Goal: Communication & Community: Answer question/provide support

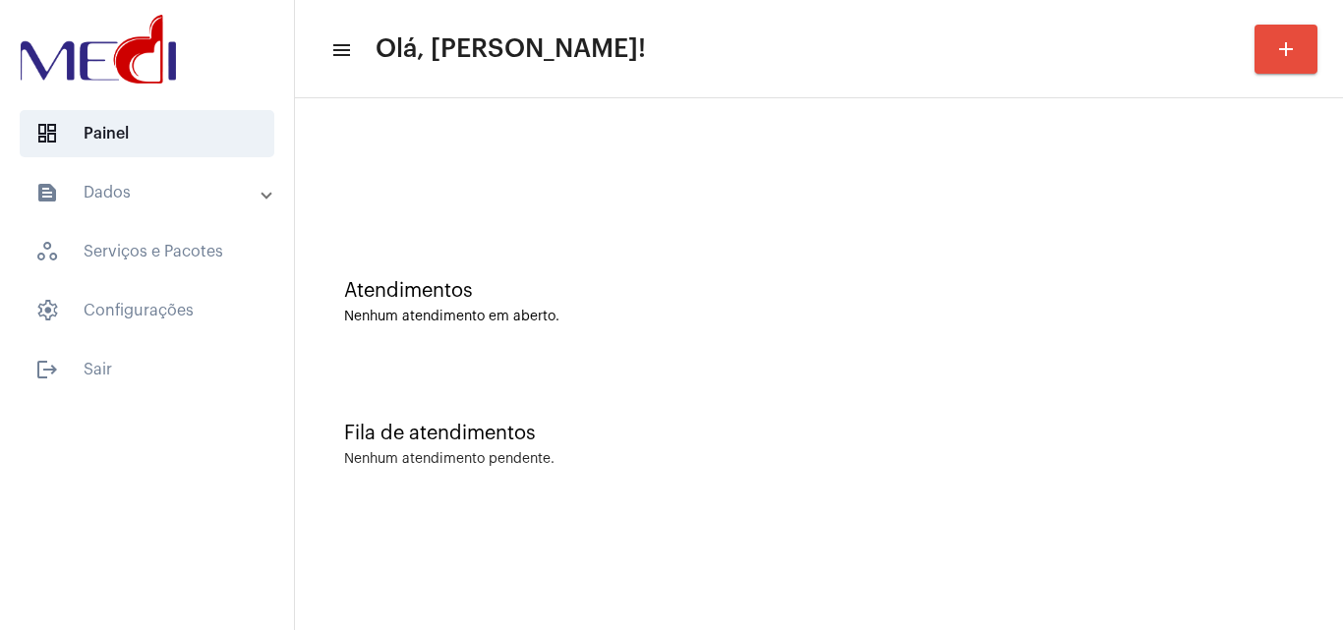
click at [804, 397] on div "Fila de atendimentos Nenhum atendimento pendente." at bounding box center [819, 435] width 1028 height 143
click at [1295, 41] on mat-icon "add" at bounding box center [1286, 49] width 24 height 24
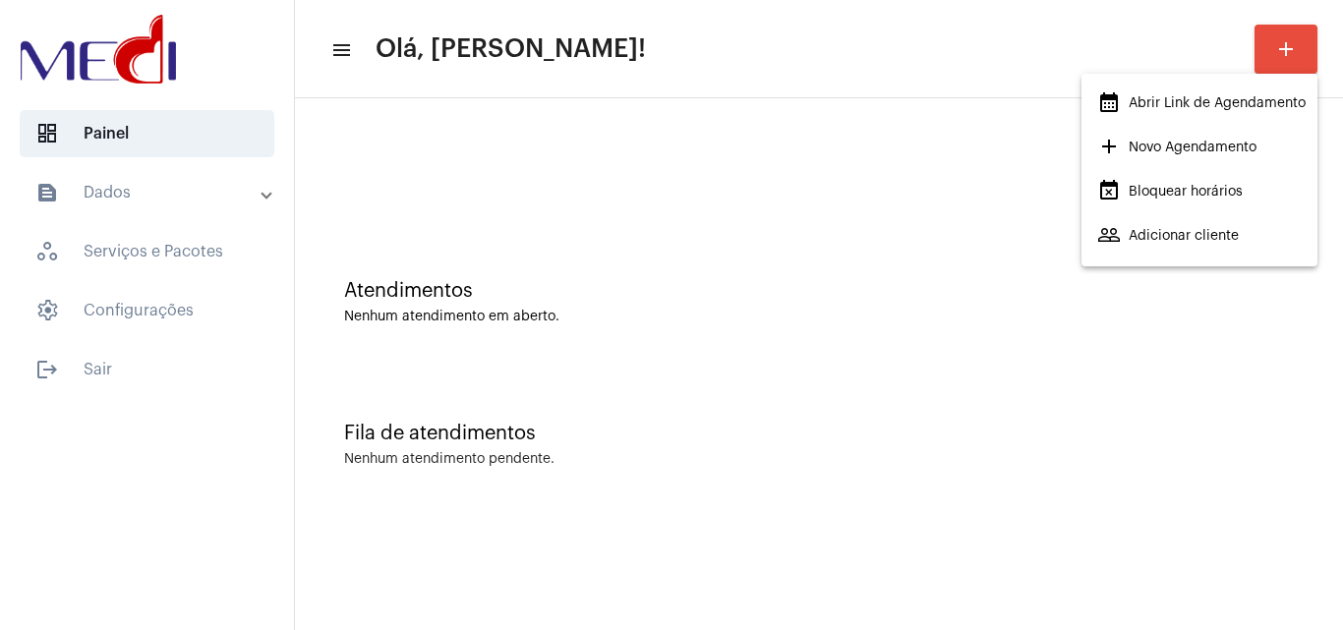
click at [1248, 109] on span "calendar_month_outlined Abrir Link de Agendamento" at bounding box center [1201, 103] width 208 height 35
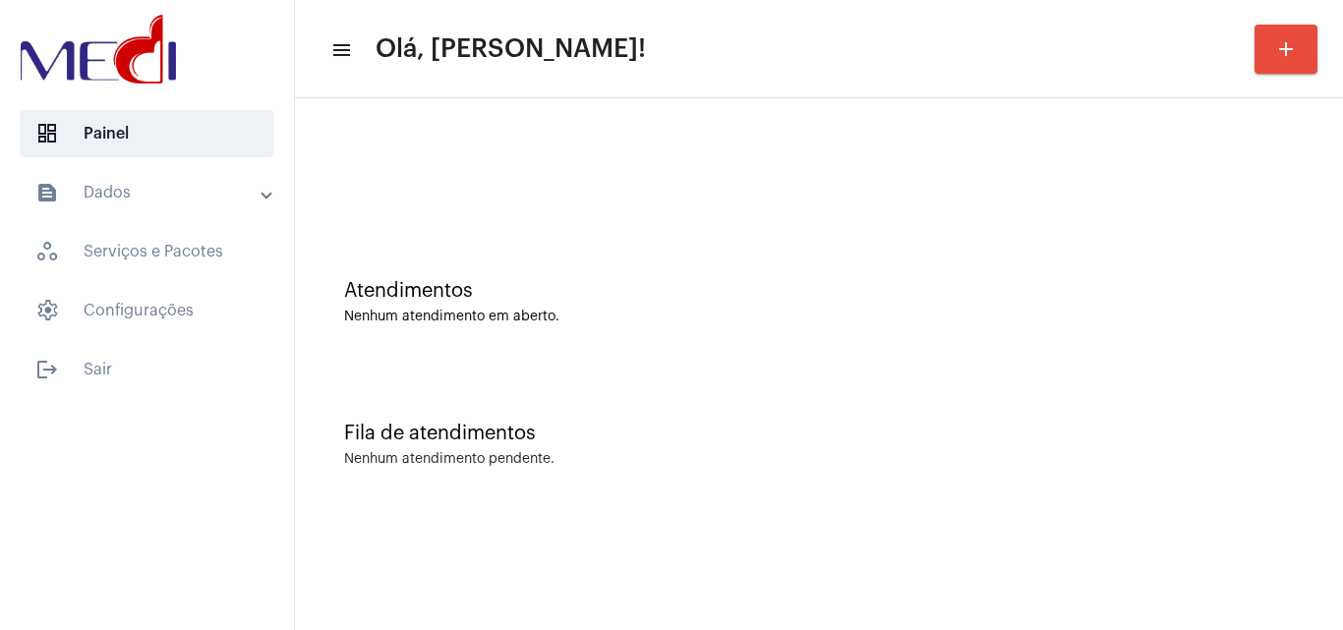
click at [460, 148] on div at bounding box center [819, 164] width 1028 height 113
click at [563, 219] on div at bounding box center [819, 164] width 1028 height 113
click at [524, 388] on div "Fila de atendimentos Nenhum atendimento pendente." at bounding box center [819, 435] width 1028 height 143
click at [557, 348] on div "Atendimentos Nenhum atendimento em aberto." at bounding box center [819, 292] width 1028 height 143
click at [610, 377] on div "Fila de atendimentos Nenhum atendimento pendente." at bounding box center [819, 435] width 1028 height 143
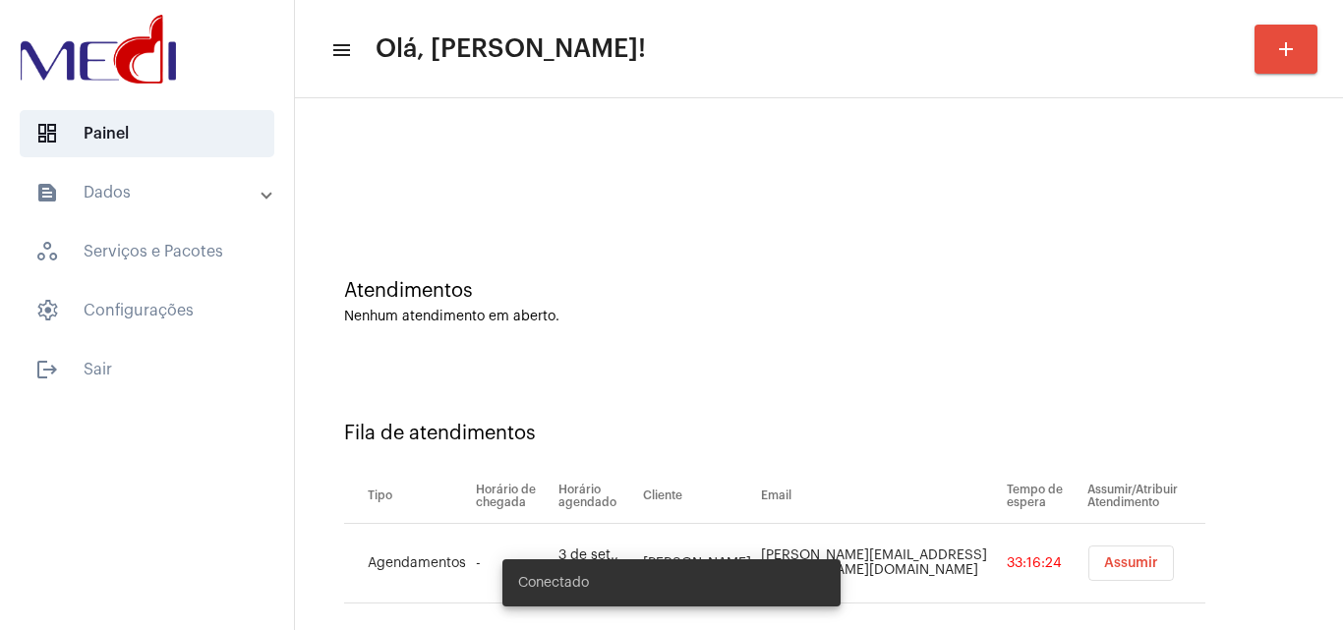
click at [1088, 555] on button "Assumir" at bounding box center [1131, 563] width 86 height 35
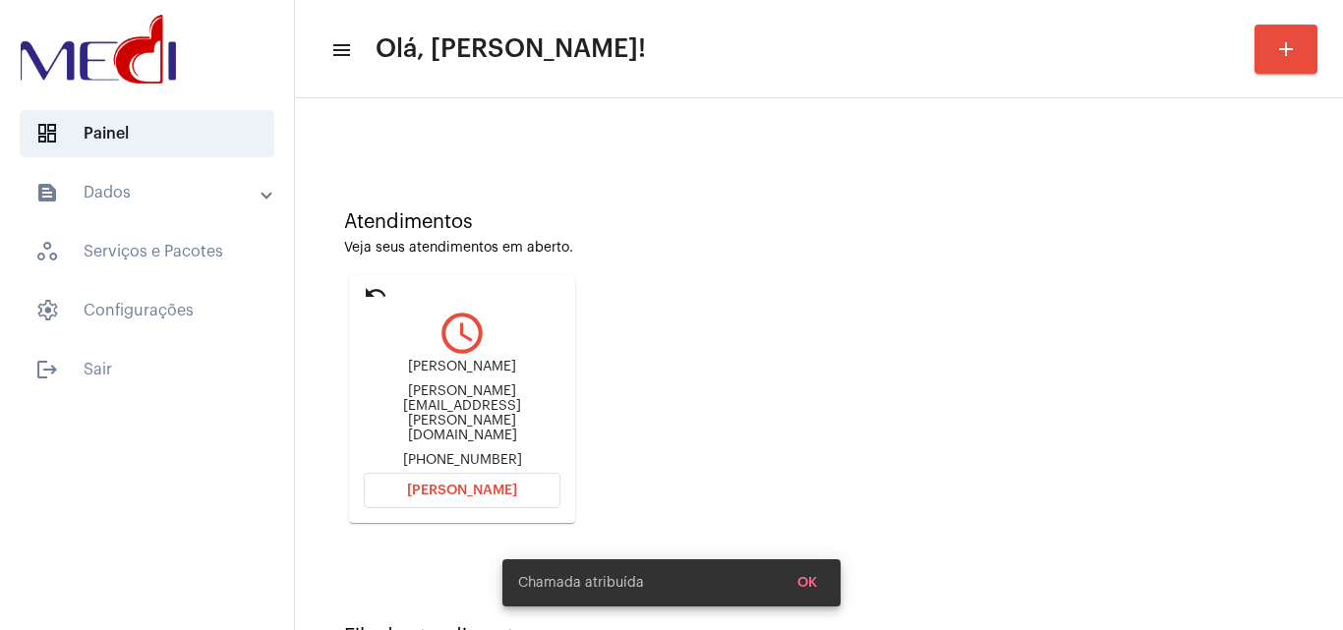
scroll to position [139, 0]
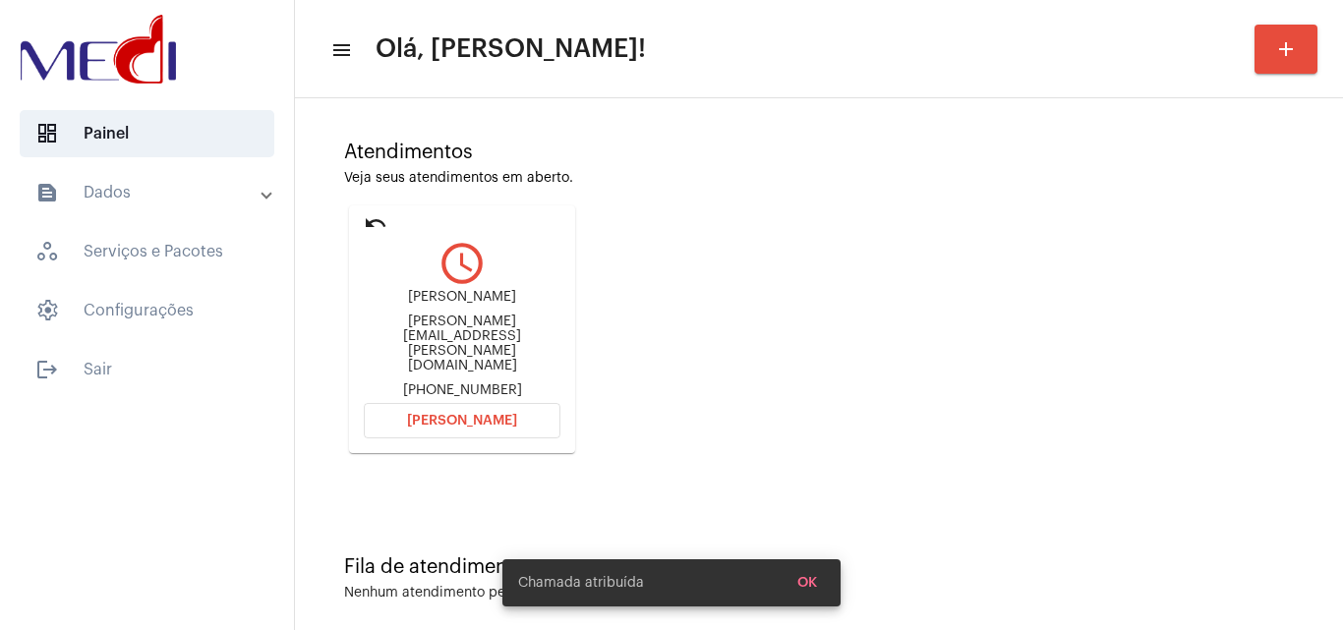
drag, startPoint x: 444, startPoint y: 306, endPoint x: 509, endPoint y: 300, distance: 65.1
click at [509, 300] on div "Ryan Santos de Oliveira ryan.salotti@gmail.com +5511978522253" at bounding box center [462, 344] width 197 height 108
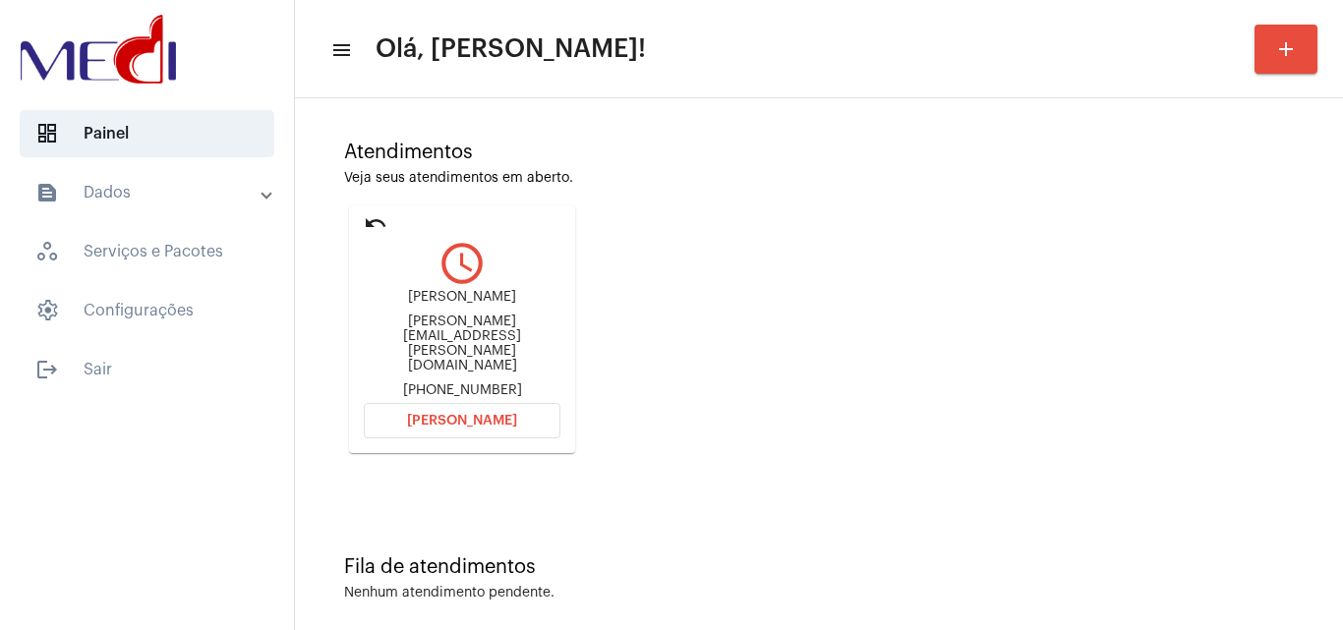
click at [505, 414] on span "Abrir Chamada" at bounding box center [462, 421] width 110 height 14
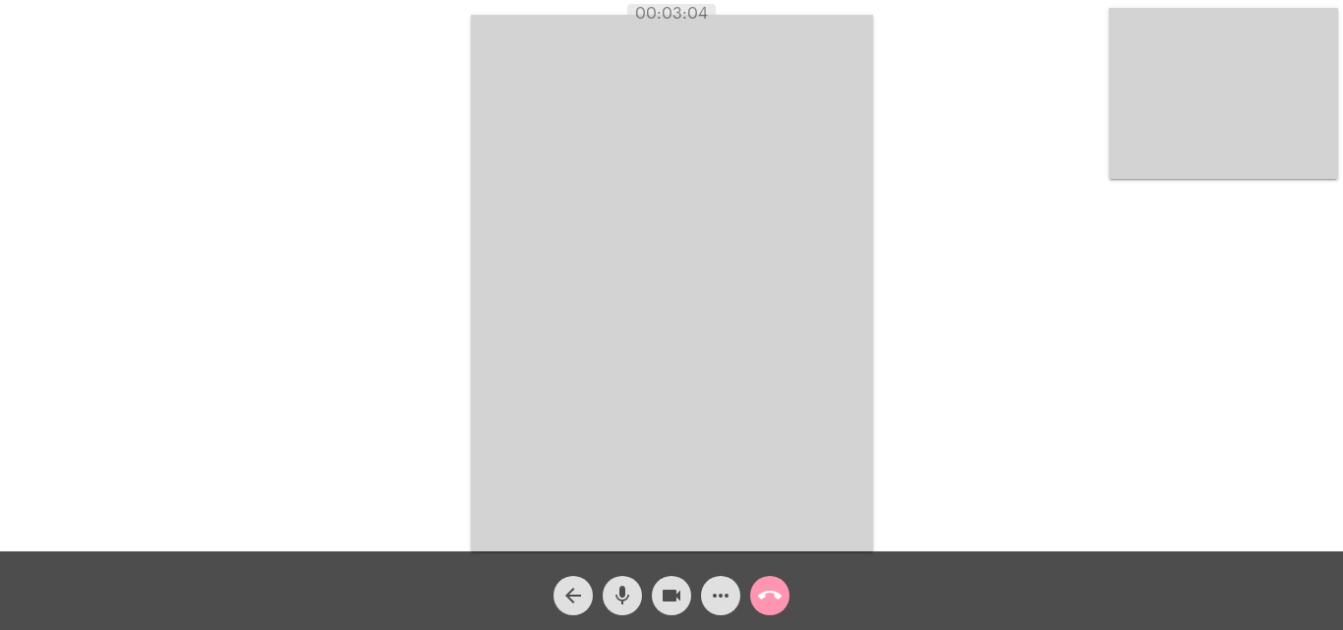
click at [770, 596] on mat-icon "call_end" at bounding box center [770, 596] width 24 height 24
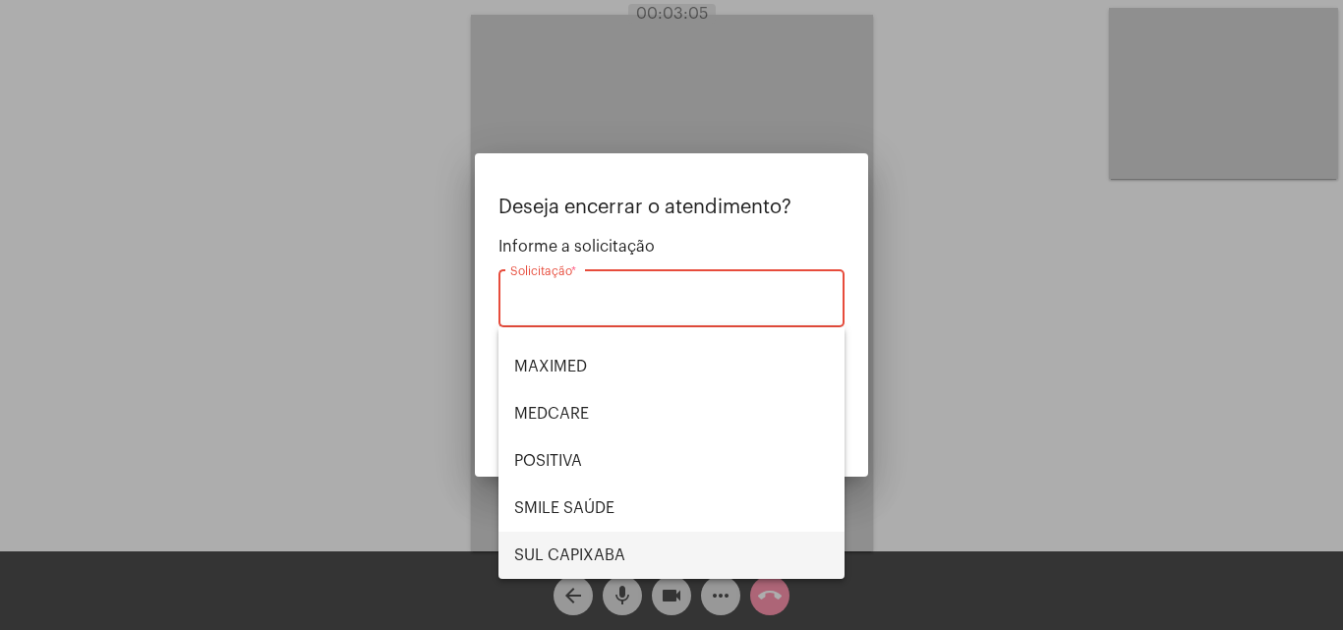
scroll to position [220, 0]
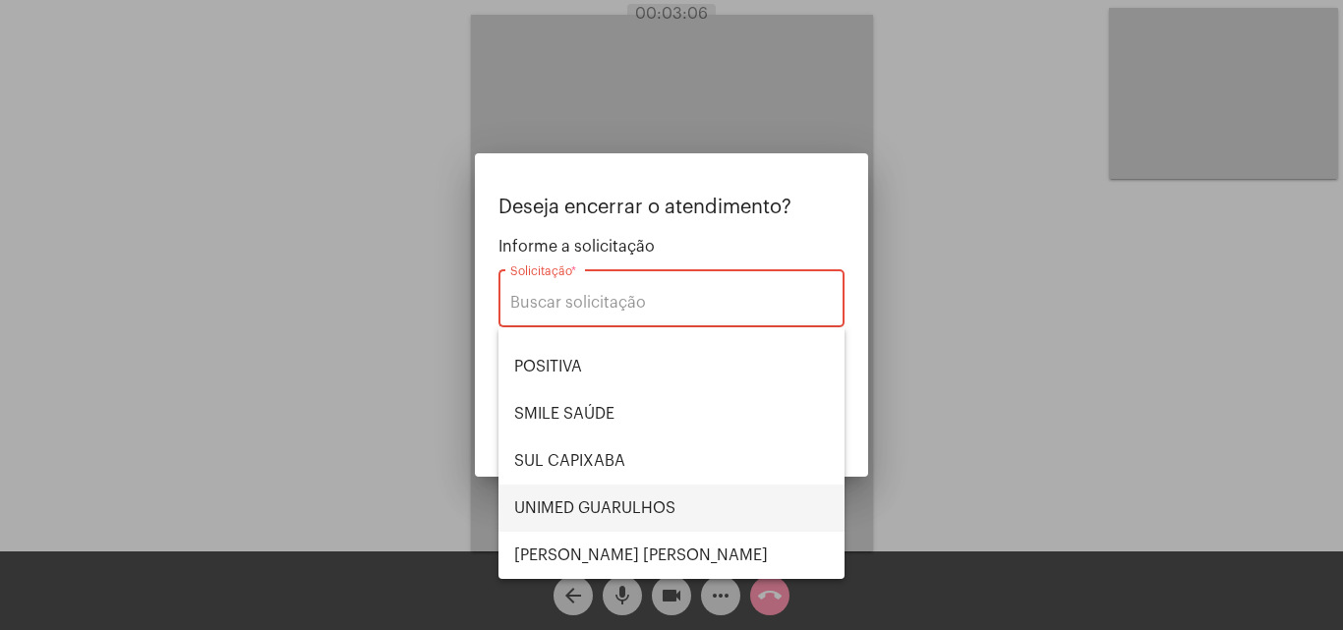
click at [663, 501] on span "UNIMED GUARULHOS" at bounding box center [671, 508] width 315 height 47
type input "UNIMED GUARULHOS"
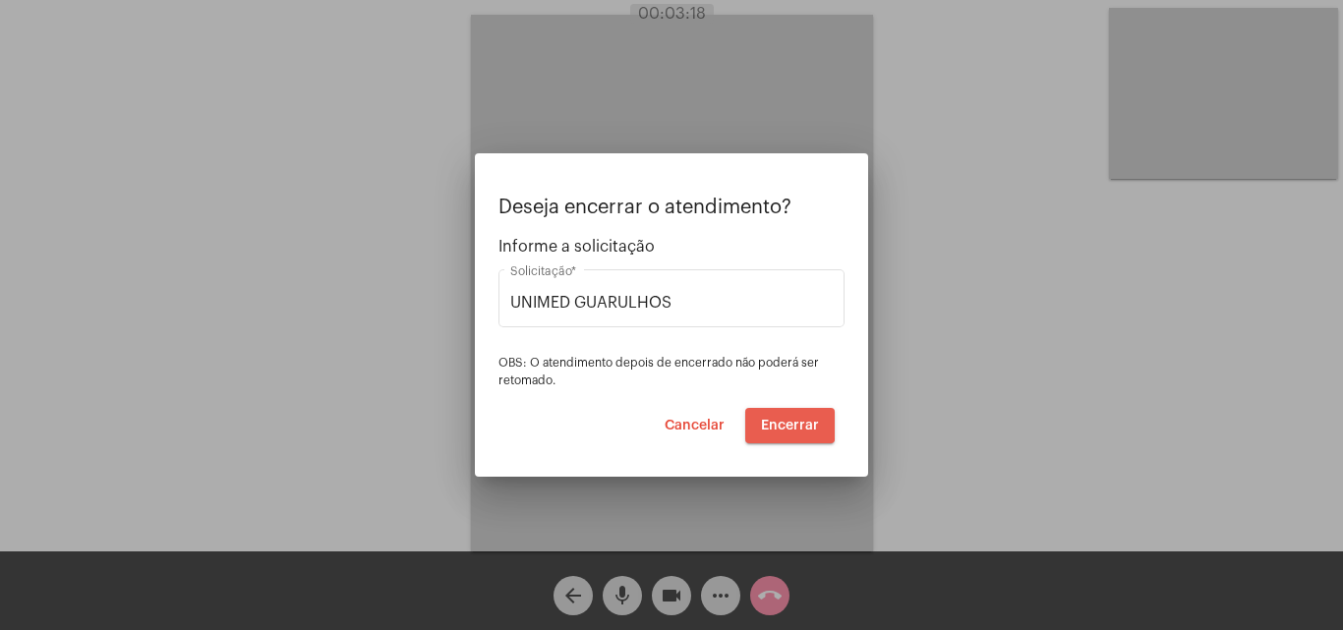
click at [776, 423] on span "Encerrar" at bounding box center [790, 426] width 58 height 14
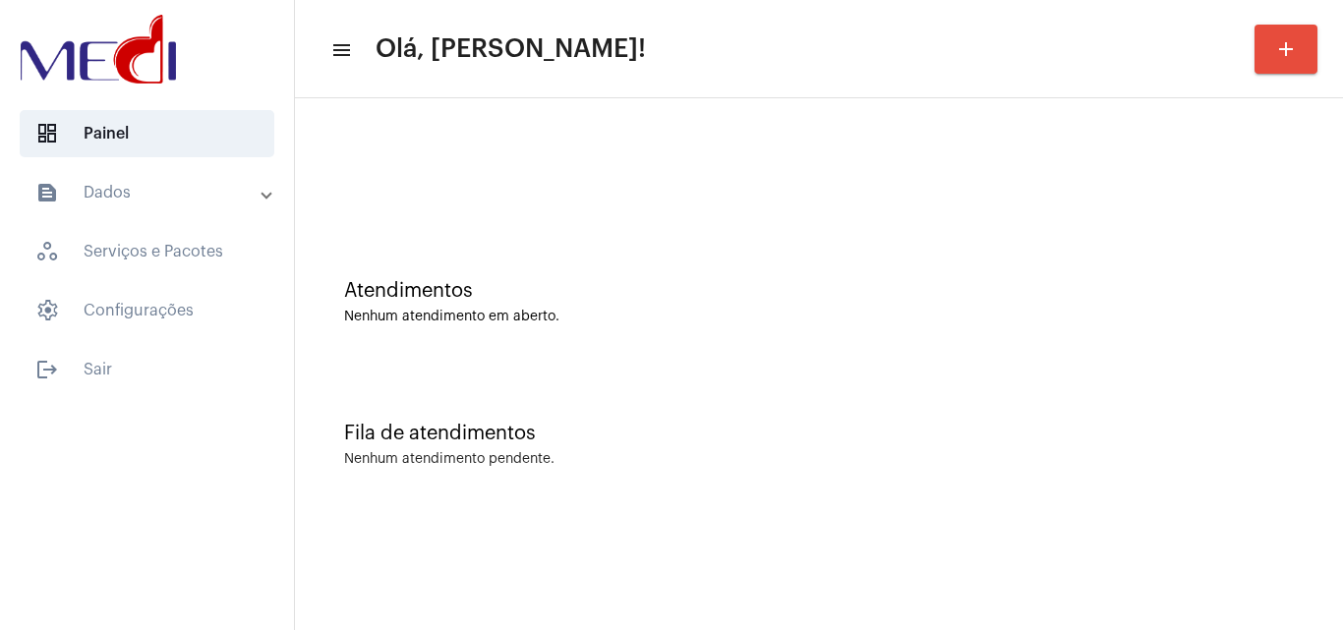
click at [771, 418] on div "Fila de atendimentos Nenhum atendimento pendente." at bounding box center [819, 435] width 1028 height 143
click at [701, 386] on div "Fila de atendimentos Nenhum atendimento pendente." at bounding box center [819, 435] width 1028 height 143
click at [685, 558] on mat-sidenav-content "menu Olá, Leandra! add Atendimentos Nenhum atendimento em aberto. Fila de atend…" at bounding box center [819, 315] width 1048 height 630
click at [833, 393] on div "Fila de atendimentos Nenhum atendimento pendente." at bounding box center [819, 435] width 1028 height 143
click at [458, 252] on div "Atendimentos Nenhum atendimento em aberto." at bounding box center [819, 292] width 1028 height 143
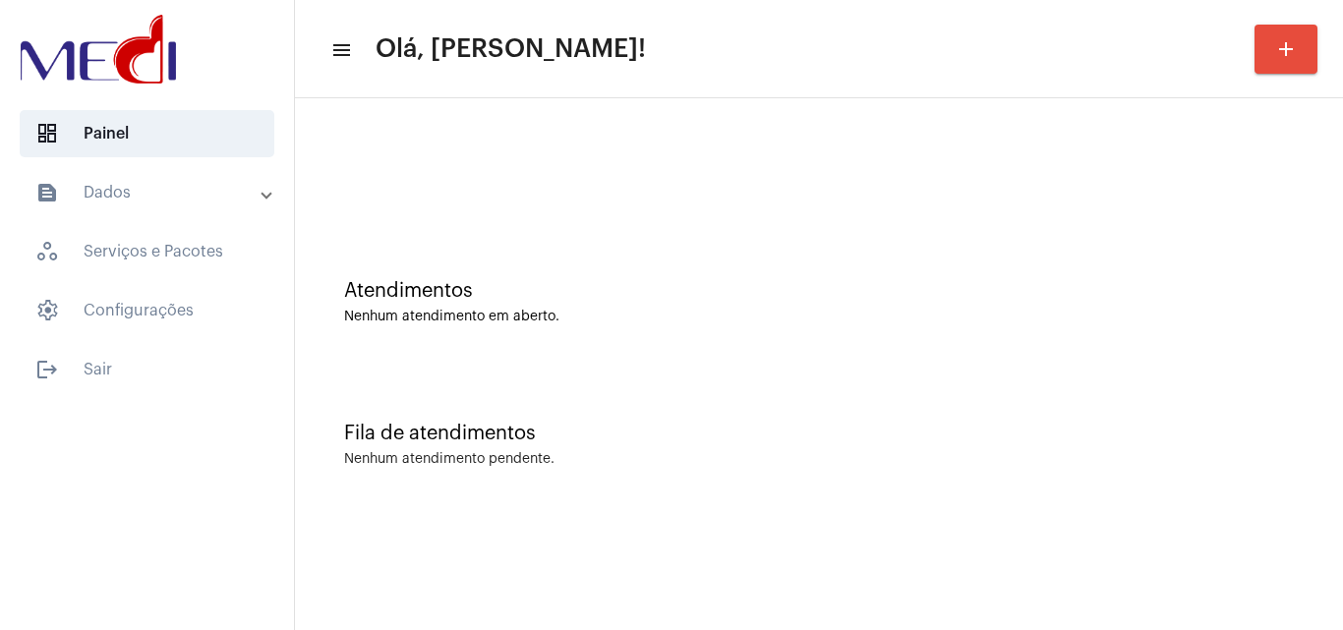
click at [928, 333] on div "Atendimentos Nenhum atendimento em aberto." at bounding box center [819, 292] width 1028 height 143
click at [1214, 529] on mat-sidenav-content "menu Olá, [PERSON_NAME]! add Atendimentos Nenhum atendimento em aberto. Fila de…" at bounding box center [819, 315] width 1048 height 630
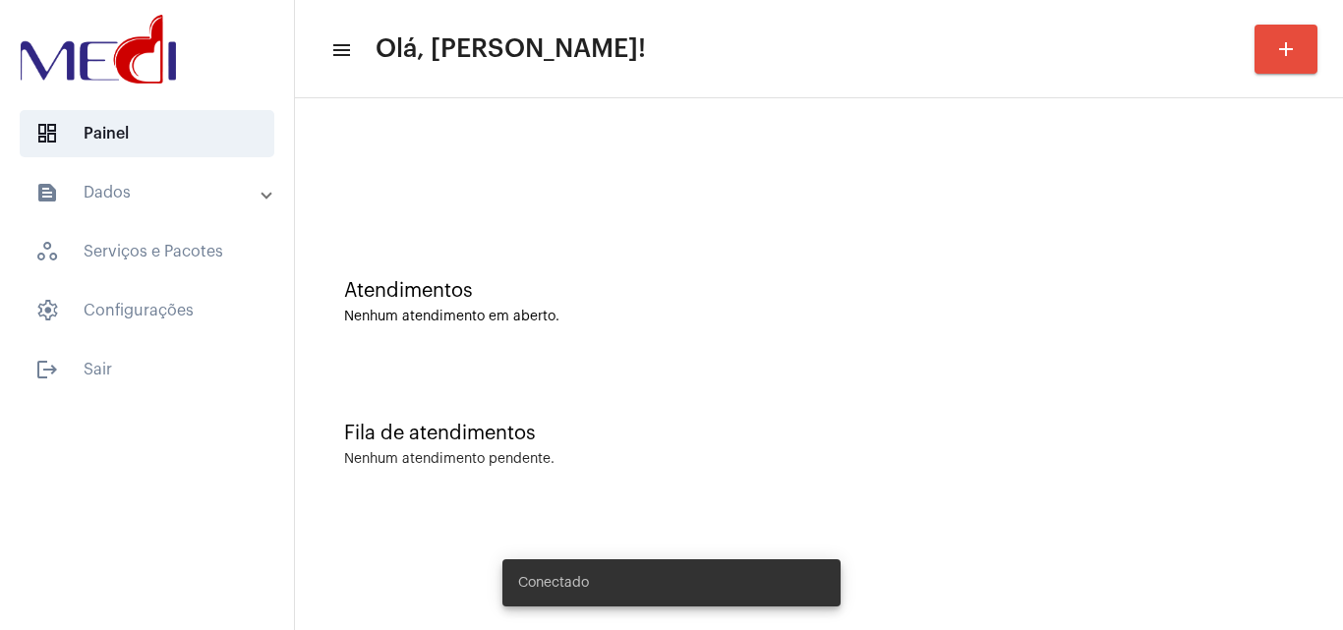
click at [1170, 603] on mat-sidenav-content "menu Olá, Leandra! add Atendimentos Nenhum atendimento em aberto. Fila de atend…" at bounding box center [819, 315] width 1048 height 630
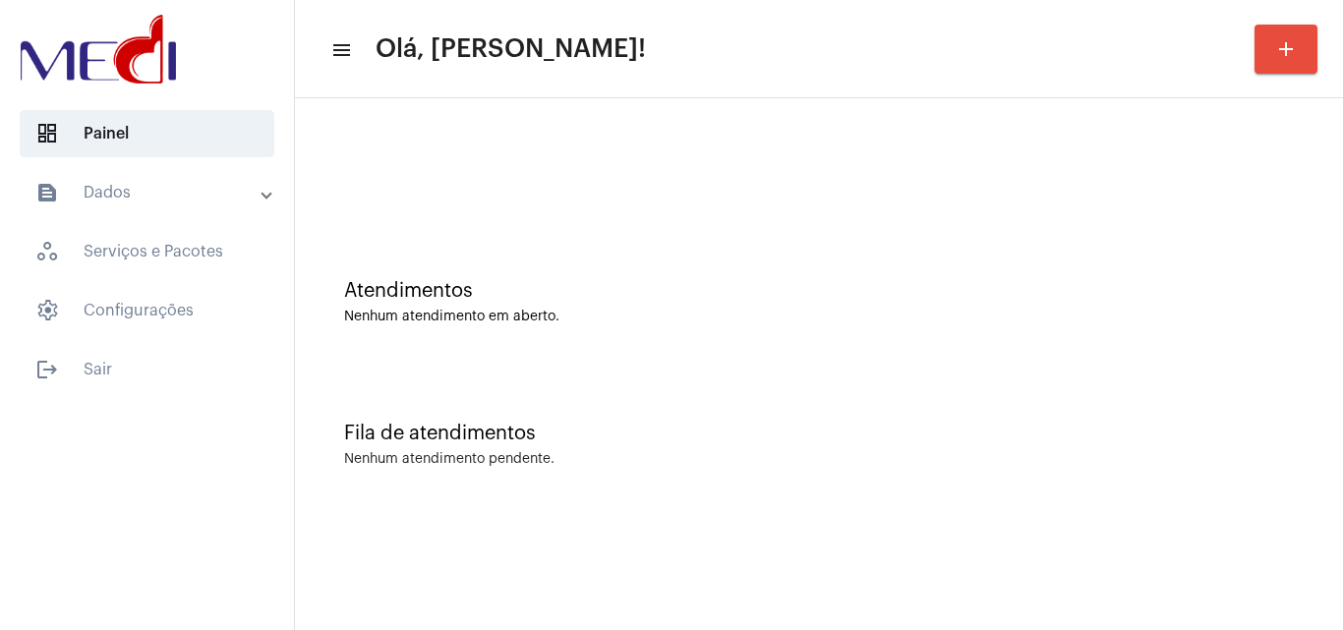
click at [1174, 591] on mat-sidenav-content "menu Olá, Leandra! add Atendimentos Nenhum atendimento em aberto. Fila de atend…" at bounding box center [819, 315] width 1048 height 630
click at [1160, 582] on mat-sidenav-content "menu Olá, Leandra! add Atendimentos Nenhum atendimento em aberto. Fila de atend…" at bounding box center [819, 315] width 1048 height 630
click at [774, 516] on mat-sidenav-content "menu Olá, [PERSON_NAME]! add Atendimentos Nenhum atendimento em aberto. Fila de…" at bounding box center [819, 315] width 1048 height 630
click at [1031, 548] on mat-sidenav-content "menu Olá, [PERSON_NAME]! add Atendimentos Nenhum atendimento em aberto. Fila de…" at bounding box center [819, 315] width 1048 height 630
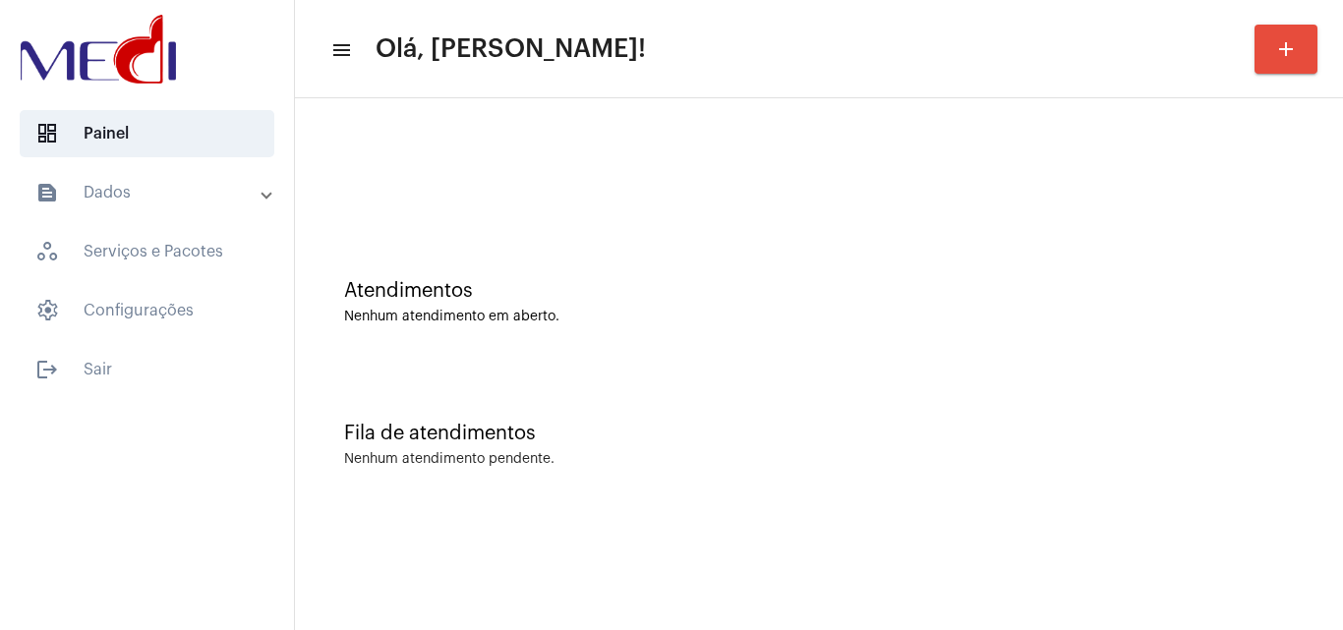
click at [800, 532] on mat-sidenav-content "menu Olá, [PERSON_NAME]! add Atendimentos Nenhum atendimento em aberto. Fila de…" at bounding box center [819, 315] width 1048 height 630
click at [651, 316] on div "Nenhum atendimento em aberto." at bounding box center [818, 317] width 949 height 15
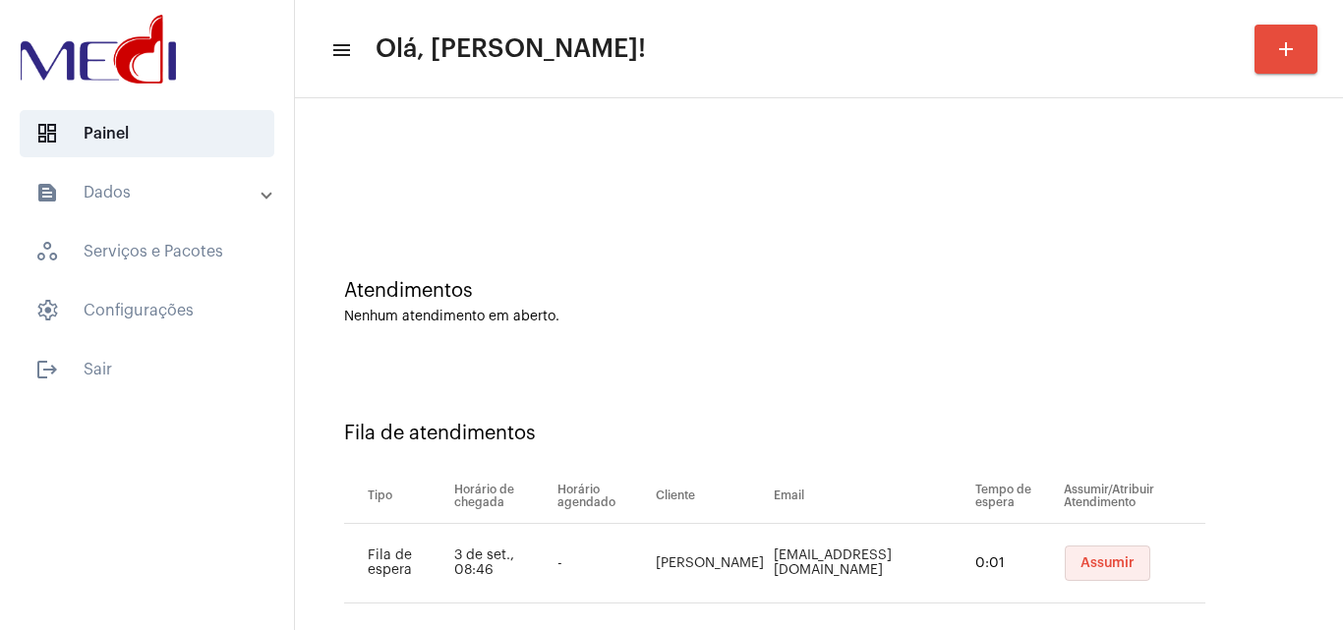
click at [1113, 560] on span "Assumir" at bounding box center [1107, 563] width 54 height 14
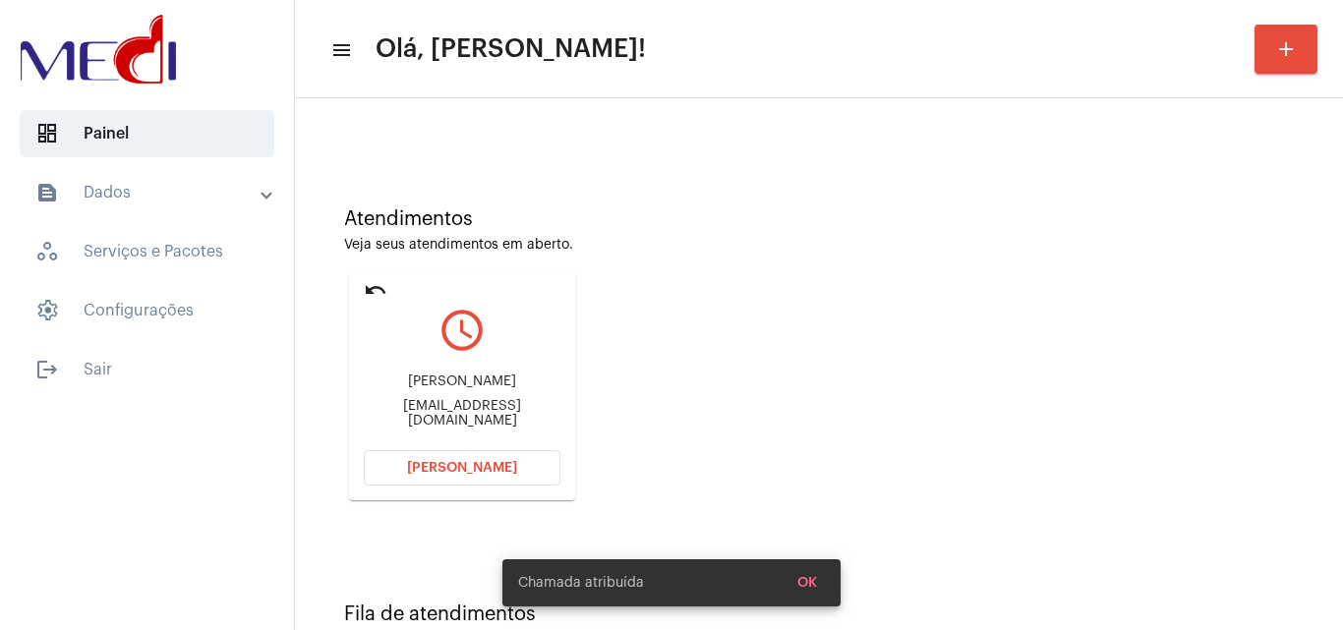
scroll to position [139, 0]
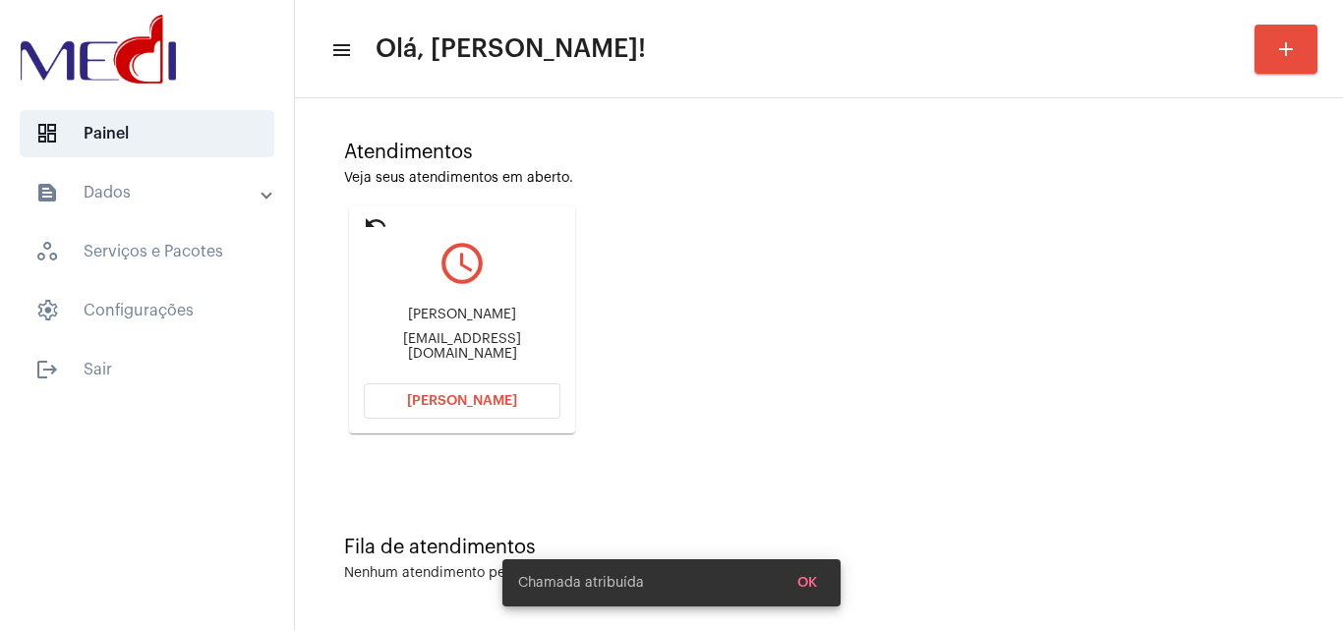
drag, startPoint x: 382, startPoint y: 316, endPoint x: 489, endPoint y: 314, distance: 107.2
click at [489, 314] on div "Elizabete Maria de Lira elizalirabete12@gmail.com" at bounding box center [462, 334] width 197 height 88
copy div "Elizabete Maria"
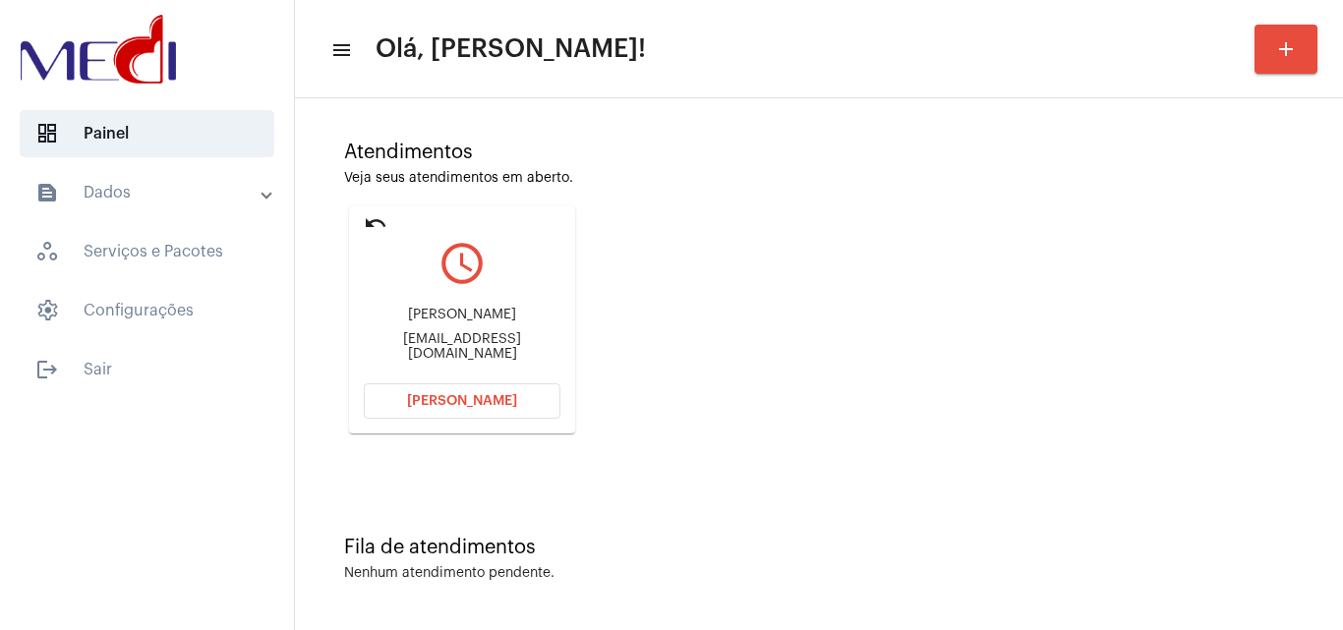
click at [431, 403] on span "Abrir Chamada" at bounding box center [462, 401] width 110 height 14
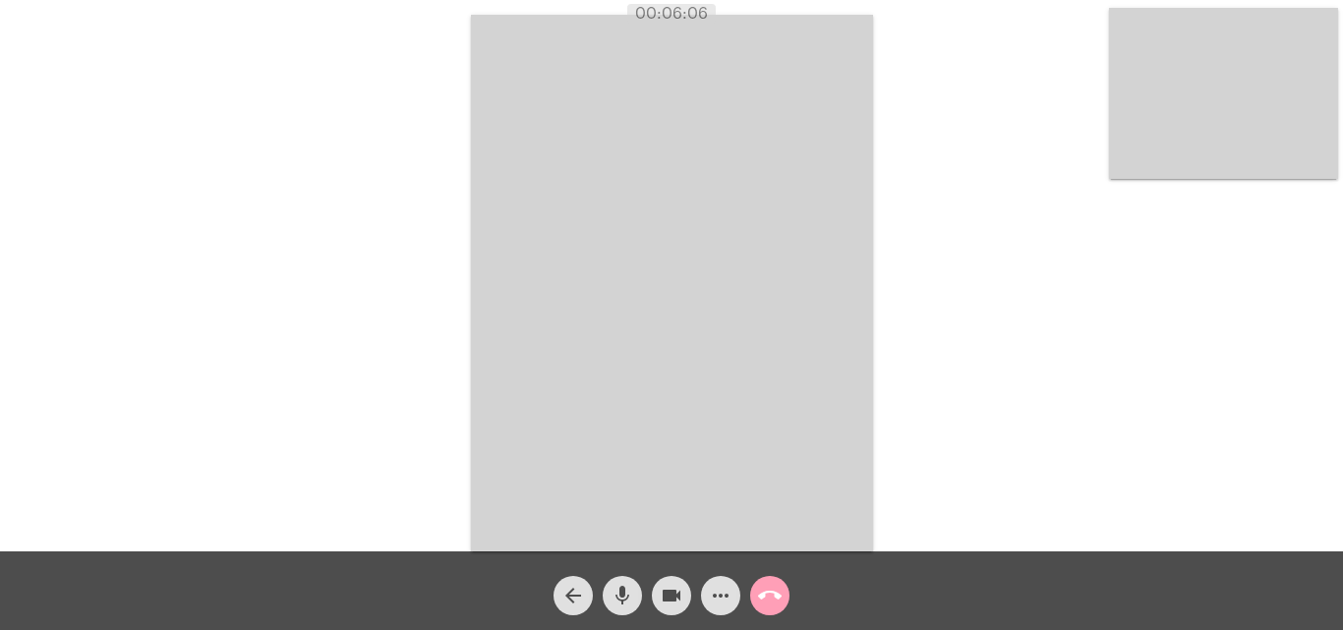
click at [770, 596] on mat-icon "call_end" at bounding box center [770, 596] width 24 height 24
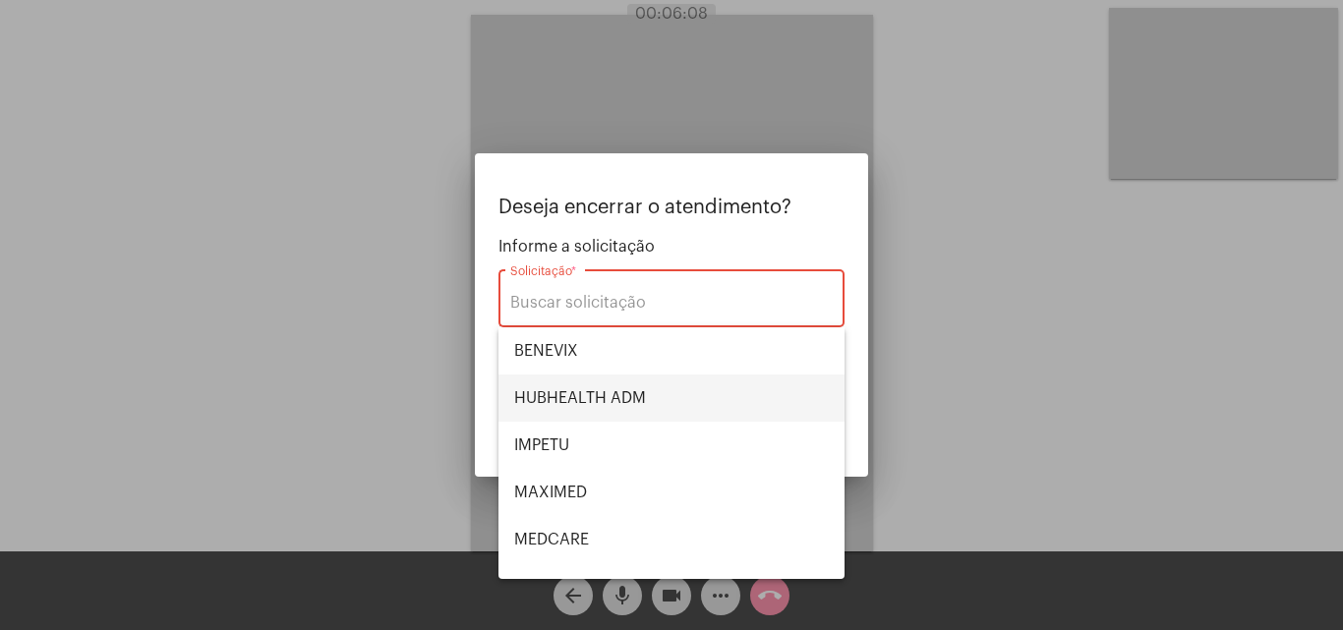
click at [644, 401] on span "HUBHEALTH ADM" at bounding box center [671, 397] width 315 height 47
type input "HUBHEALTH ADM"
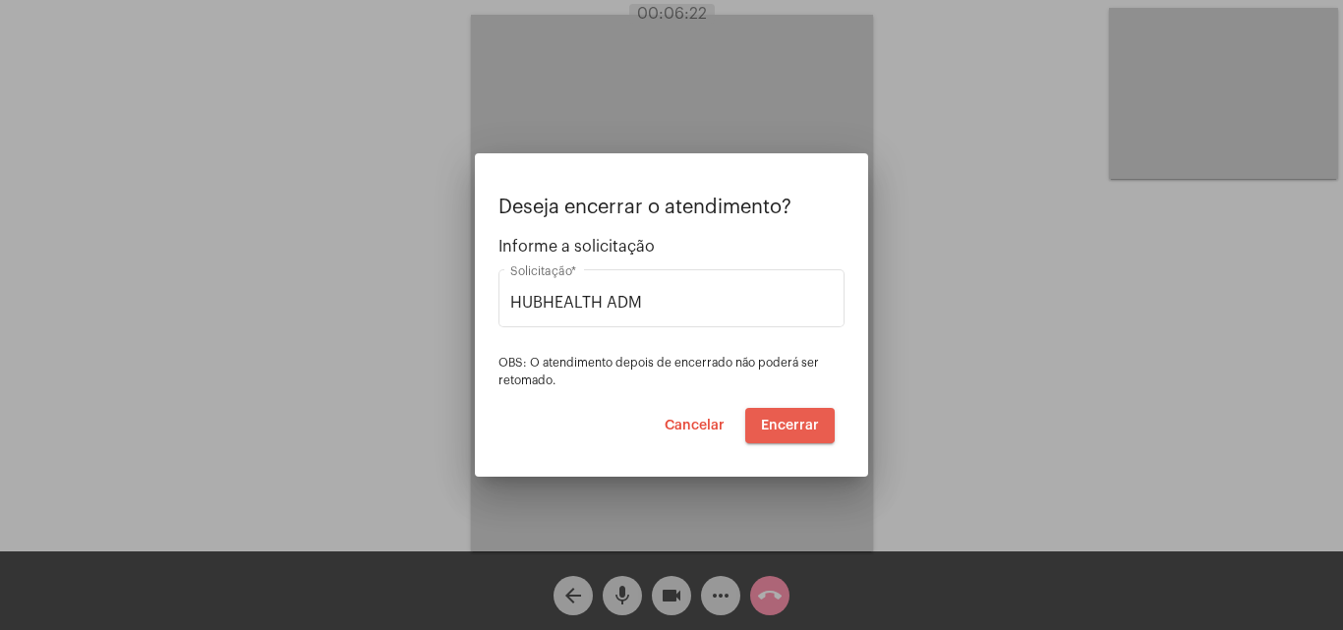
click at [781, 424] on span "Encerrar" at bounding box center [790, 426] width 58 height 14
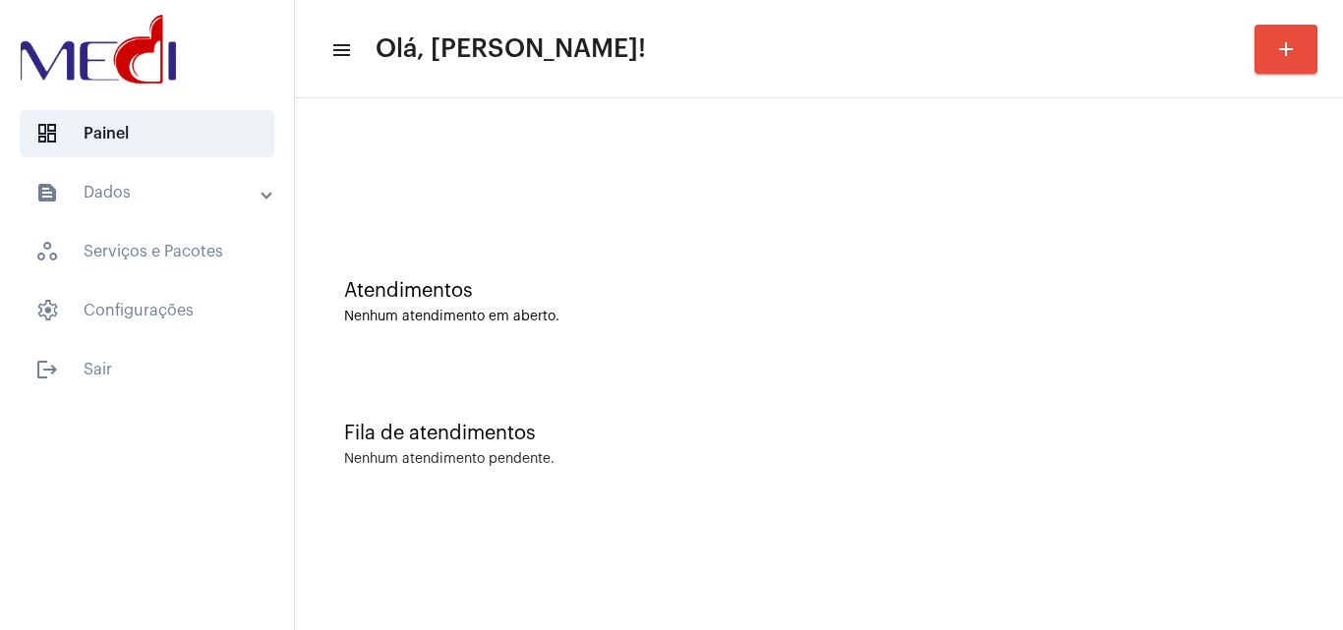
click at [600, 538] on mat-sidenav-content "menu Olá, Leandra! add Atendimentos Nenhum atendimento em aberto. Fila de atend…" at bounding box center [819, 315] width 1048 height 630
click at [509, 371] on div "Fila de atendimentos Nenhum atendimento pendente." at bounding box center [819, 435] width 1028 height 143
click at [1125, 578] on mat-sidenav-content "menu Olá, [PERSON_NAME]! add Atendimentos Nenhum atendimento em aberto. Fila de…" at bounding box center [819, 315] width 1048 height 630
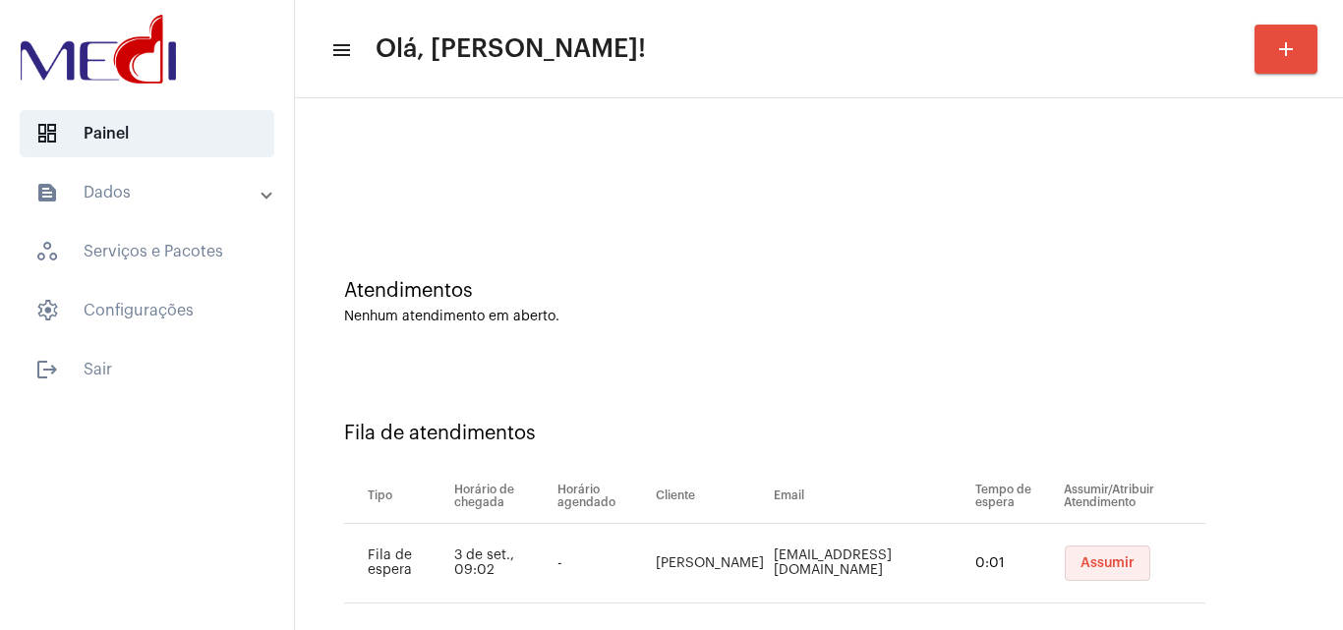
click at [1082, 568] on span "Assumir" at bounding box center [1107, 563] width 54 height 14
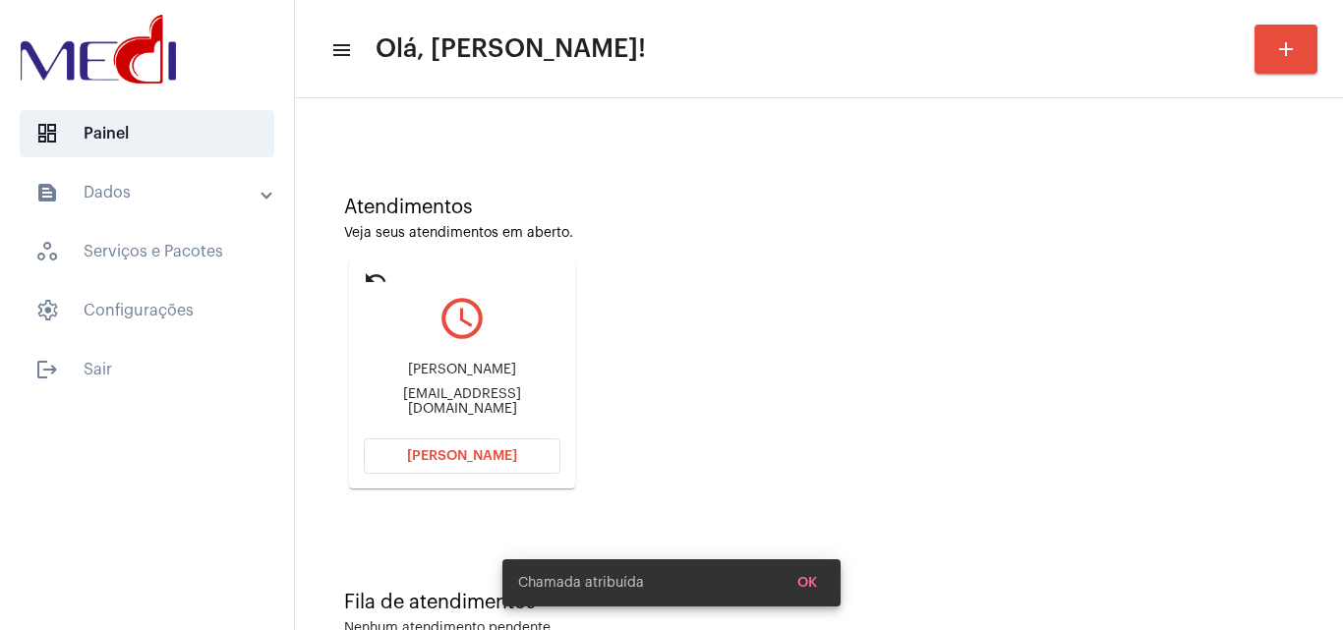
scroll to position [139, 0]
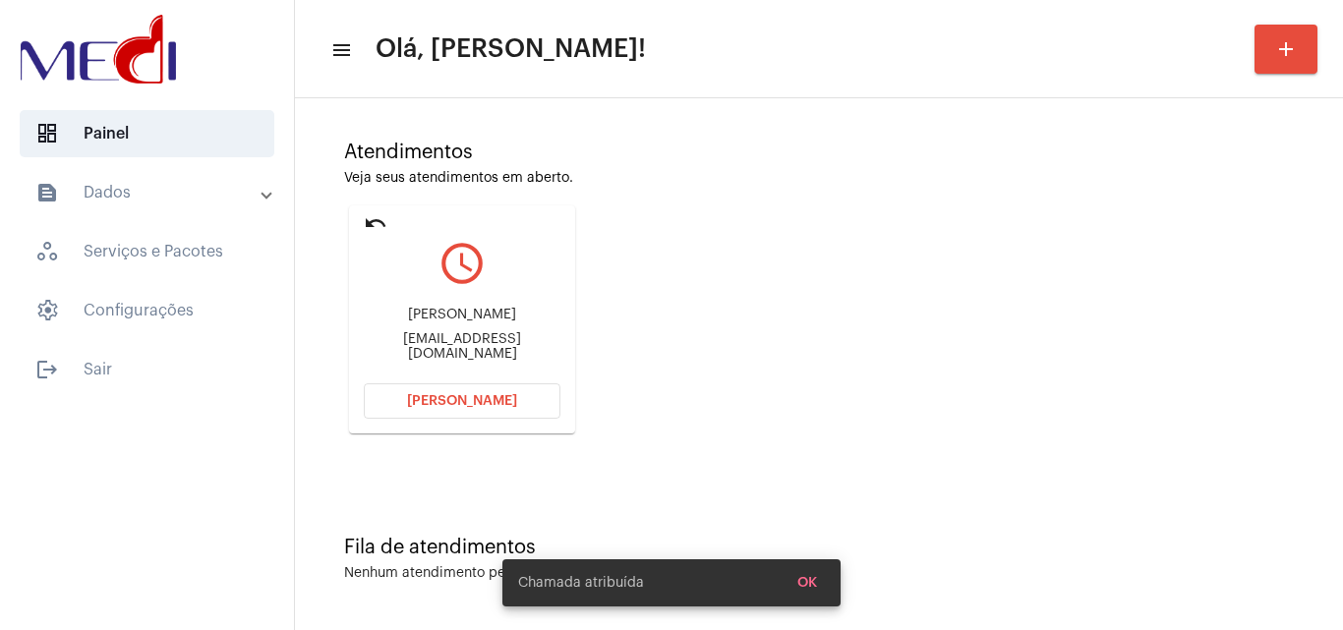
drag, startPoint x: 413, startPoint y: 317, endPoint x: 522, endPoint y: 317, distance: 109.1
click at [522, 317] on div "[PERSON_NAME]" at bounding box center [462, 315] width 197 height 15
copy div "[PERSON_NAME]"
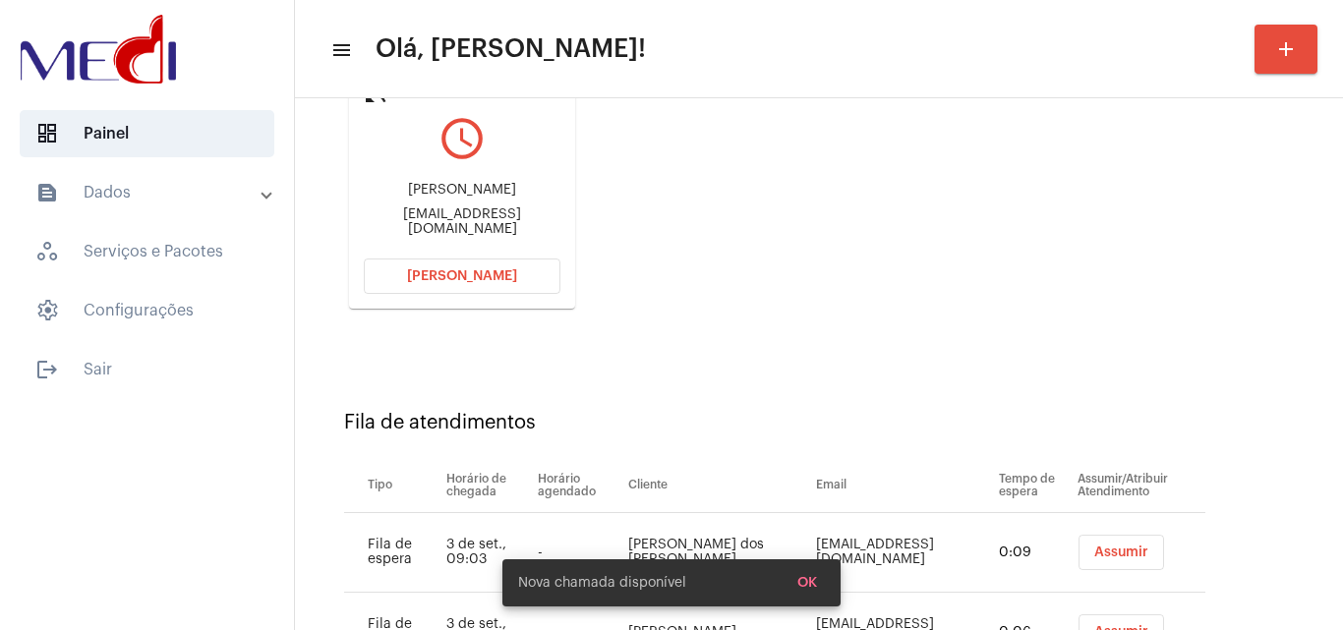
scroll to position [359, 0]
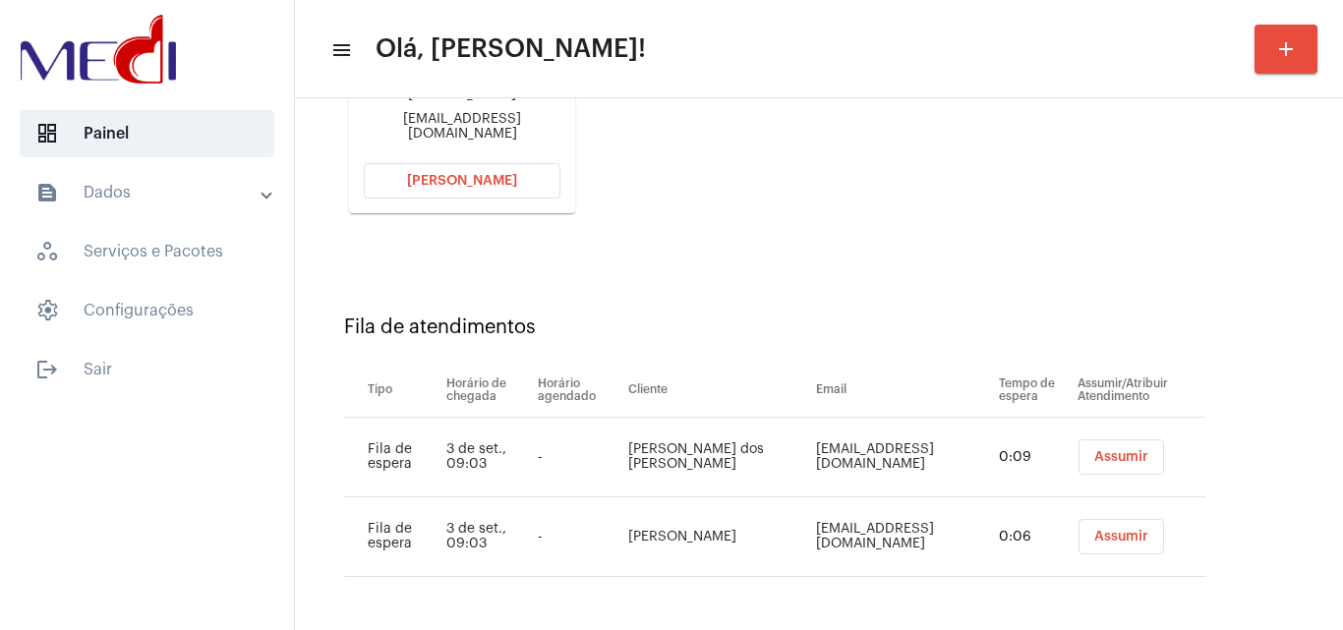
click at [1094, 454] on span "Assumir" at bounding box center [1121, 457] width 54 height 14
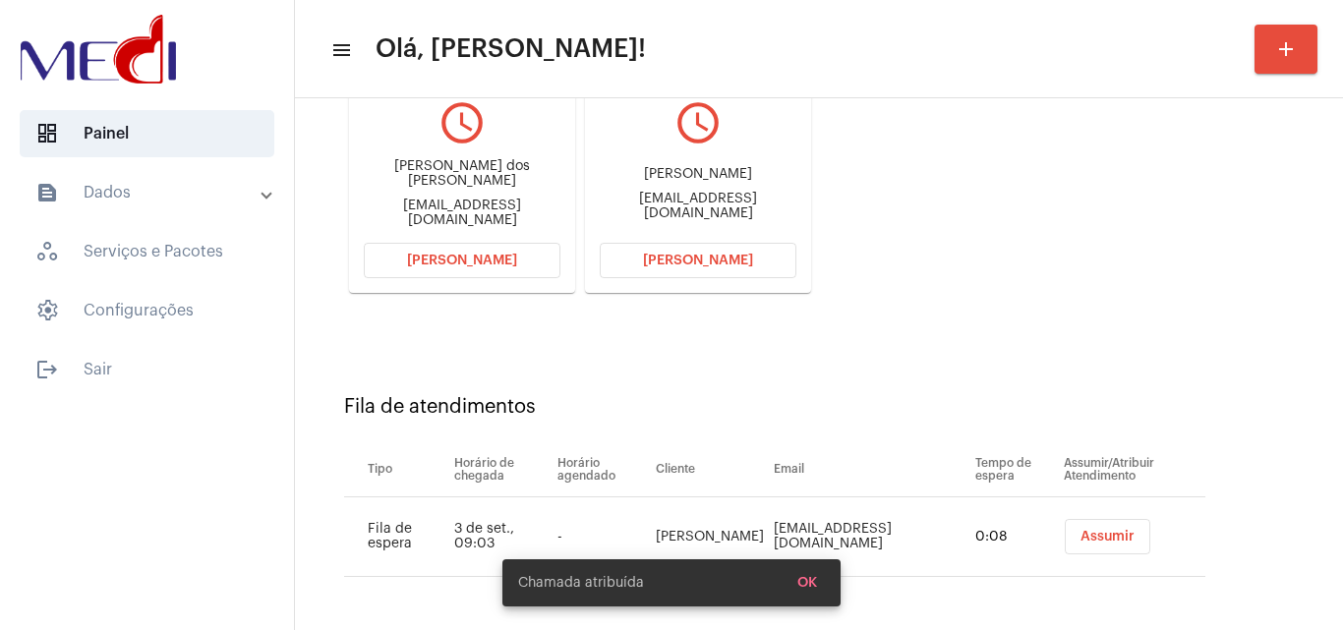
click at [1100, 539] on span "Assumir" at bounding box center [1107, 537] width 54 height 14
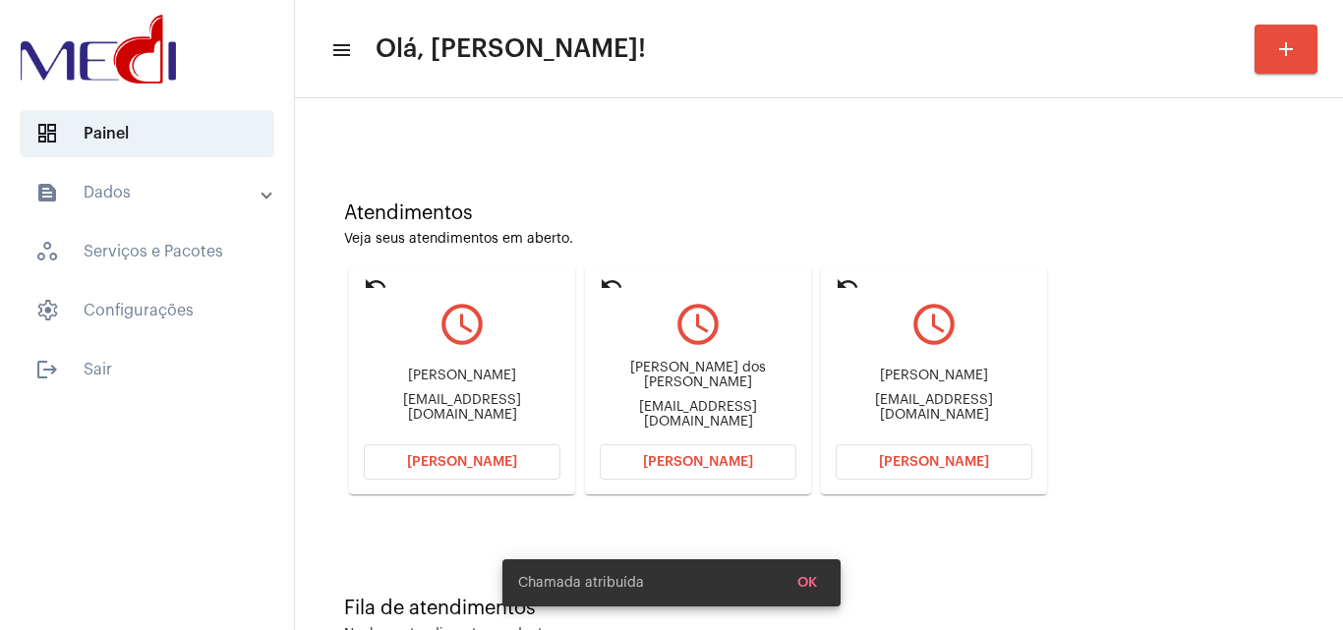
scroll to position [139, 0]
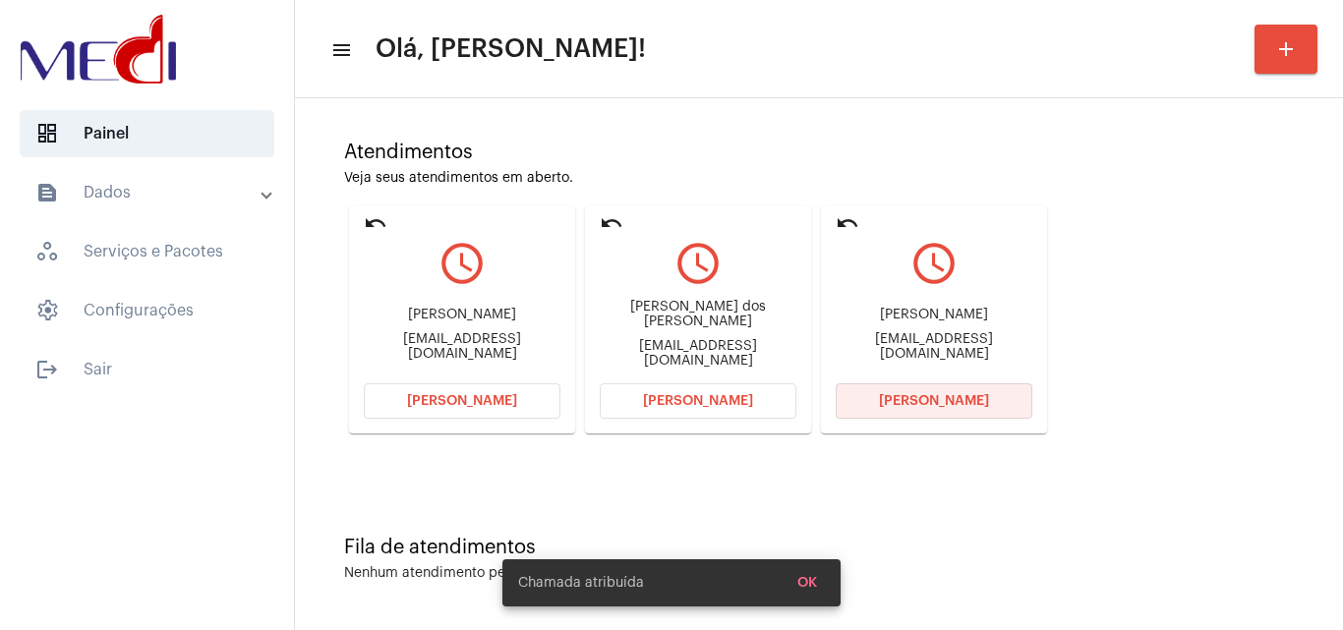
click at [913, 401] on span "Abrir Chamada" at bounding box center [934, 401] width 110 height 14
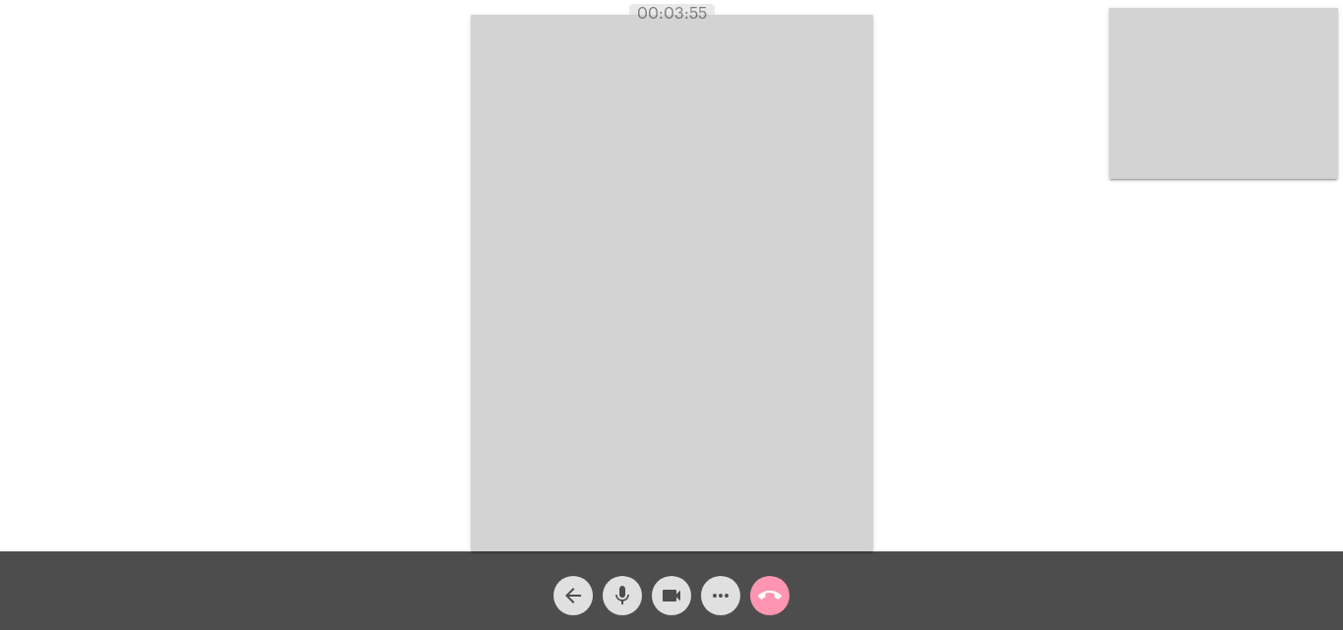
click at [772, 595] on mat-icon "call_end" at bounding box center [770, 596] width 24 height 24
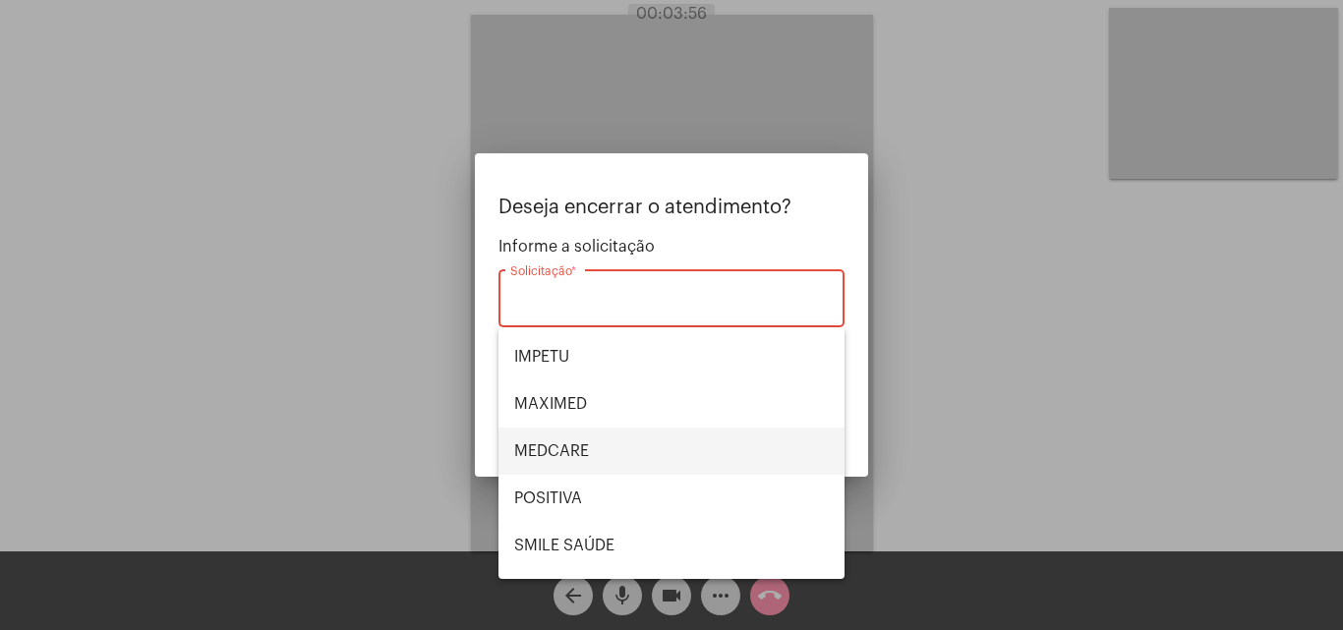
scroll to position [220, 0]
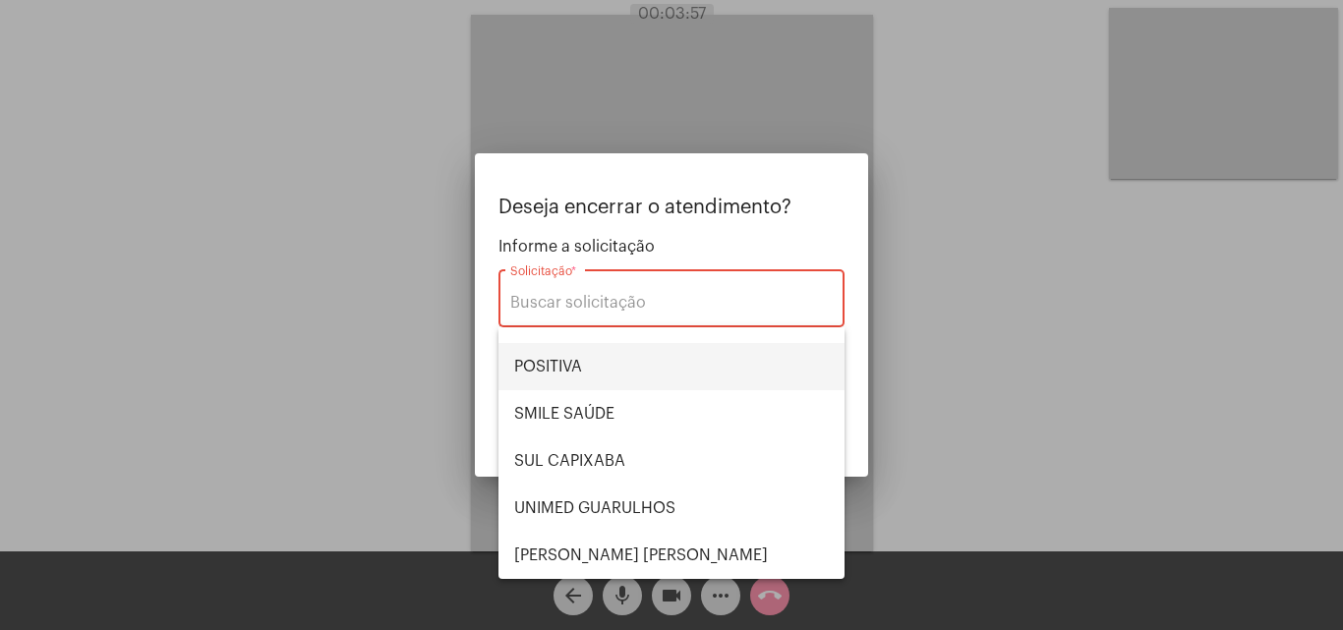
click at [594, 374] on span "POSITIVA" at bounding box center [671, 366] width 315 height 47
type input "POSITIVA"
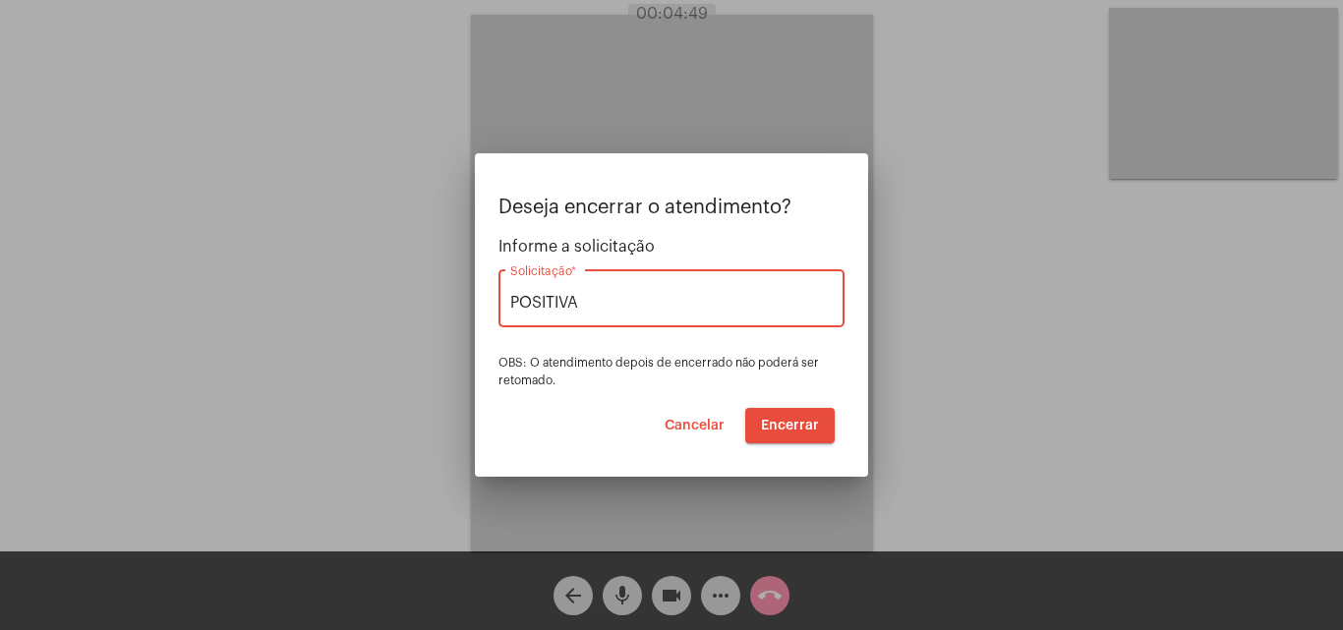
click at [792, 421] on span "Encerrar" at bounding box center [790, 426] width 58 height 14
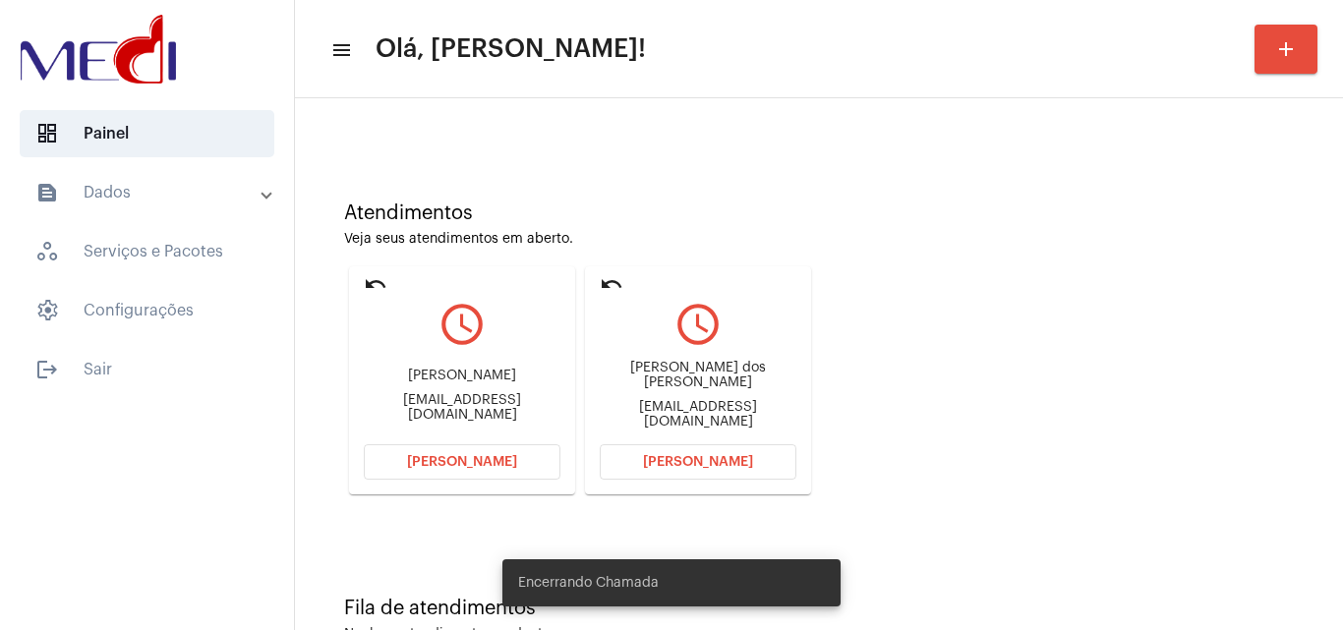
scroll to position [139, 0]
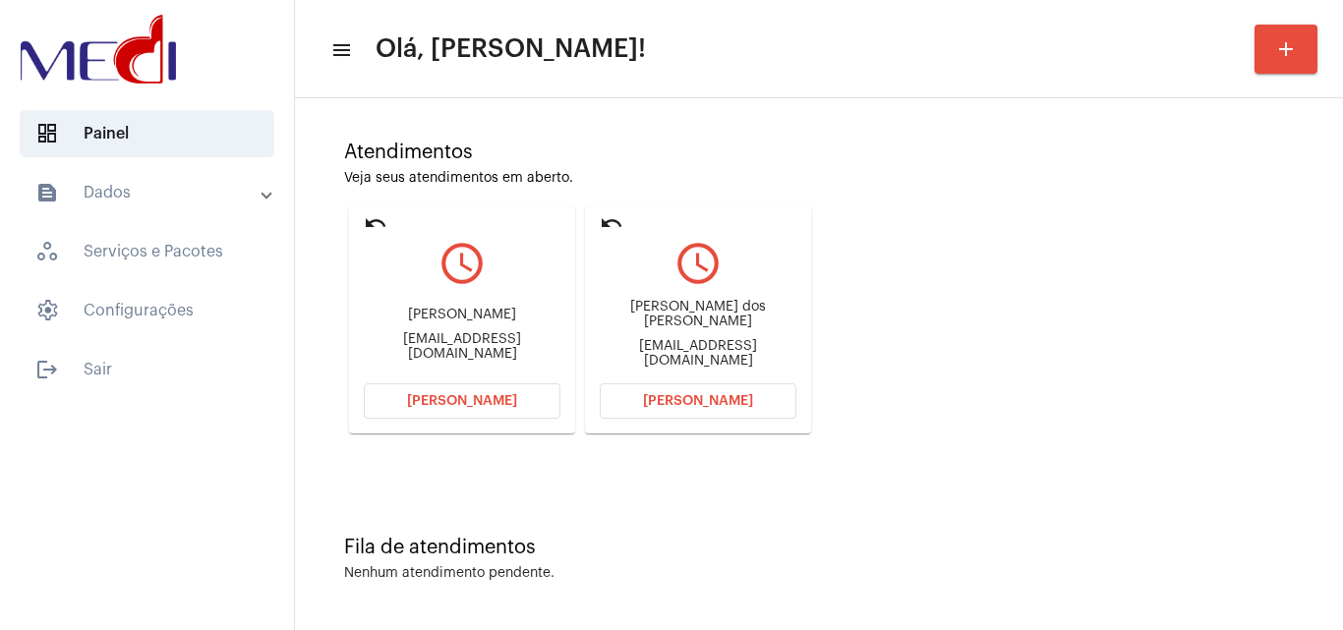
drag, startPoint x: 382, startPoint y: 315, endPoint x: 464, endPoint y: 312, distance: 81.6
click at [464, 312] on div "Natasha Ferreira Ramos Natashaferreiraramos092@gmail.com" at bounding box center [462, 334] width 197 height 88
drag, startPoint x: 596, startPoint y: 315, endPoint x: 695, endPoint y: 317, distance: 99.3
click at [695, 317] on mat-card "undo query_builder Roberto Fernando dos Santos robertosantos.icm@hotmail.com Ab…" at bounding box center [698, 319] width 226 height 228
copy div "Roberto Ferna"
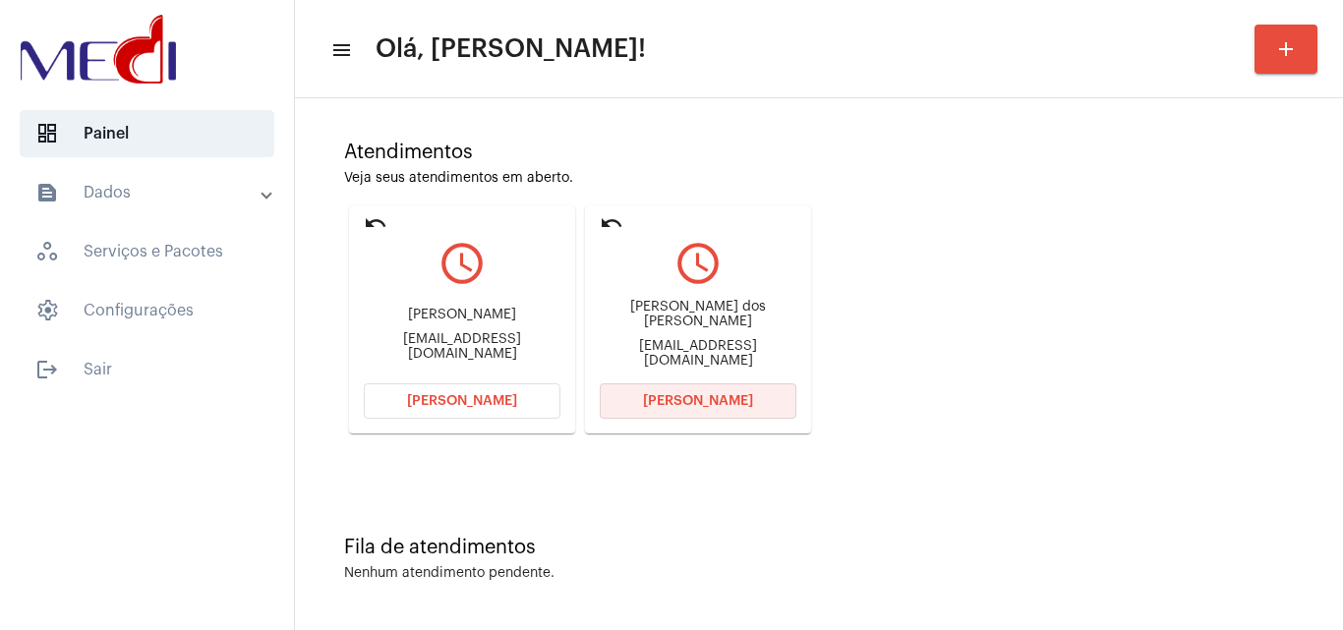
click at [696, 399] on span "Abrir Chamada" at bounding box center [698, 401] width 110 height 14
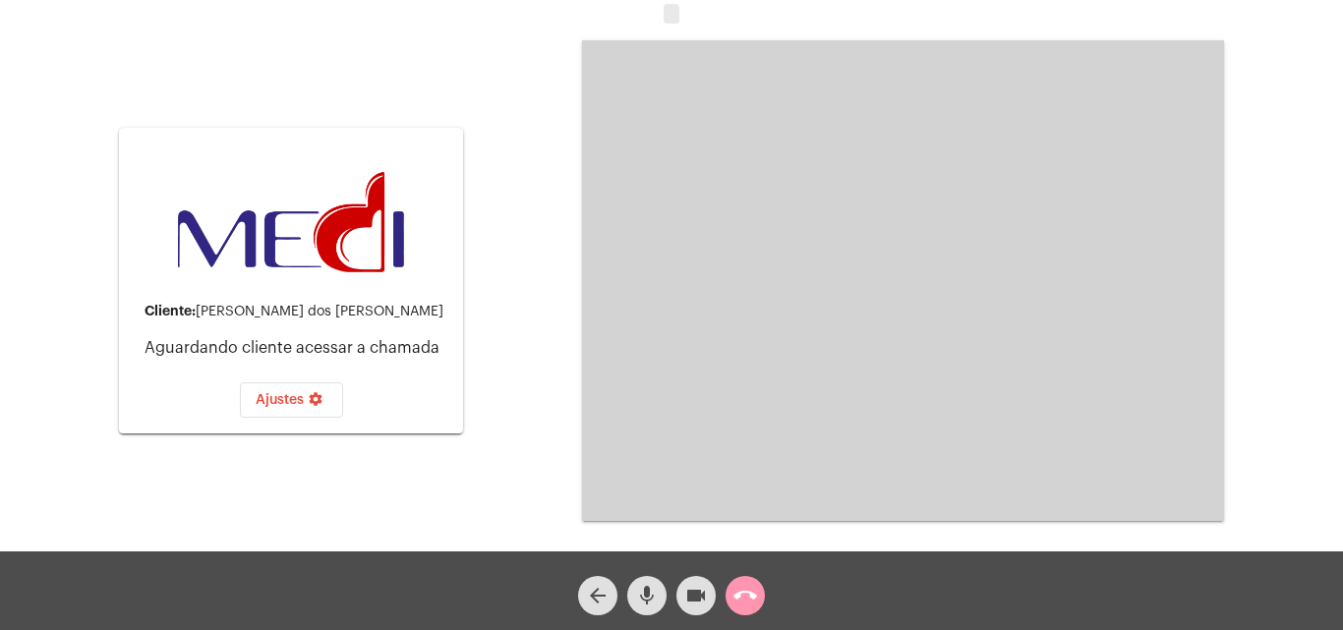
click at [744, 588] on mat-icon "call_end" at bounding box center [745, 596] width 24 height 24
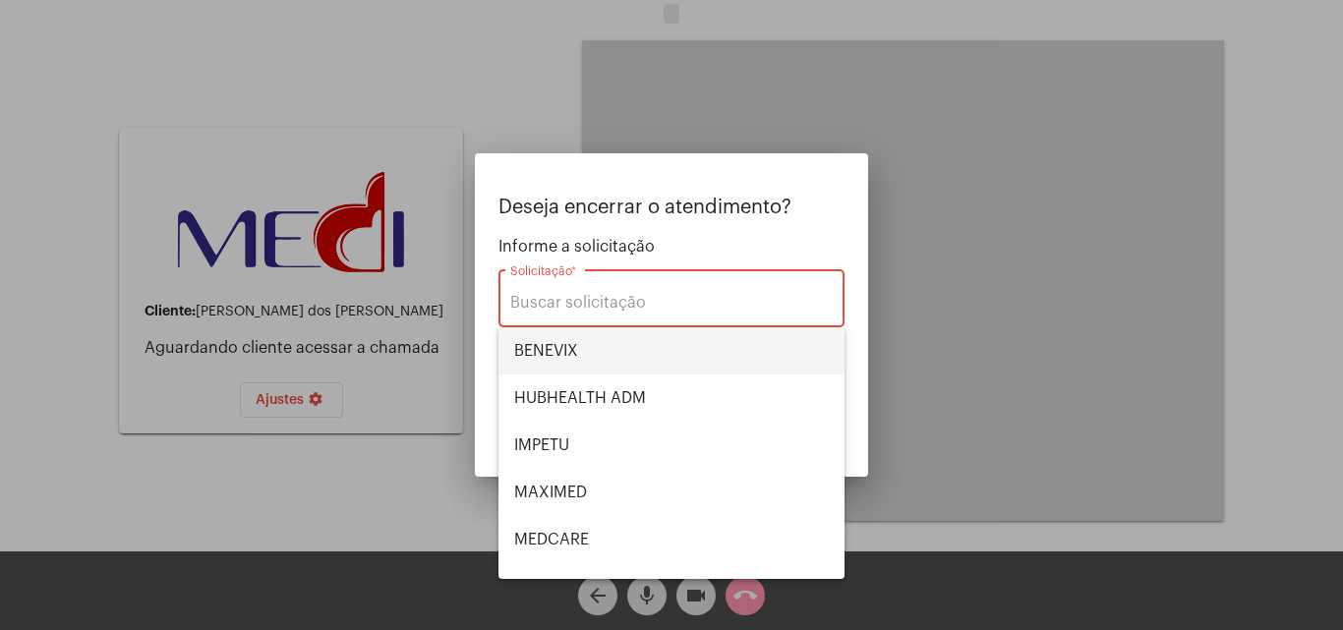
click at [595, 353] on span "BENEVIX" at bounding box center [671, 350] width 315 height 47
type input "BENEVIX"
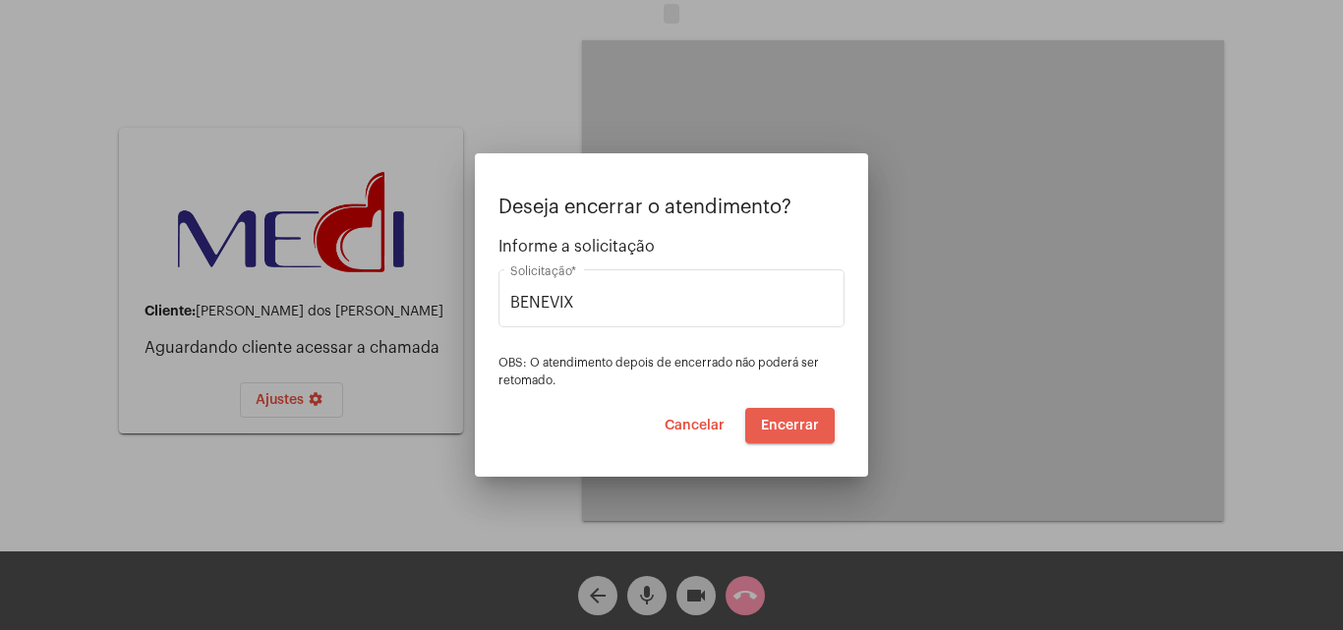
click at [789, 427] on span "Encerrar" at bounding box center [790, 426] width 58 height 14
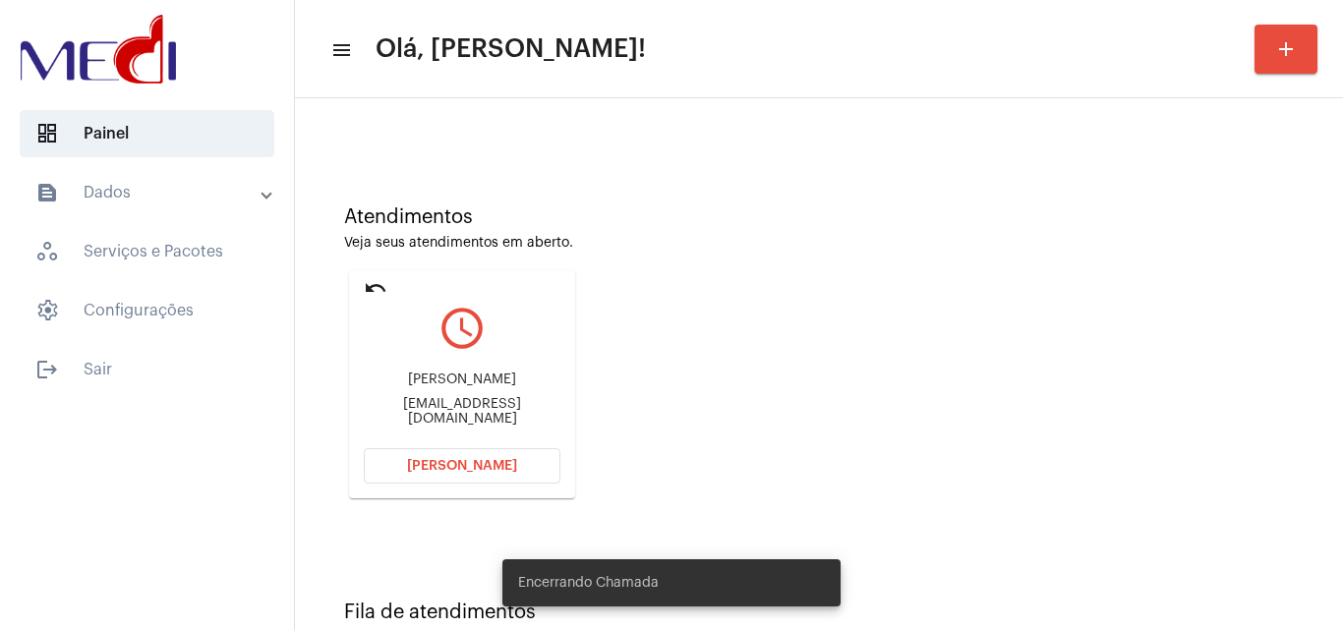
scroll to position [139, 0]
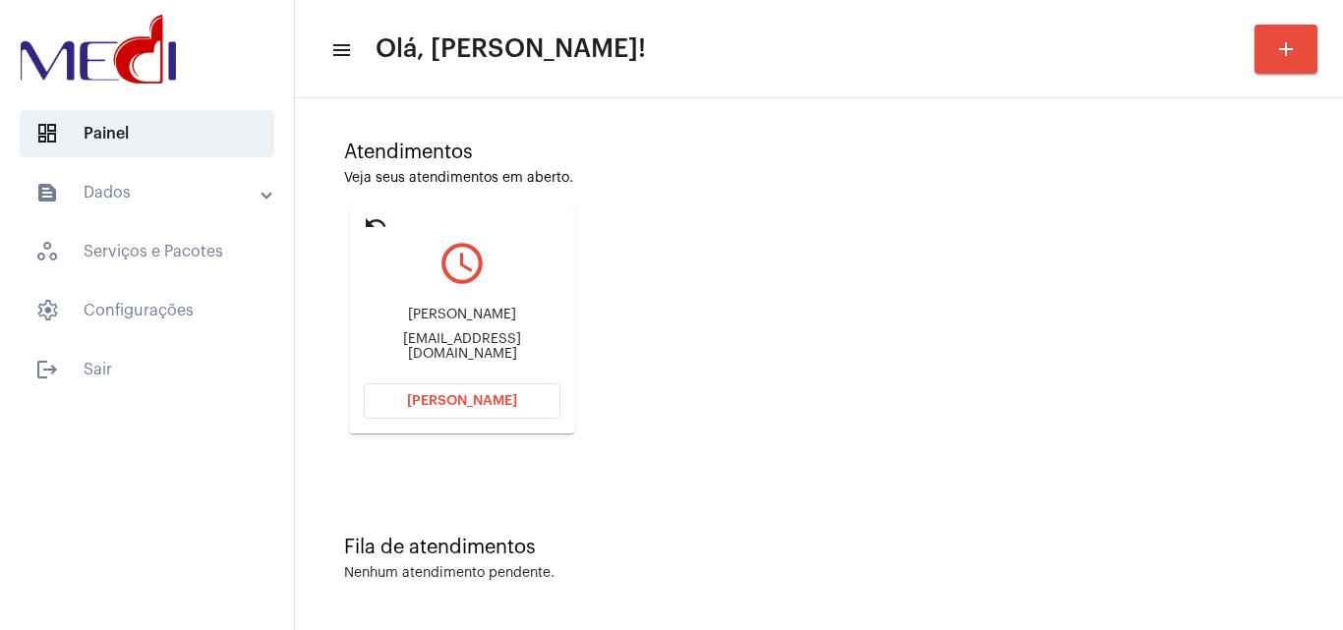
drag, startPoint x: 384, startPoint y: 312, endPoint x: 519, endPoint y: 302, distance: 135.0
click at [519, 302] on div "Natasha Ferreira Ramos Natashaferreiraramos092@gmail.com" at bounding box center [462, 334] width 197 height 88
copy div "Natasha Ferreira Ram"
click at [418, 406] on span "Abrir Chamada" at bounding box center [462, 401] width 110 height 14
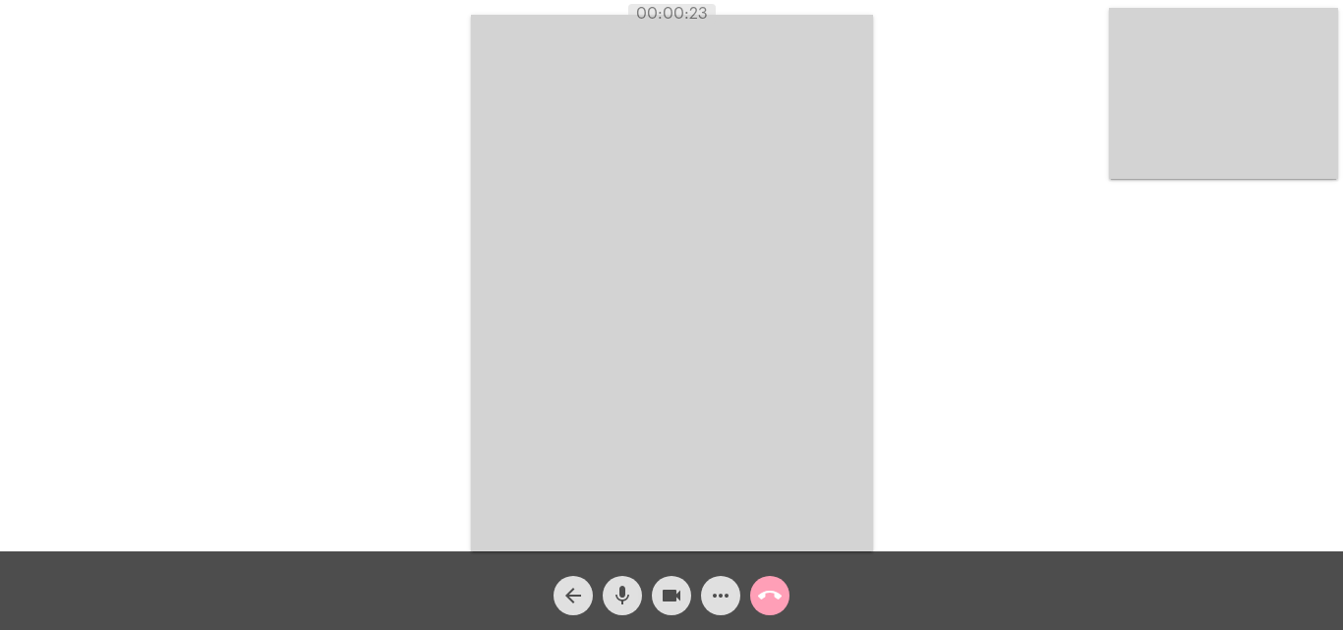
click at [768, 600] on mat-icon "call_end" at bounding box center [770, 596] width 24 height 24
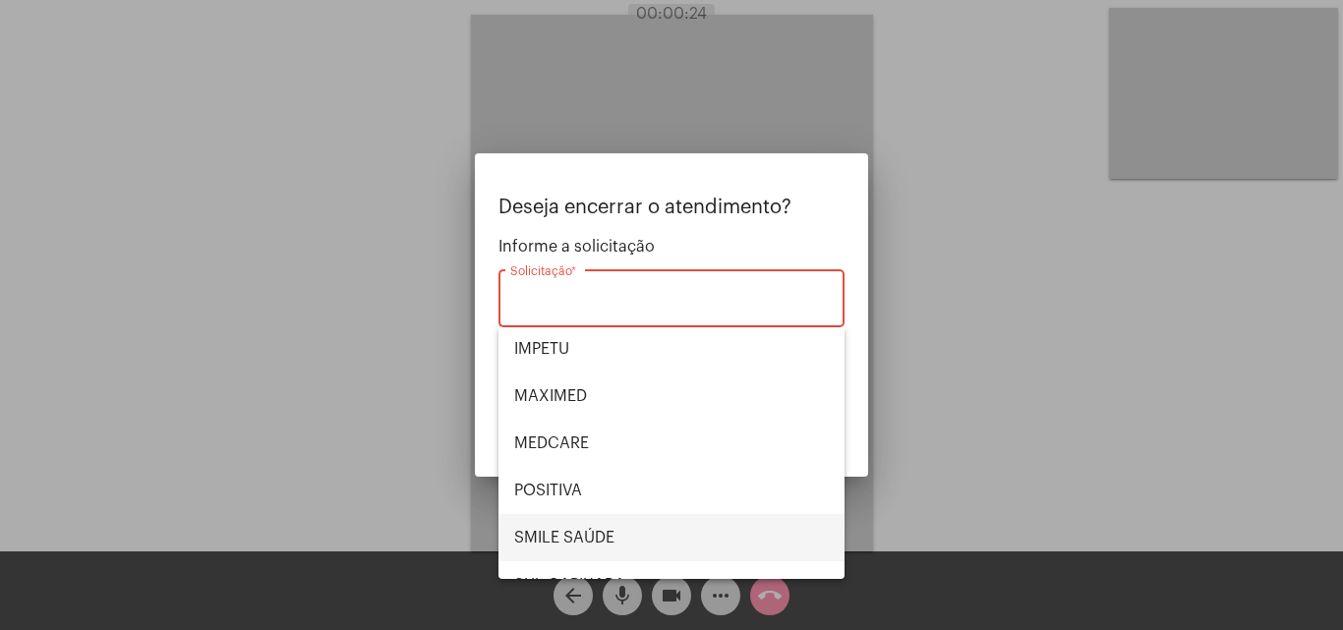
scroll to position [220, 0]
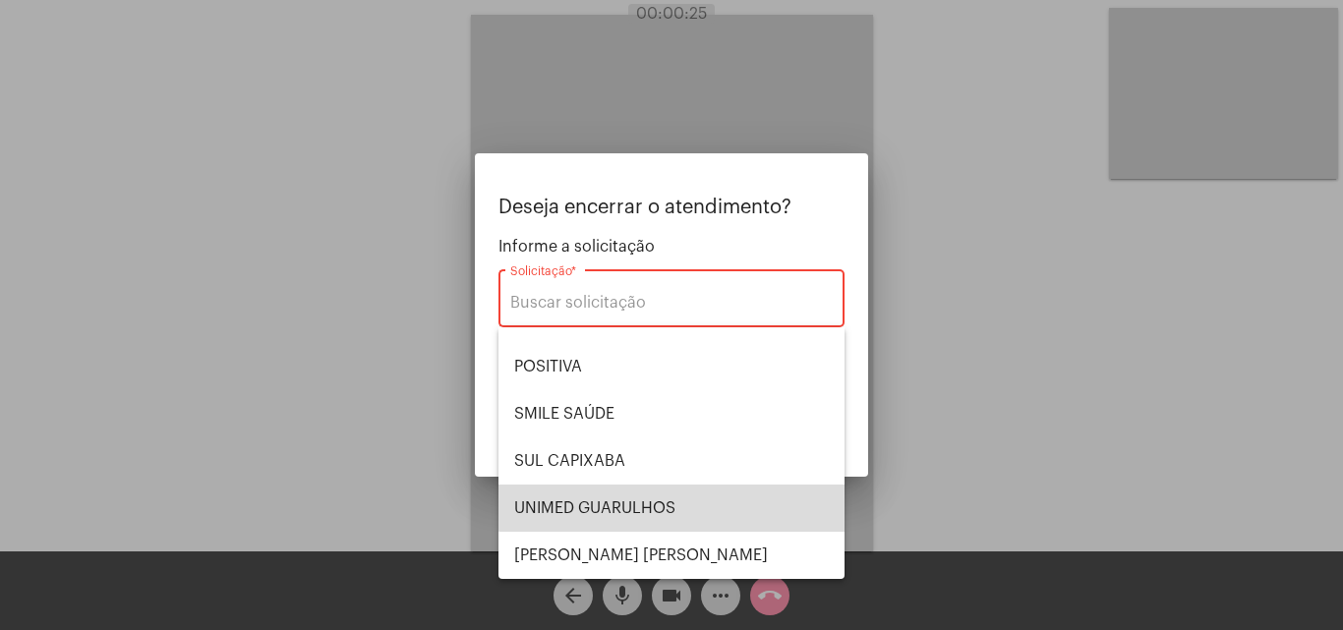
click at [683, 502] on span "UNIMED GUARULHOS" at bounding box center [671, 508] width 315 height 47
type input "UNIMED GUARULHOS"
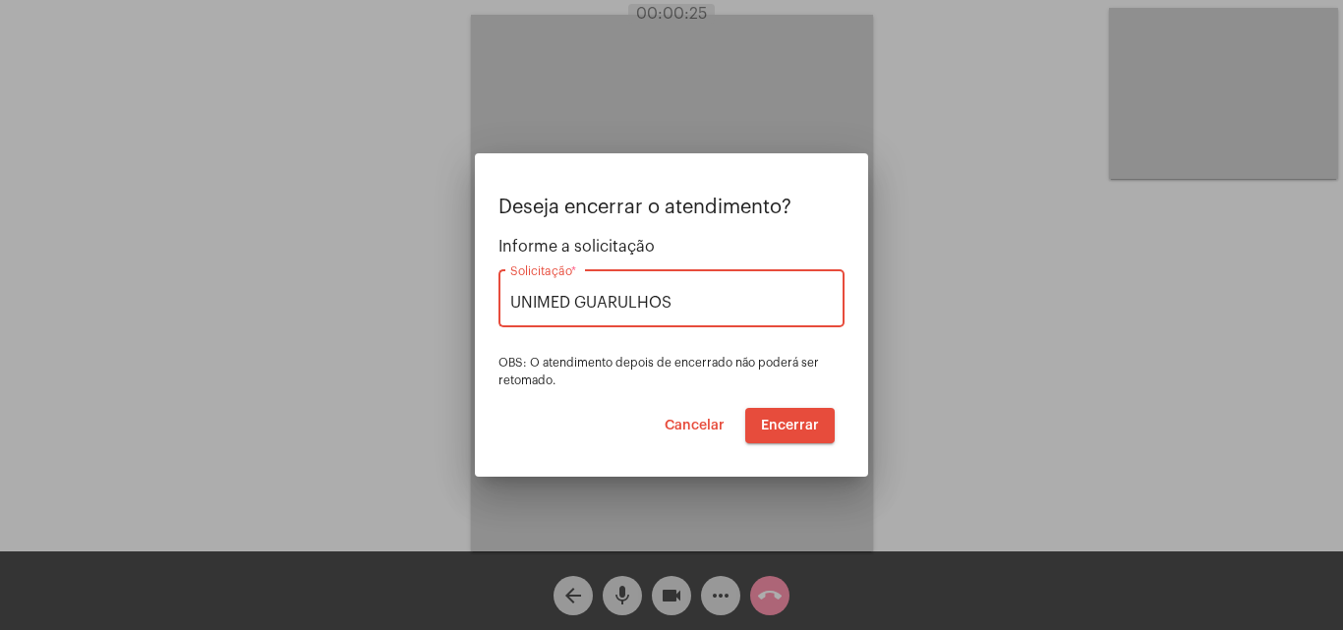
click at [793, 425] on span "Encerrar" at bounding box center [790, 426] width 58 height 14
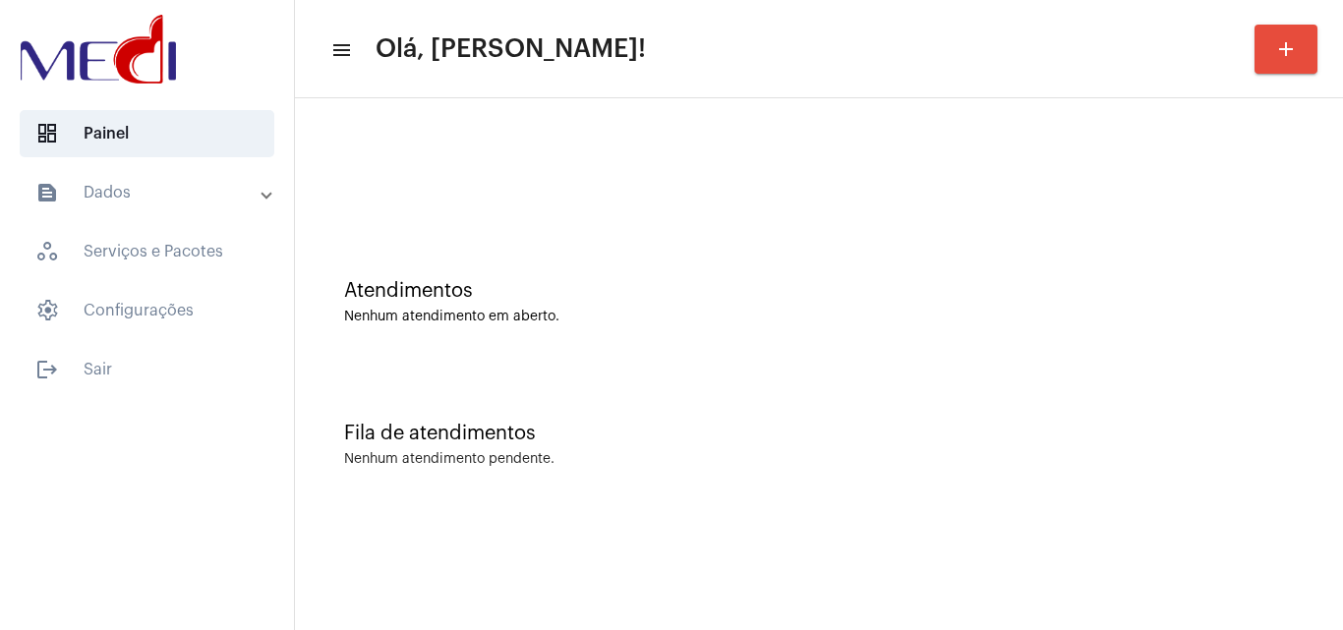
click at [767, 376] on div "Fila de atendimentos Nenhum atendimento pendente." at bounding box center [819, 435] width 1028 height 143
click at [604, 290] on div "Atendimentos" at bounding box center [818, 291] width 949 height 22
click at [699, 432] on div "Fila de atendimentos" at bounding box center [818, 434] width 949 height 22
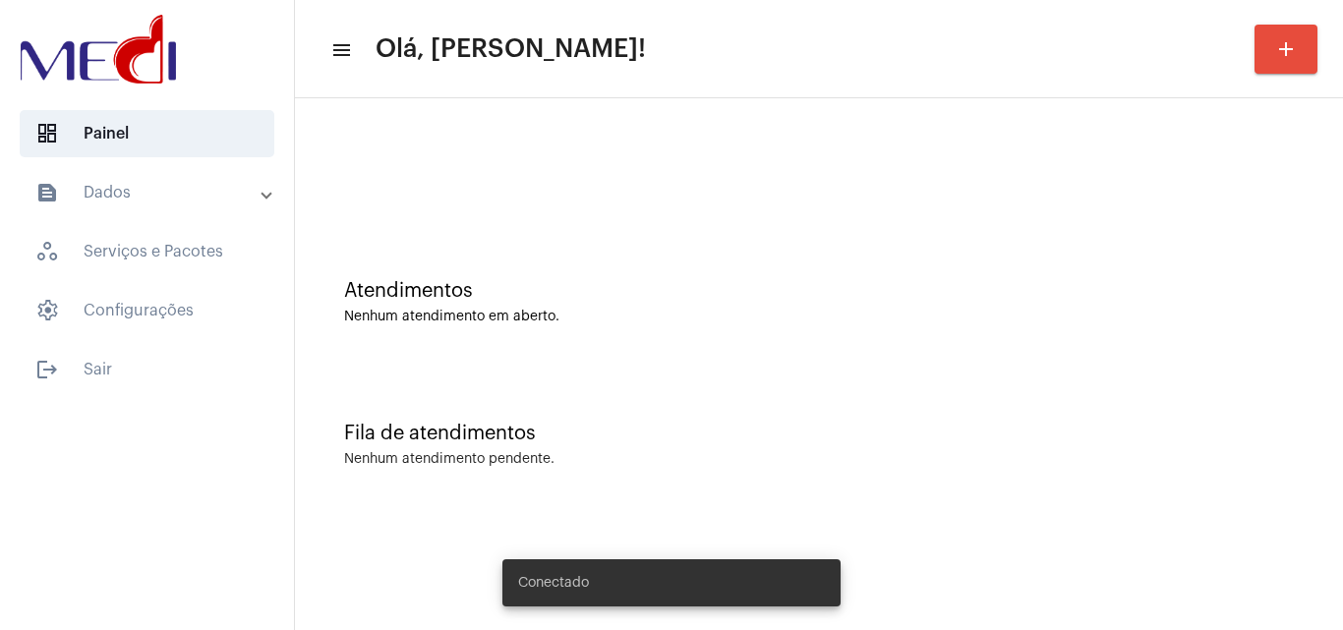
click at [748, 344] on div "Atendimentos Nenhum atendimento em aberto." at bounding box center [819, 292] width 1028 height 143
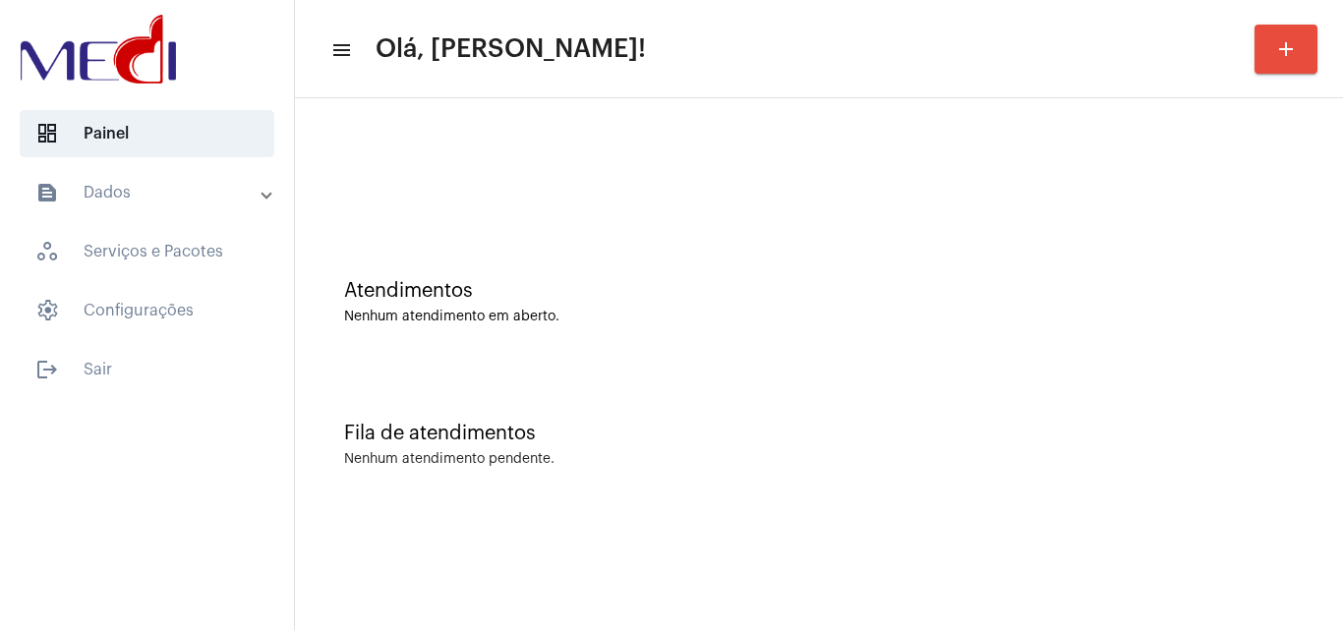
click at [932, 561] on mat-sidenav-content "menu Olá, Leandra! add Atendimentos Nenhum atendimento em aberto. Fila de atend…" at bounding box center [819, 315] width 1048 height 630
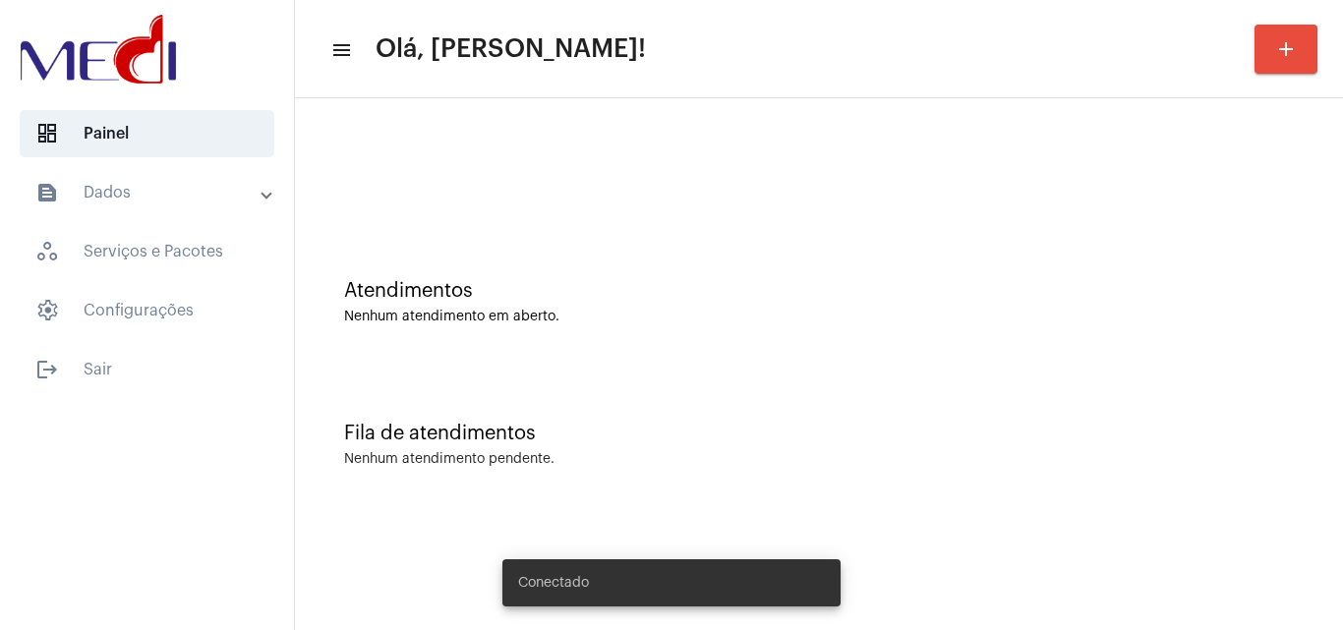
click at [1072, 537] on mat-sidenav-content "menu Olá, [PERSON_NAME]! add Atendimentos Nenhum atendimento em aberto. Fila de…" at bounding box center [819, 315] width 1048 height 630
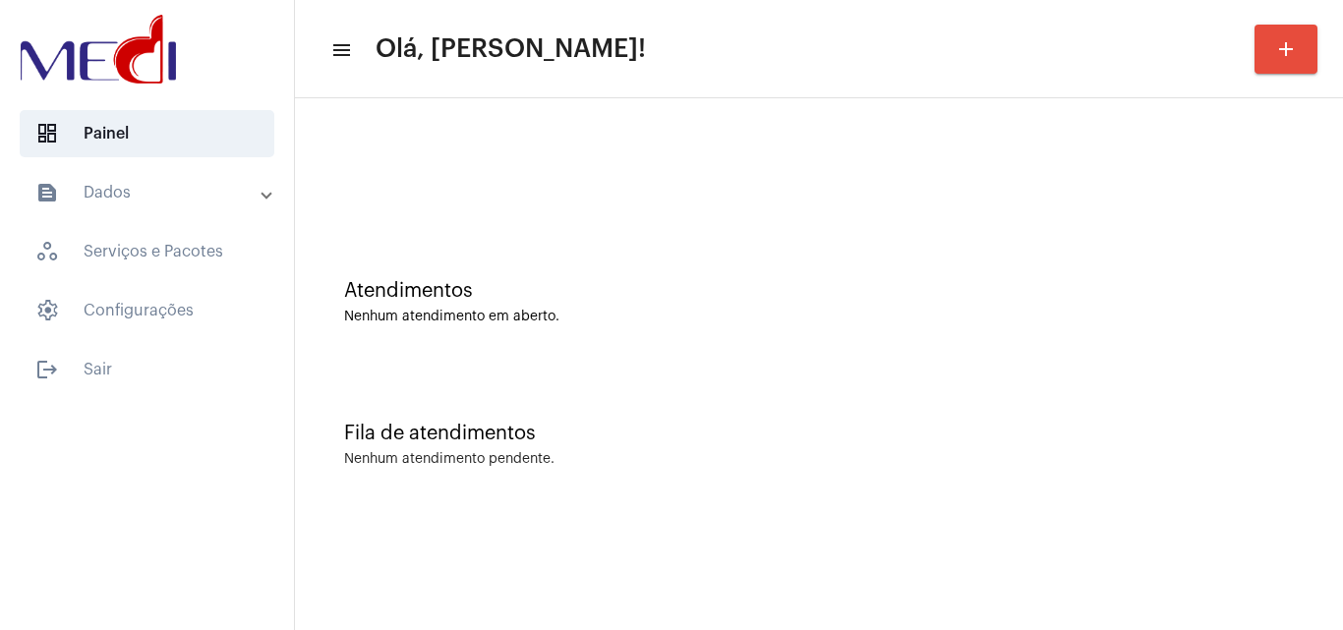
drag, startPoint x: 661, startPoint y: 386, endPoint x: 641, endPoint y: 406, distance: 27.8
click at [654, 394] on div "Fila de atendimentos Nenhum atendimento pendente." at bounding box center [819, 435] width 1028 height 143
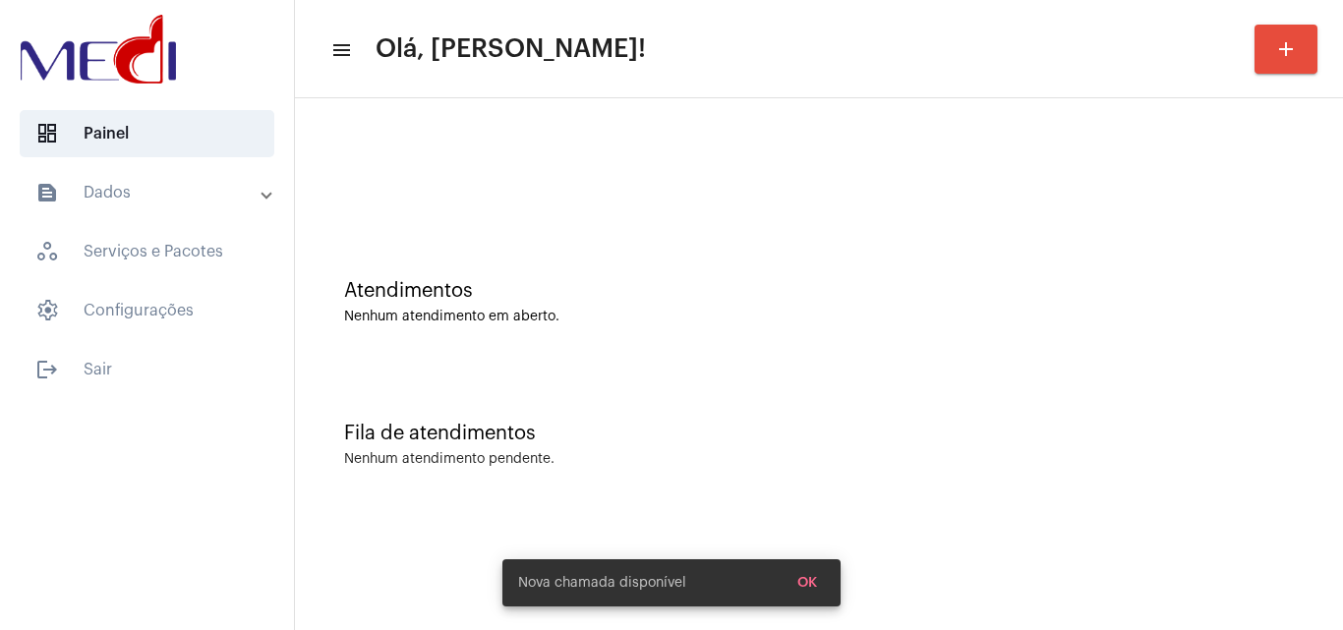
click at [506, 314] on div "Nenhum atendimento em aberto." at bounding box center [818, 317] width 949 height 15
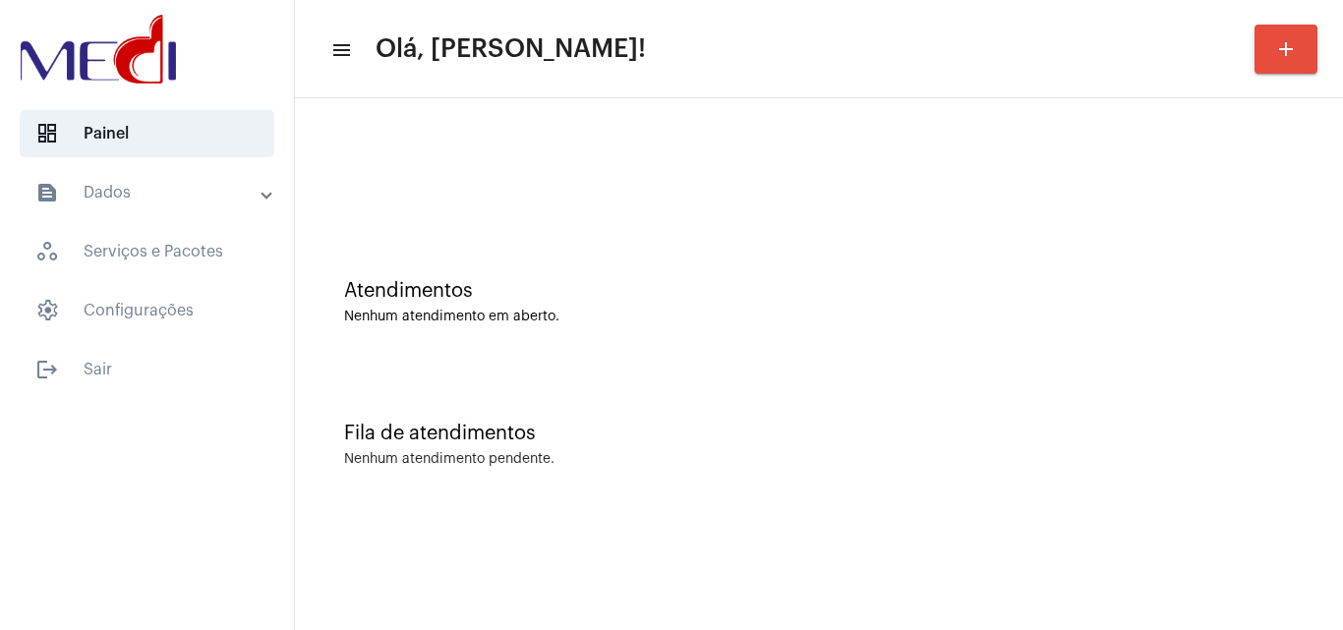
click at [684, 481] on div "Fila de atendimentos Nenhum atendimento pendente." at bounding box center [819, 435] width 1028 height 143
click at [1021, 506] on div "Atendimentos Nenhum atendimento em aberto. Fila de atendimentos Nenhum atendime…" at bounding box center [819, 307] width 1048 height 418
click at [929, 523] on mat-sidenav-content "menu Olá, [PERSON_NAME]! add Atendimentos Nenhum atendimento em aberto. Fila de…" at bounding box center [819, 315] width 1048 height 630
click at [1202, 593] on mat-sidenav-content "menu Olá, Leandra! add Atendimentos Nenhum atendimento em aberto. Fila de atend…" at bounding box center [819, 315] width 1048 height 630
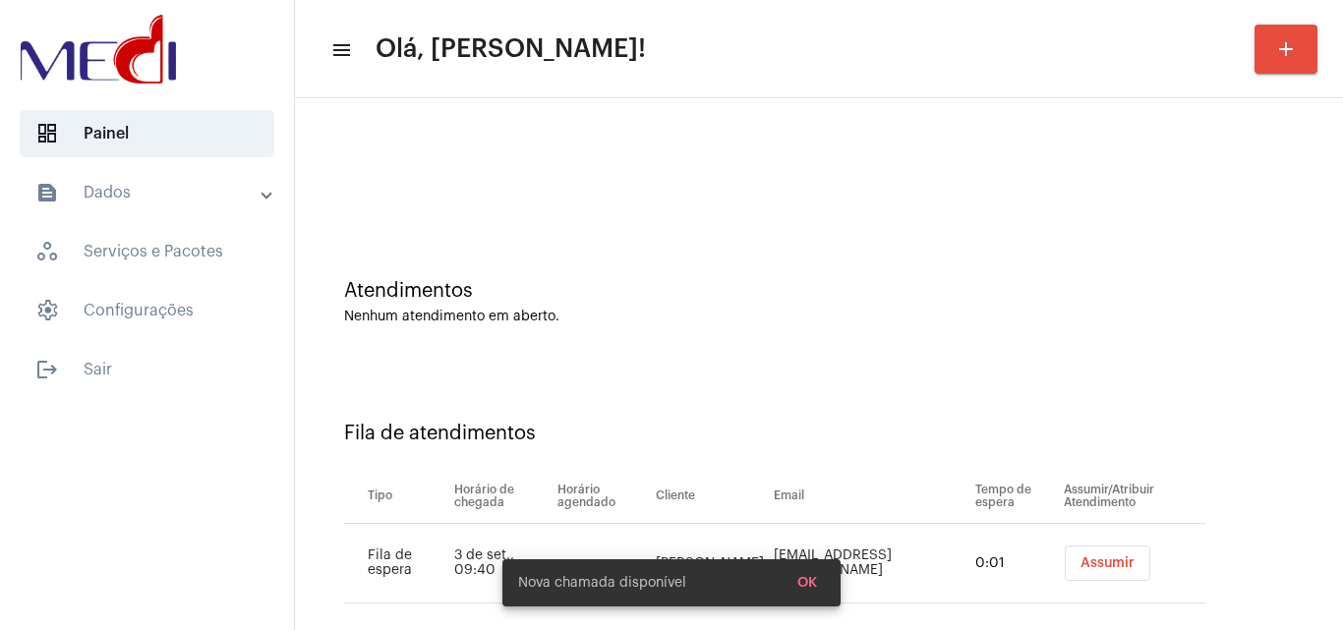
click at [1098, 560] on span "Assumir" at bounding box center [1107, 563] width 54 height 14
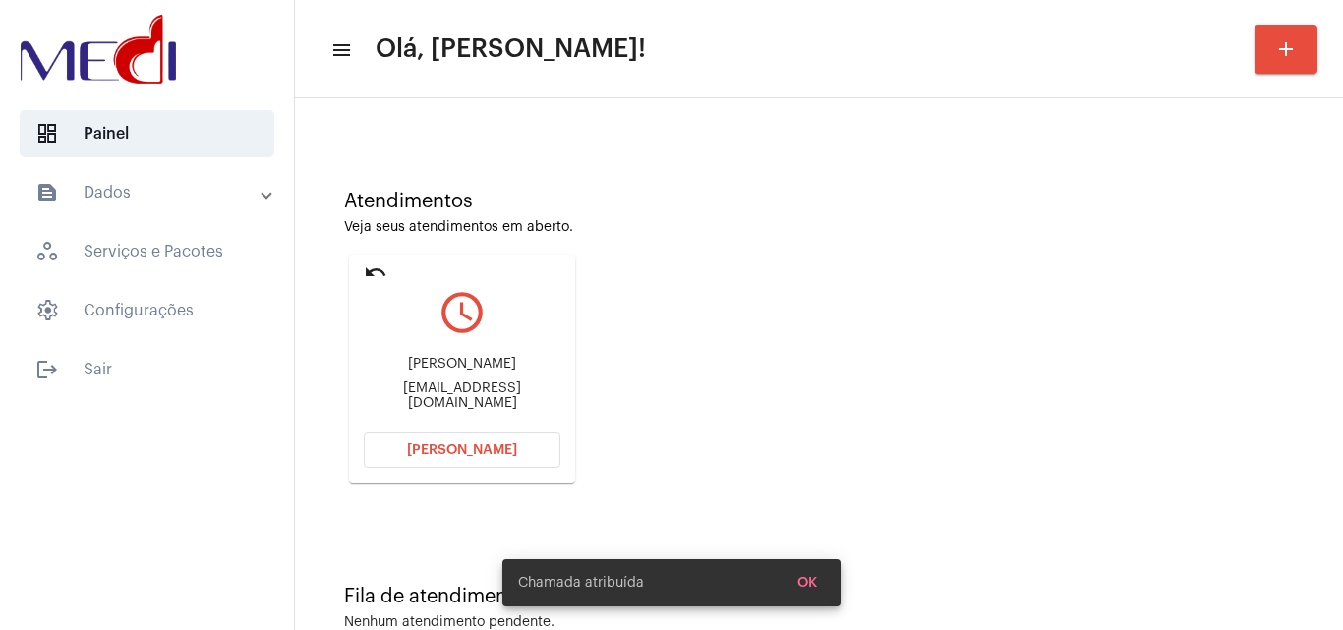
scroll to position [139, 0]
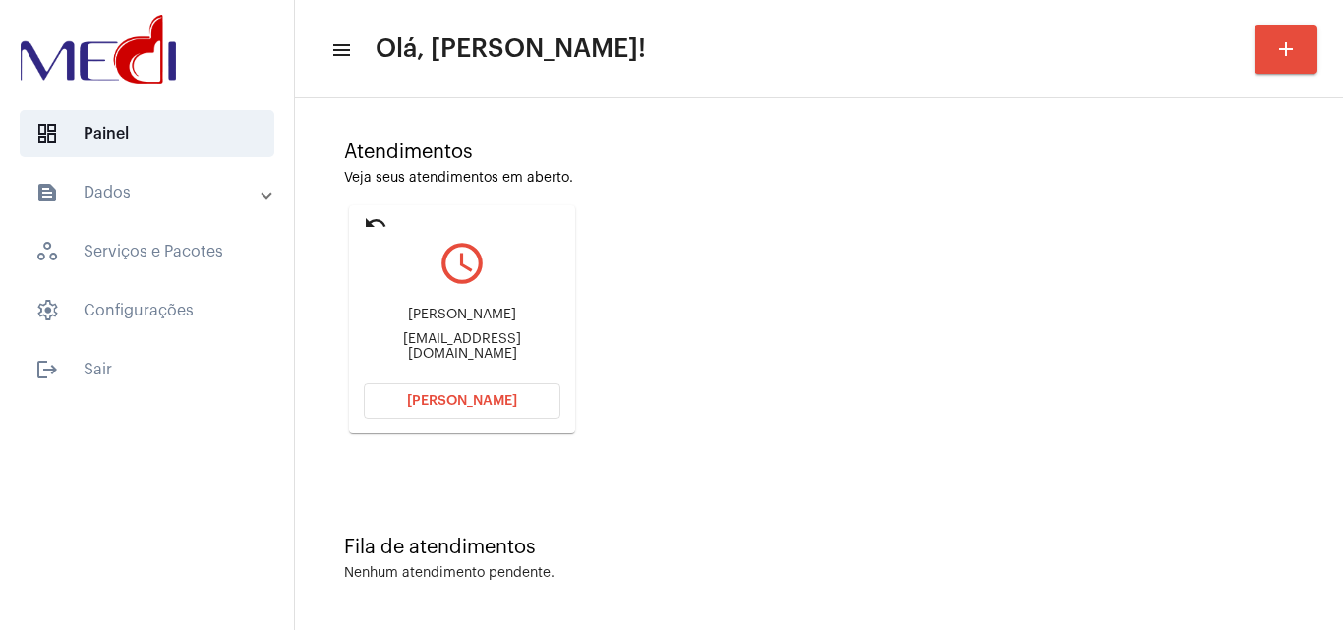
drag, startPoint x: 416, startPoint y: 321, endPoint x: 523, endPoint y: 314, distance: 107.4
click at [523, 314] on div "Natasha Ferreira Ramos Natashaferreiraramos092@gmail.com" at bounding box center [462, 334] width 197 height 88
copy div "Natasha Ferreira Ram"
click at [425, 404] on span "Abrir Chamada" at bounding box center [462, 401] width 110 height 14
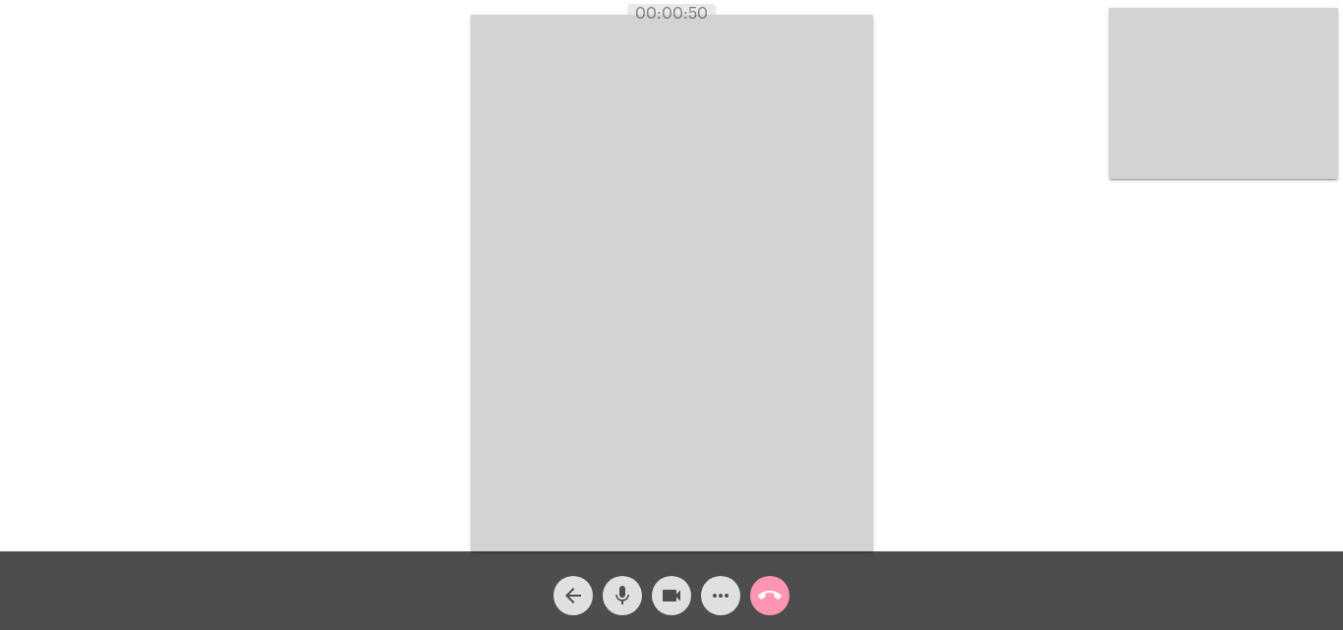
click at [777, 602] on mat-icon "call_end" at bounding box center [770, 596] width 24 height 24
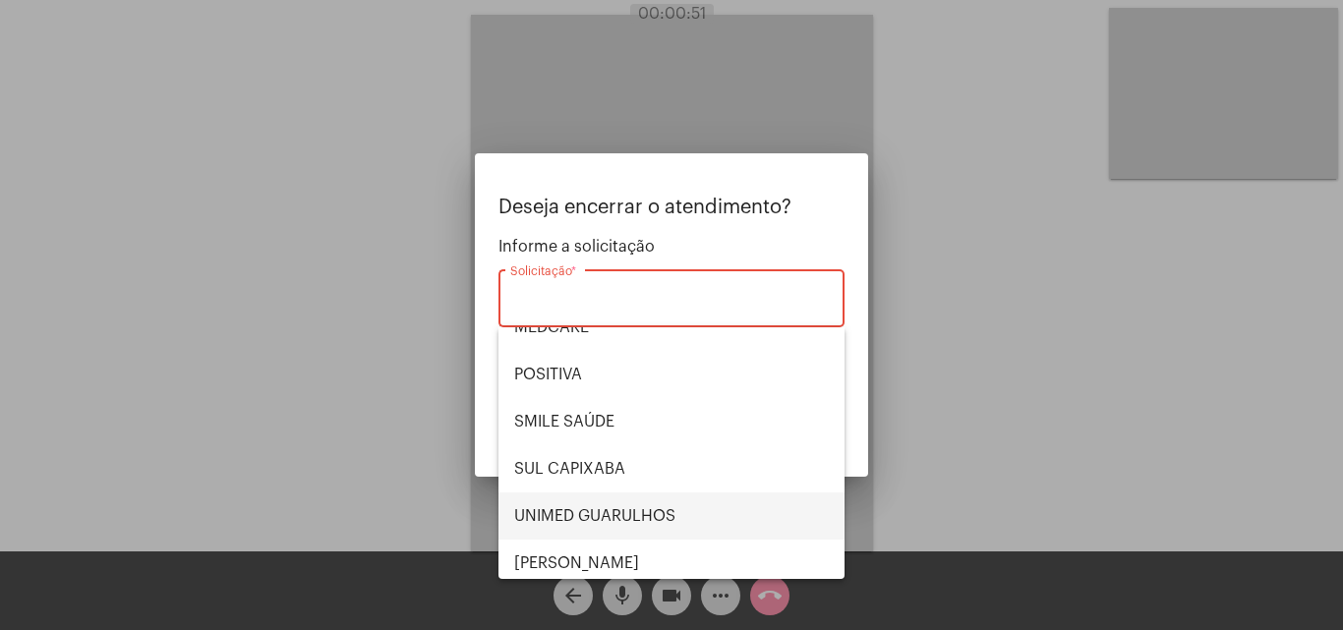
scroll to position [220, 0]
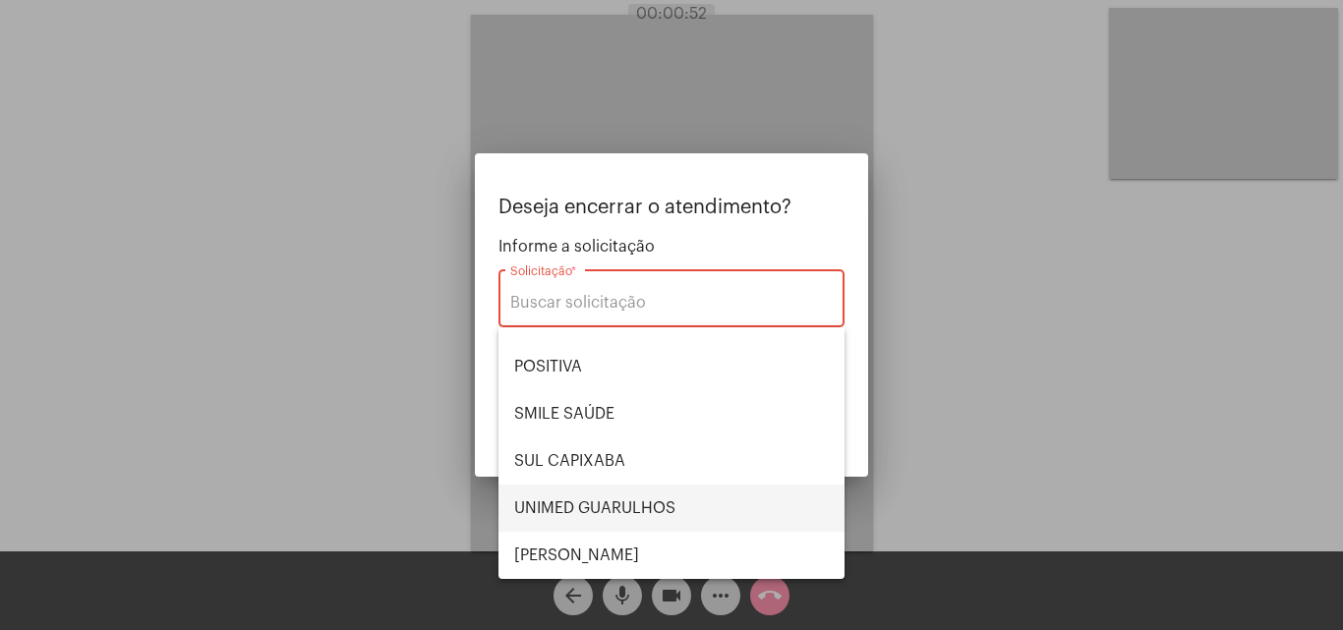
click at [628, 498] on span "UNIMED GUARULHOS" at bounding box center [671, 508] width 315 height 47
type input "UNIMED GUARULHOS"
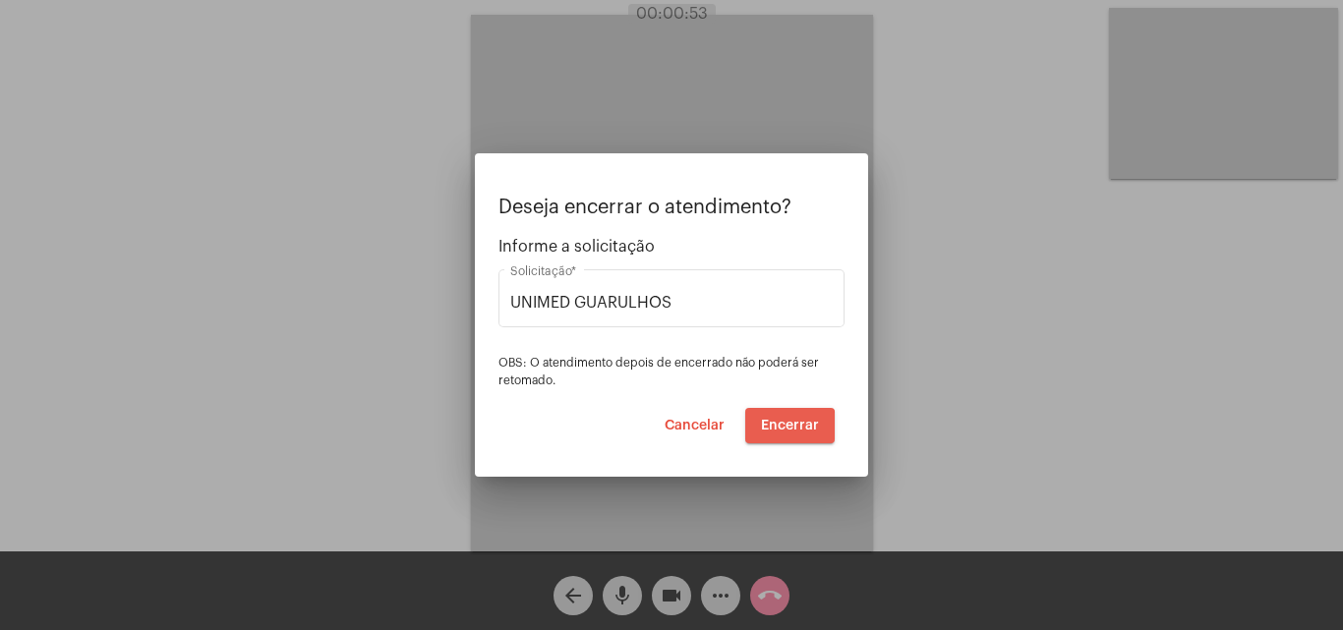
click at [779, 434] on button "Encerrar" at bounding box center [789, 425] width 89 height 35
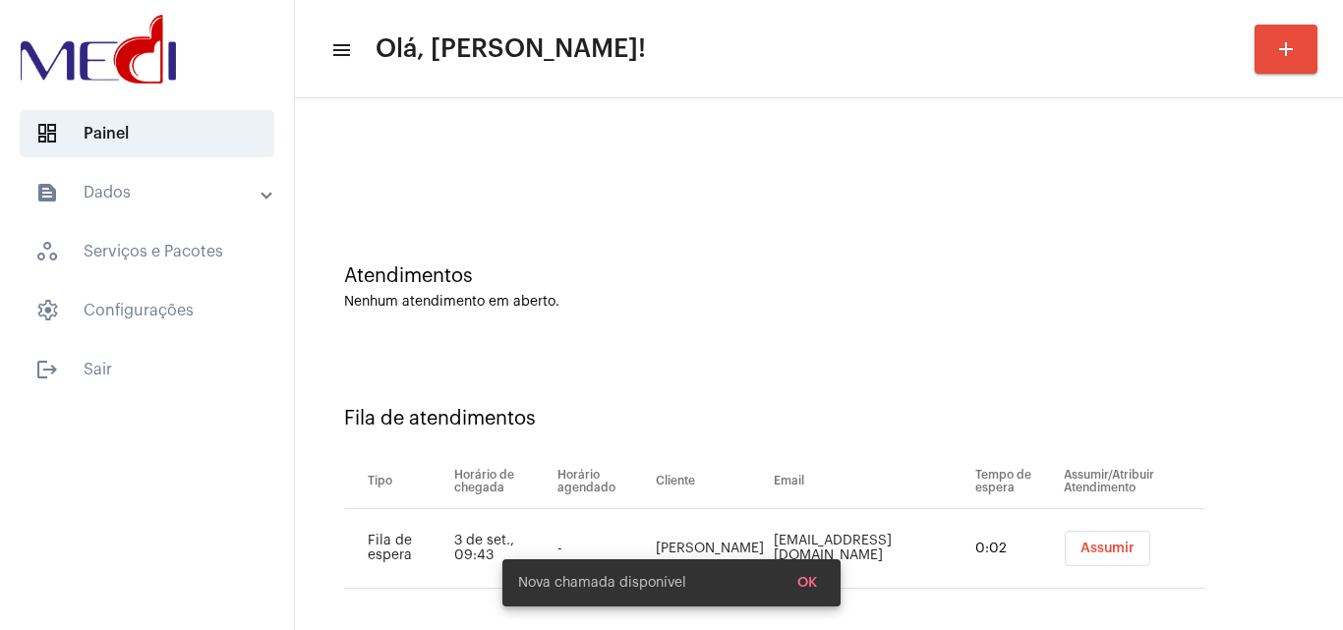
scroll to position [27, 0]
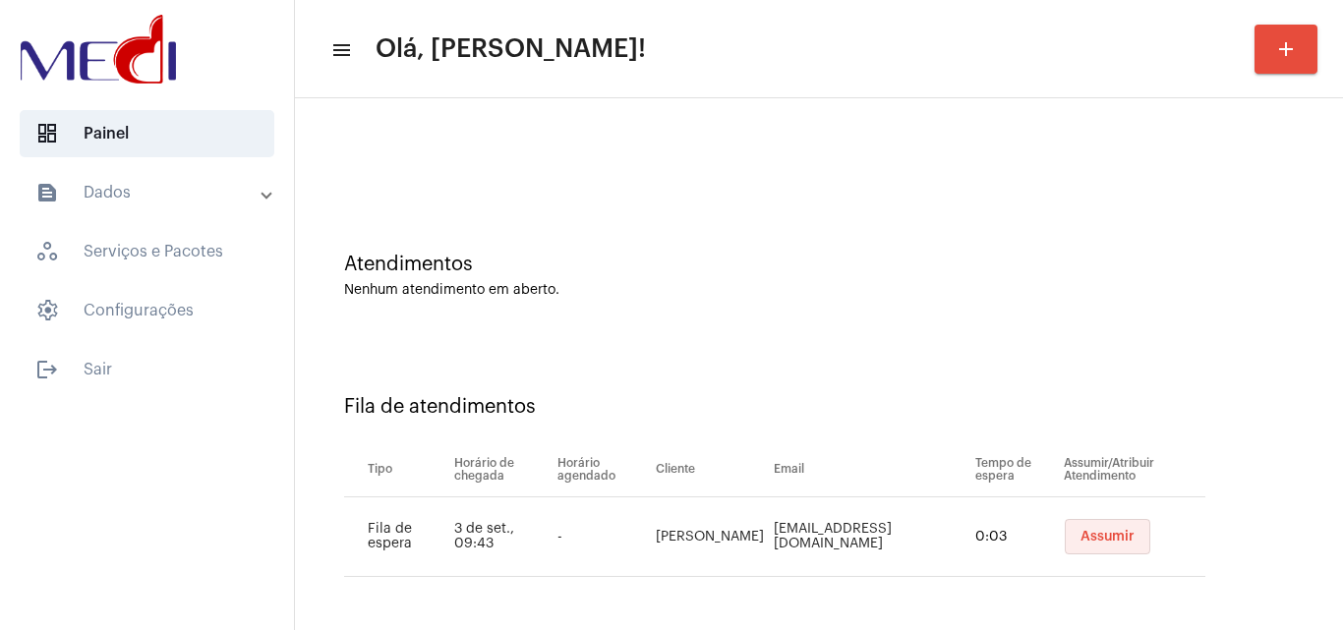
click at [1095, 533] on span "Assumir" at bounding box center [1107, 537] width 54 height 14
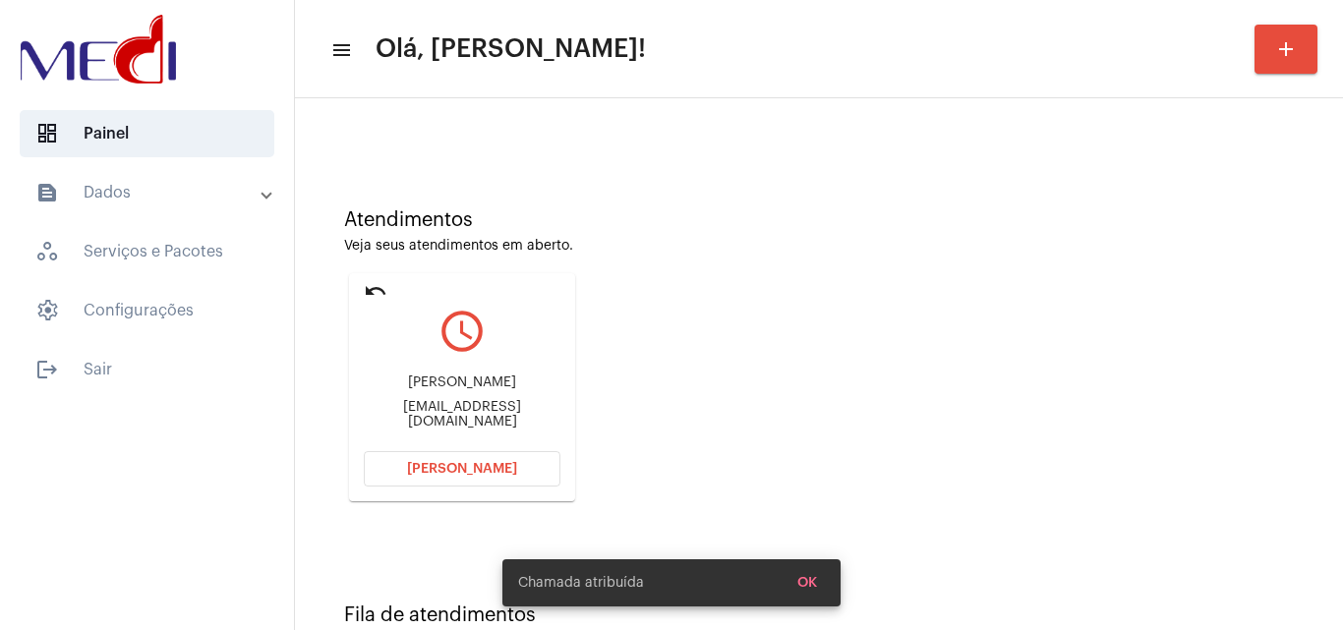
scroll to position [139, 0]
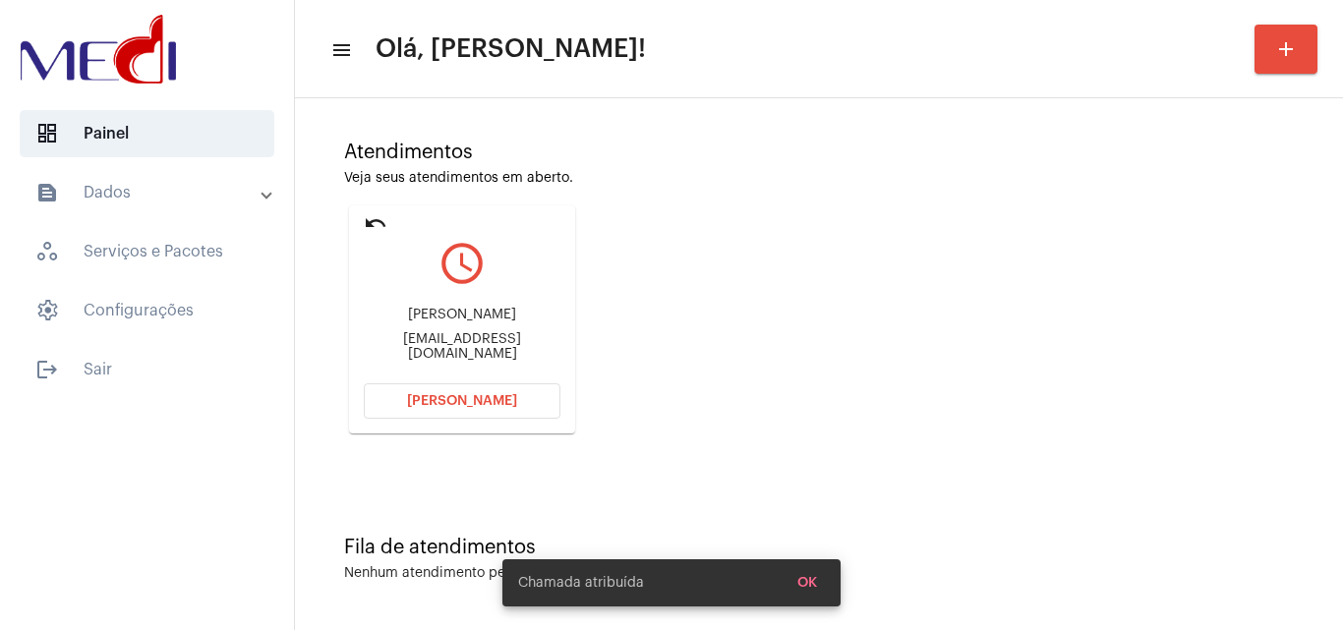
drag, startPoint x: 374, startPoint y: 320, endPoint x: 526, endPoint y: 310, distance: 152.7
click at [526, 310] on div "Fabiana da Silva Baltazar fabi_balta@yahoo.com.br" at bounding box center [462, 334] width 197 height 88
copy div "Fabiana da Silva Baltaz"
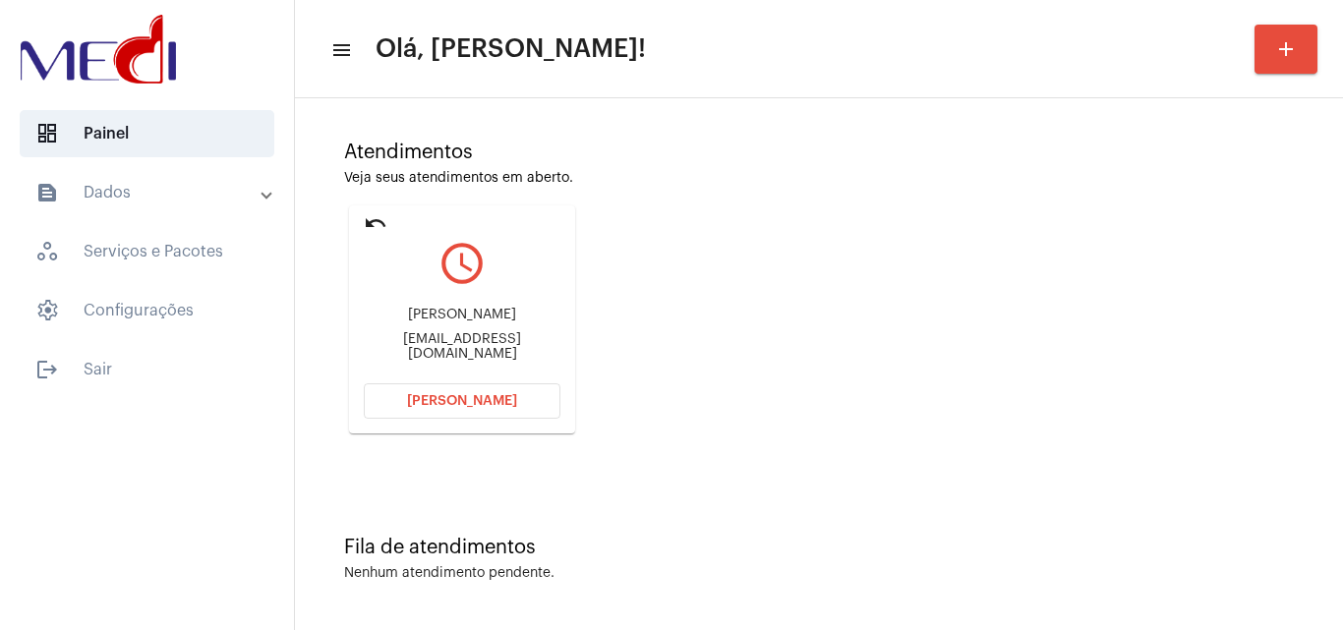
click at [785, 342] on div "Atendimentos Veja seus atendimentos em aberto. undo query_builder Fabiana da Si…" at bounding box center [819, 280] width 1028 height 395
click at [486, 409] on button "Abrir Chamada" at bounding box center [462, 400] width 197 height 35
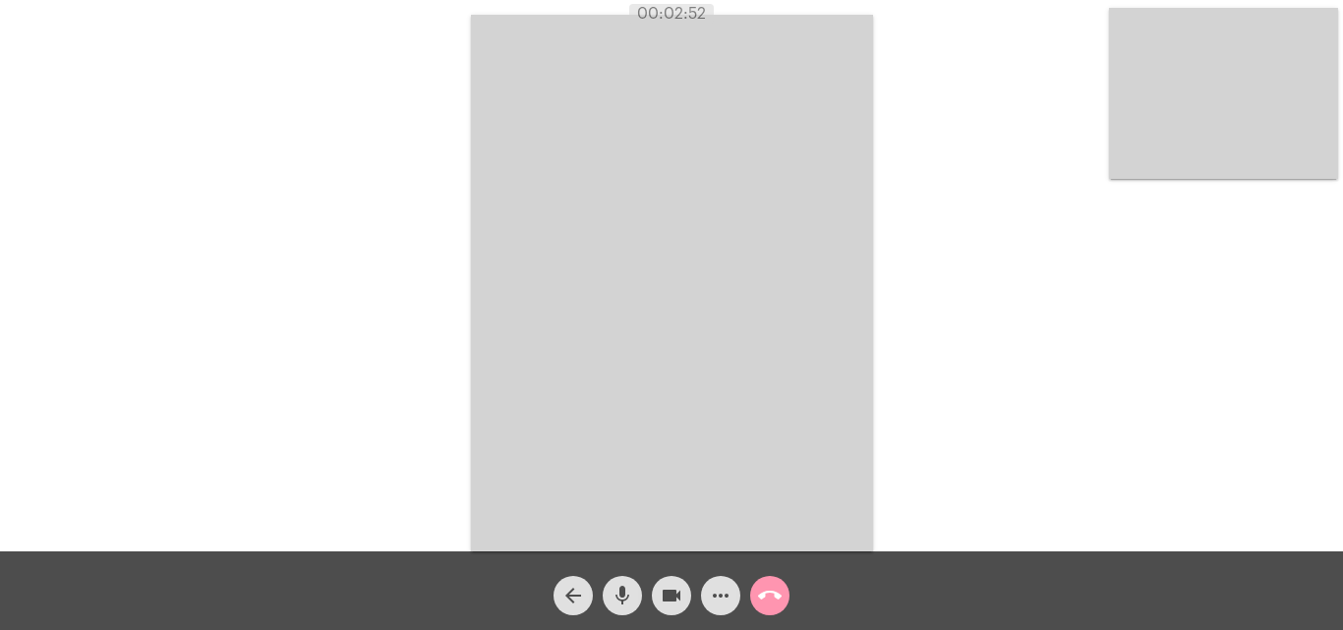
click at [776, 601] on mat-icon "call_end" at bounding box center [770, 596] width 24 height 24
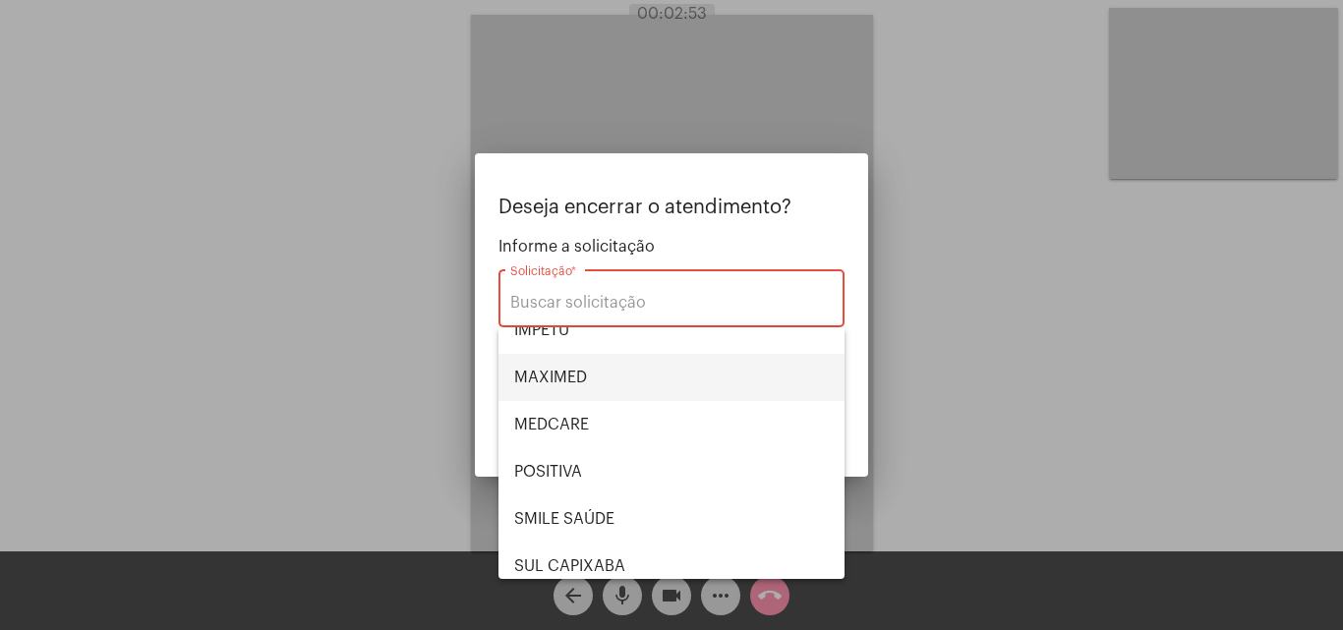
scroll to position [220, 0]
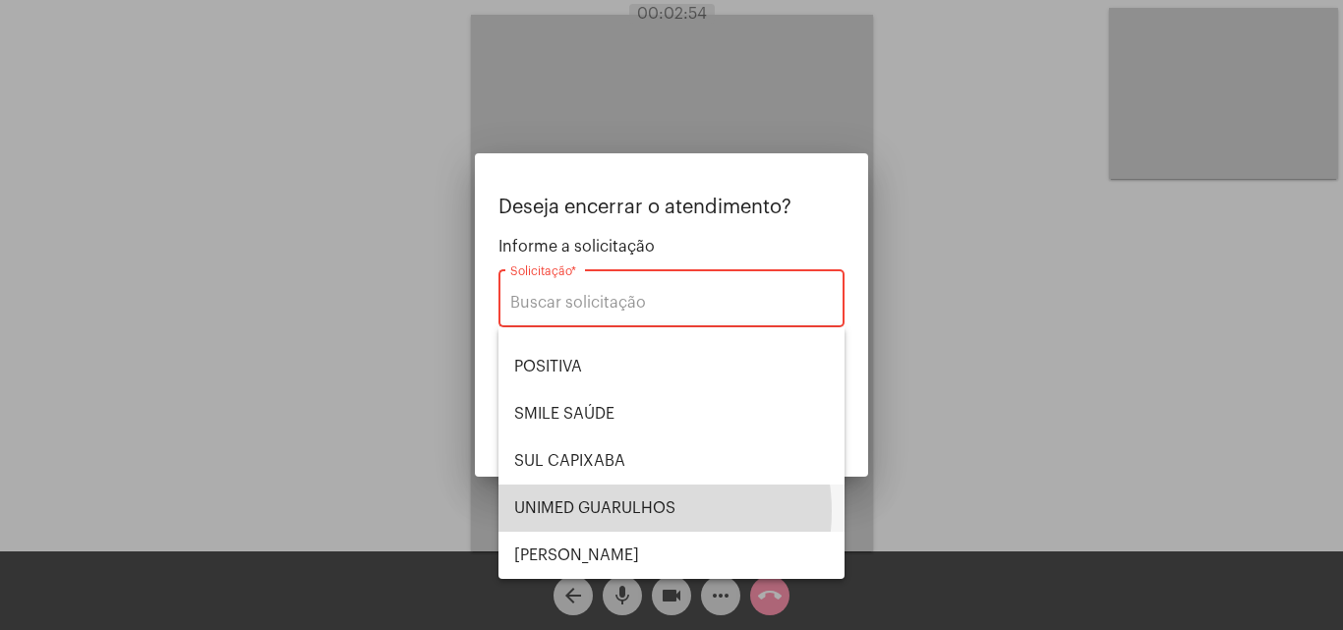
click at [638, 511] on span "UNIMED GUARULHOS" at bounding box center [671, 508] width 315 height 47
type input "UNIMED GUARULHOS"
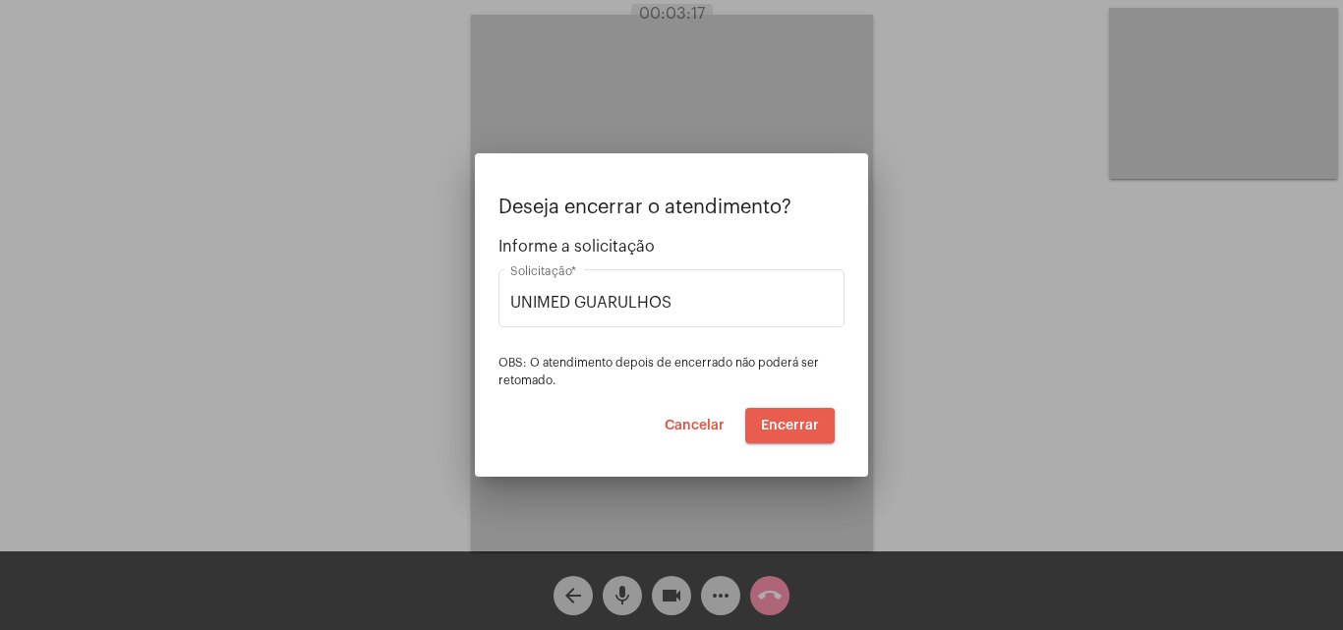
click at [777, 424] on span "Encerrar" at bounding box center [790, 426] width 58 height 14
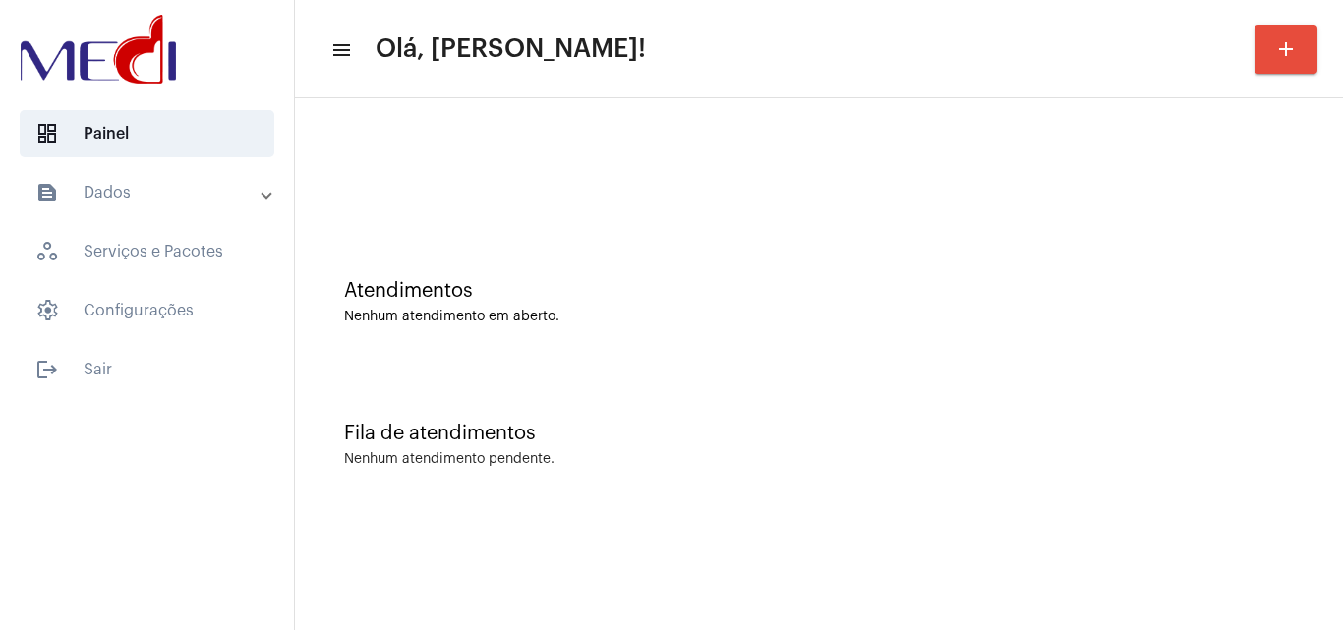
click at [597, 390] on div "Fila de atendimentos Nenhum atendimento pendente." at bounding box center [819, 435] width 1028 height 143
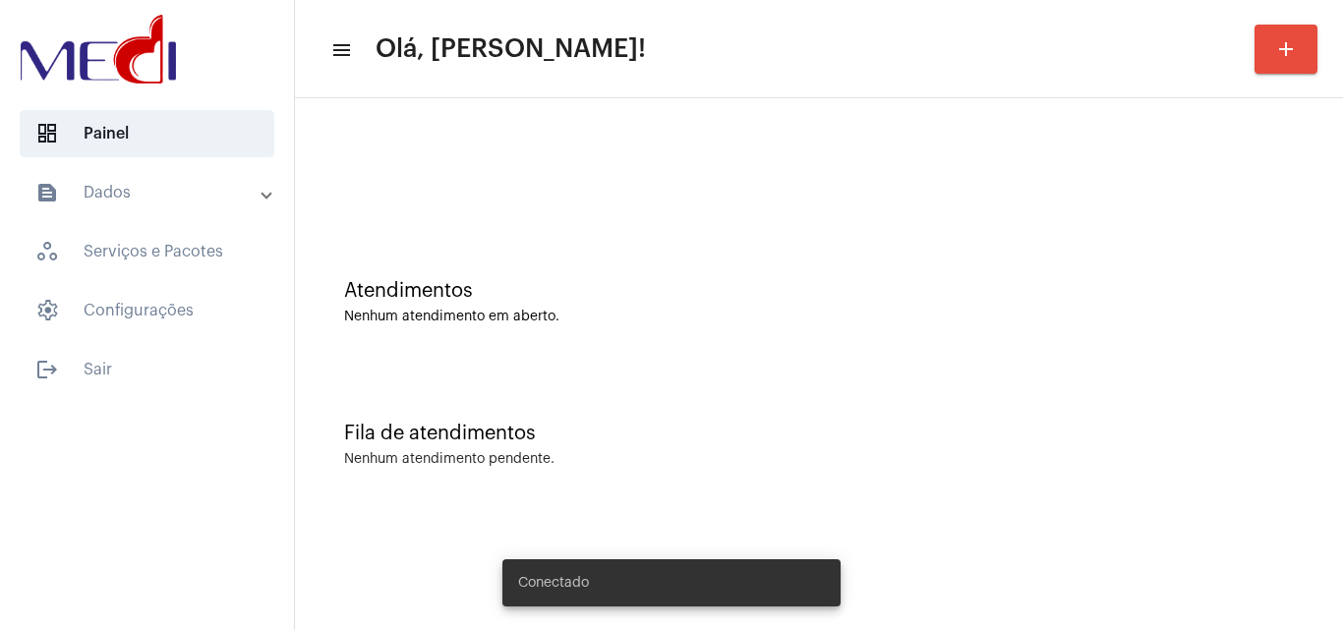
click at [688, 357] on div "Atendimentos Nenhum atendimento em aberto." at bounding box center [819, 292] width 1028 height 143
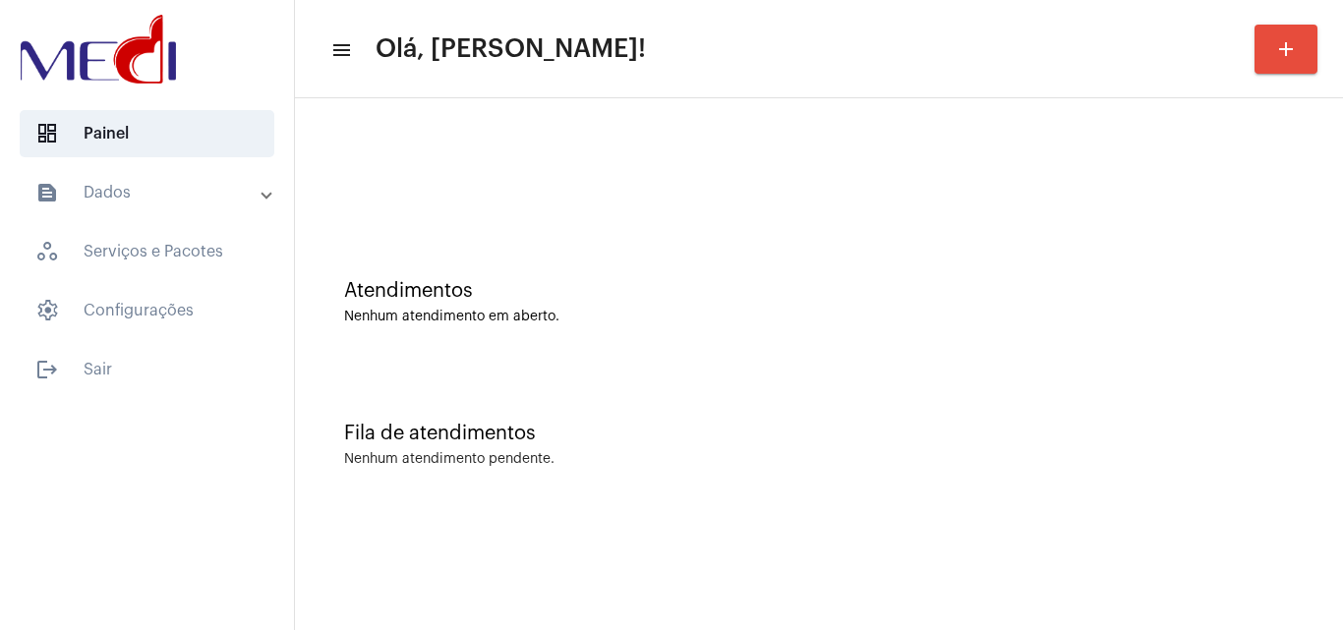
click at [547, 253] on div "Atendimentos Nenhum atendimento em aberto." at bounding box center [819, 292] width 1028 height 143
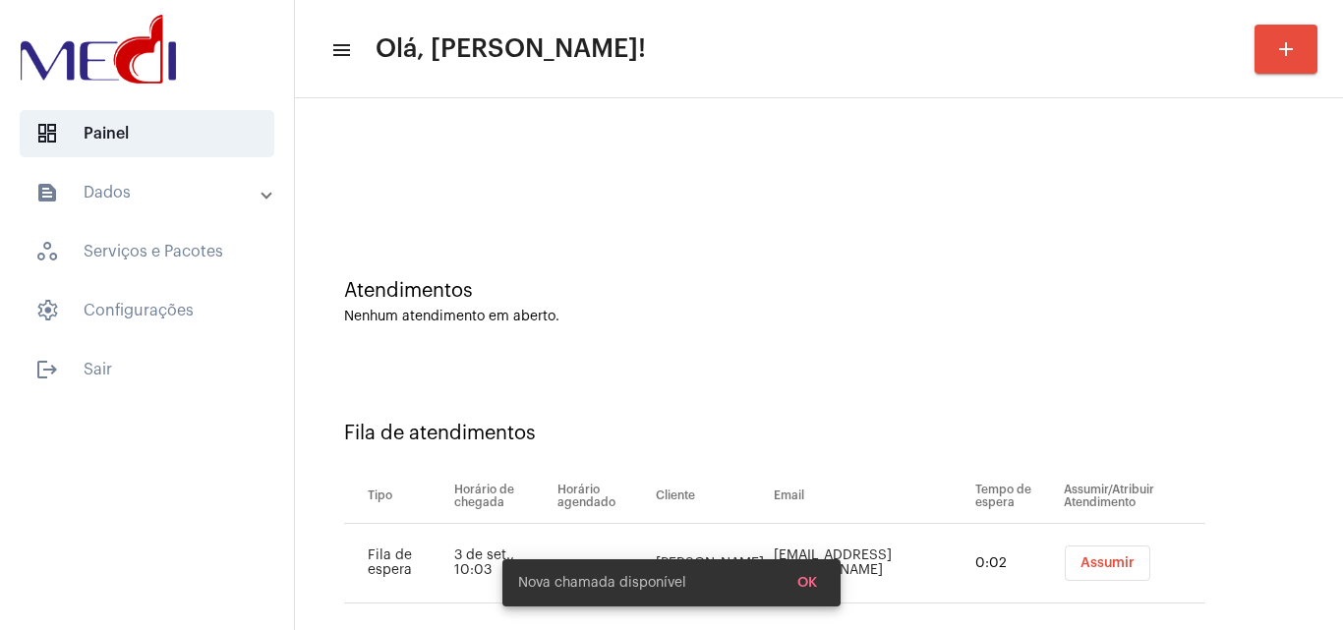
click at [1080, 560] on span "Assumir" at bounding box center [1107, 563] width 54 height 14
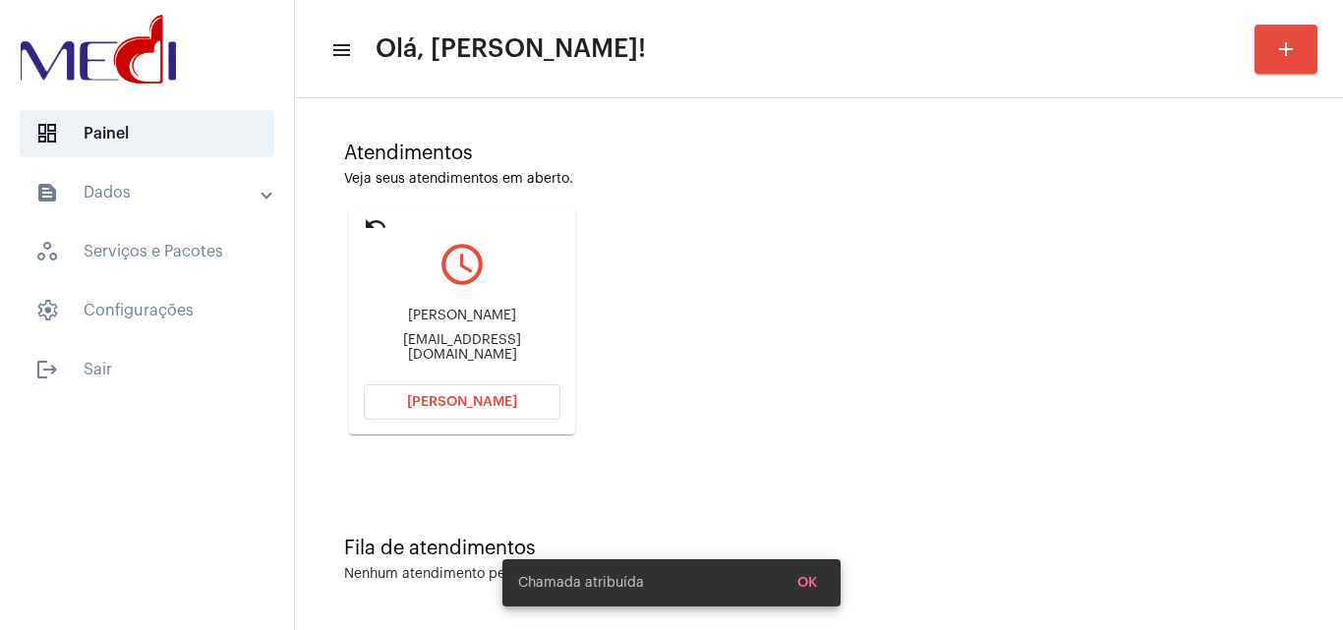
scroll to position [139, 0]
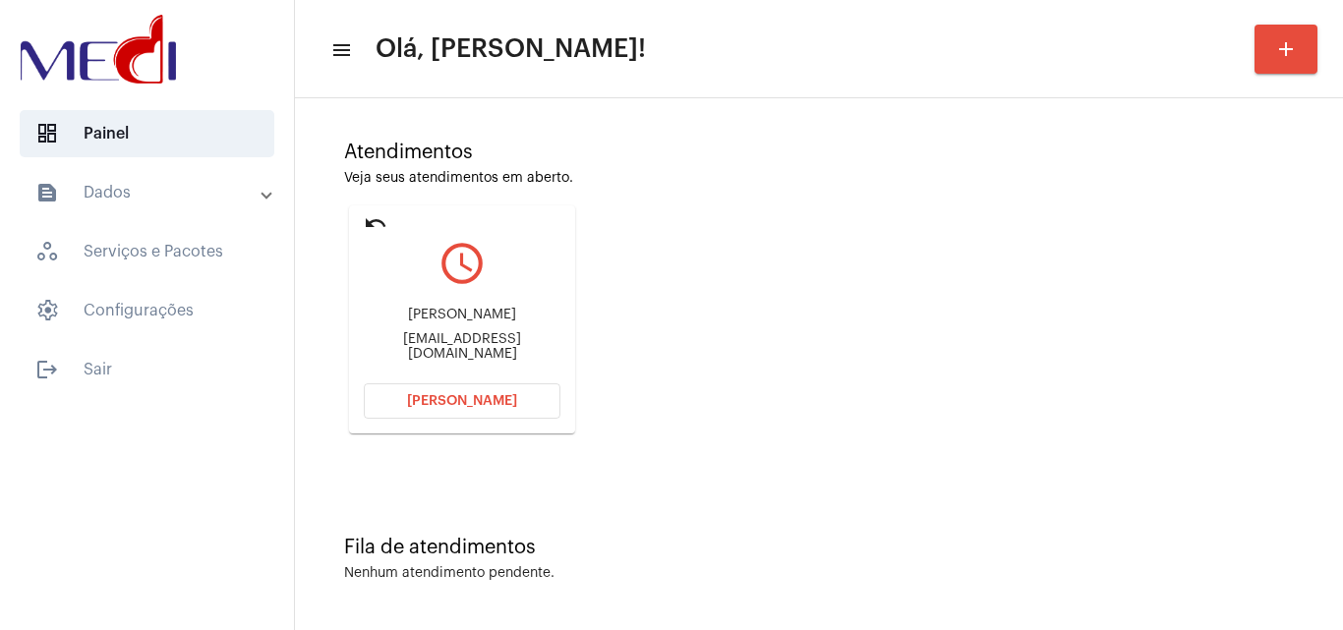
drag, startPoint x: 745, startPoint y: 320, endPoint x: 483, endPoint y: 149, distance: 313.2
click at [745, 316] on div "Atendimentos Veja seus atendimentos em aberto. undo query_builder Bárbara Sarai…" at bounding box center [819, 280] width 1028 height 395
drag, startPoint x: 405, startPoint y: 318, endPoint x: 512, endPoint y: 310, distance: 107.5
click at [512, 310] on div "Bárbara Saraiva hoolanda@hotmail.com" at bounding box center [462, 334] width 197 height 88
copy div "Bárbara Saraiva"
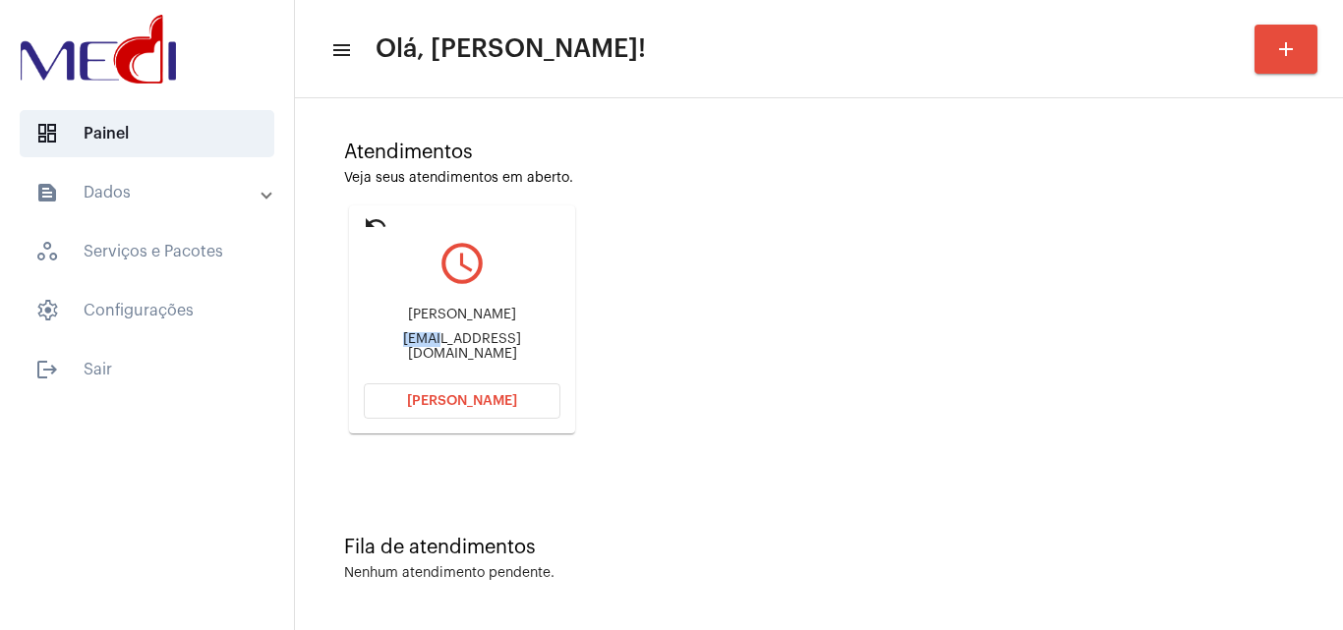
drag, startPoint x: 381, startPoint y: 343, endPoint x: 420, endPoint y: 339, distance: 38.5
click at [420, 339] on div "hoolanda@hotmail.com" at bounding box center [462, 346] width 197 height 29
copy div "hoola"
click at [463, 398] on span "[PERSON_NAME]" at bounding box center [462, 401] width 110 height 14
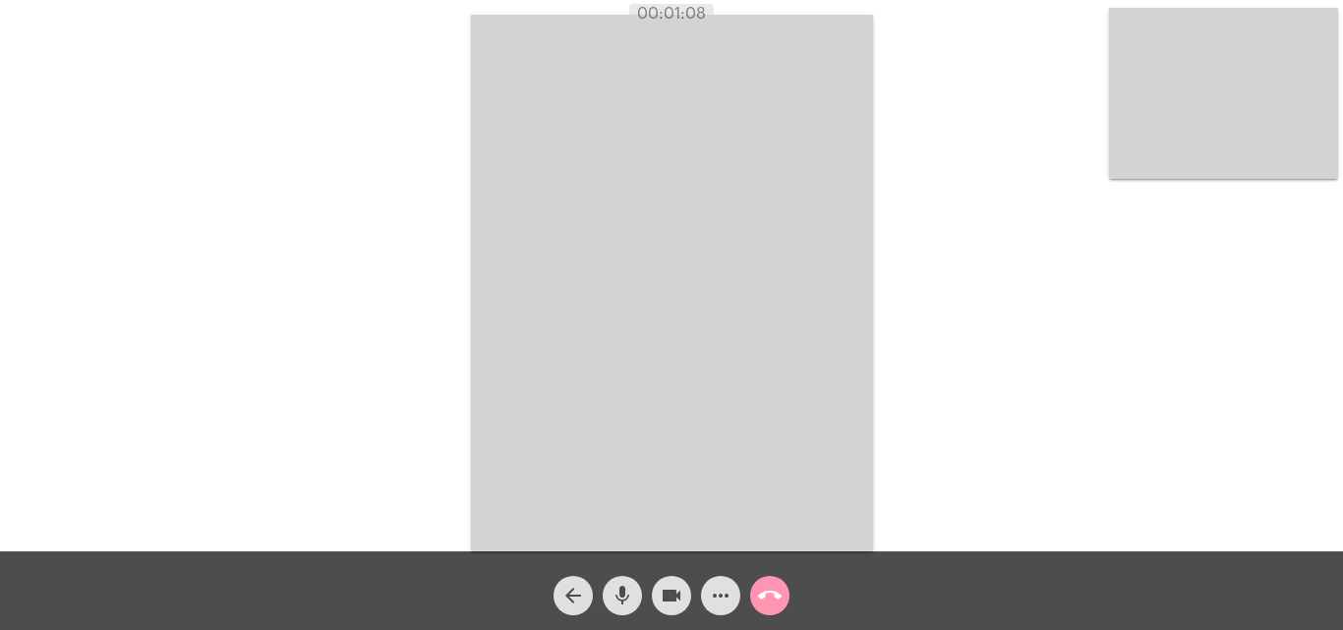
click at [615, 598] on mat-icon "mic" at bounding box center [622, 596] width 24 height 24
click at [633, 595] on mat-icon "mic_off" at bounding box center [622, 596] width 24 height 24
click at [772, 607] on mat-icon "call_end" at bounding box center [770, 596] width 24 height 24
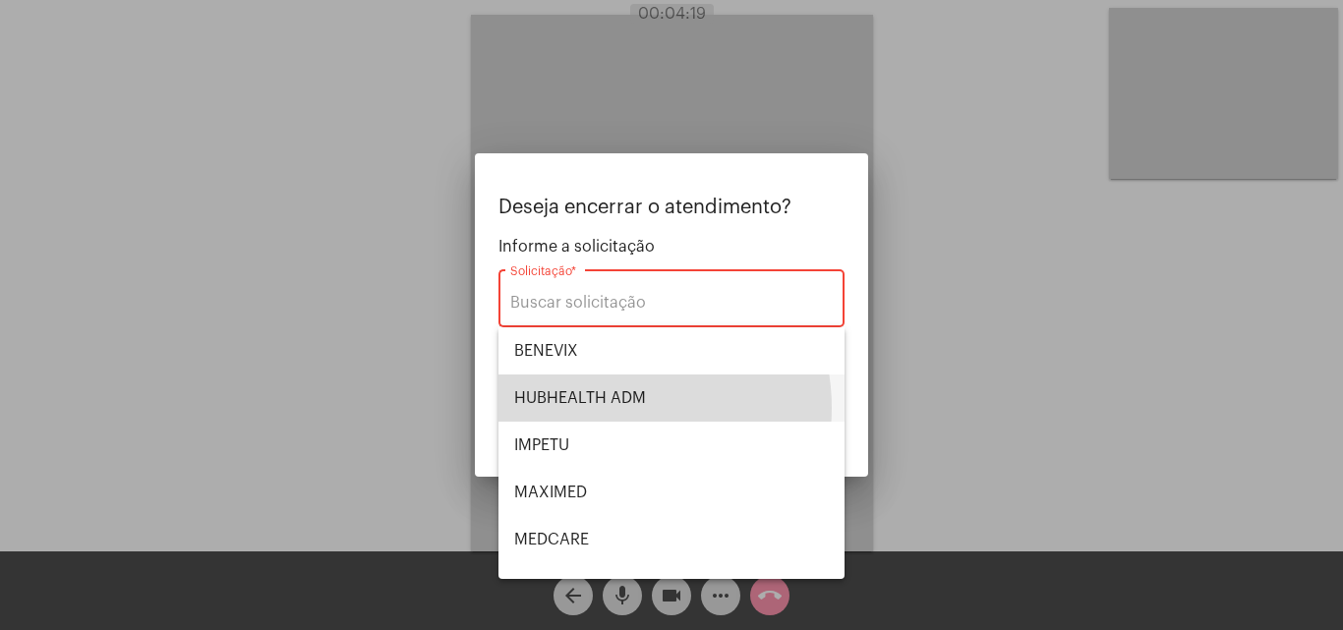
click at [604, 407] on span "HUBHEALTH ADM" at bounding box center [671, 397] width 315 height 47
type input "HUBHEALTH ADM"
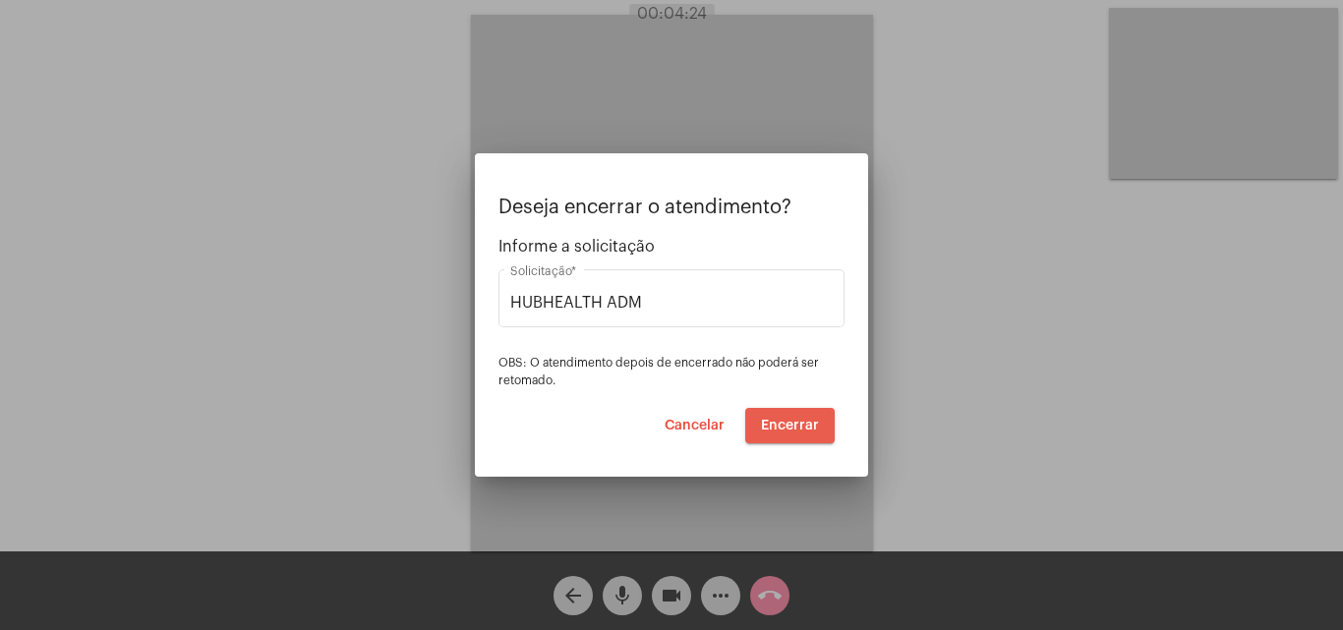
click at [808, 427] on span "Encerrar" at bounding box center [790, 426] width 58 height 14
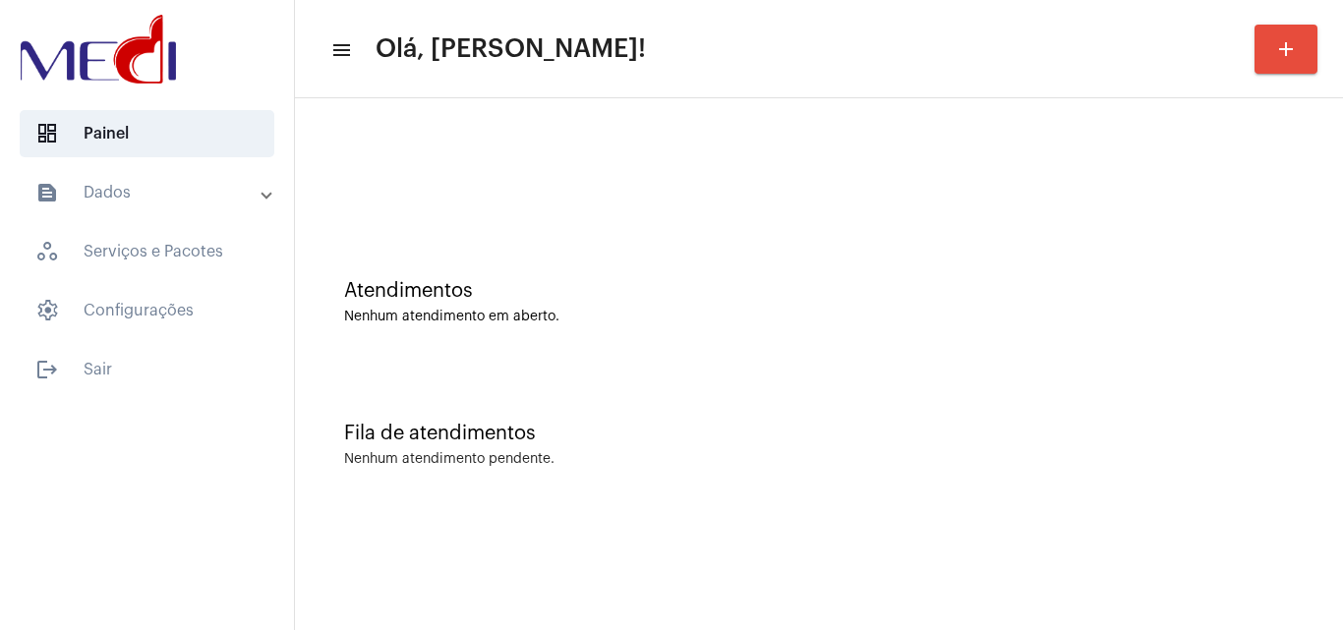
click at [662, 403] on div "Fila de atendimentos Nenhum atendimento pendente." at bounding box center [819, 435] width 1028 height 143
click at [1302, 37] on button "add" at bounding box center [1285, 49] width 63 height 49
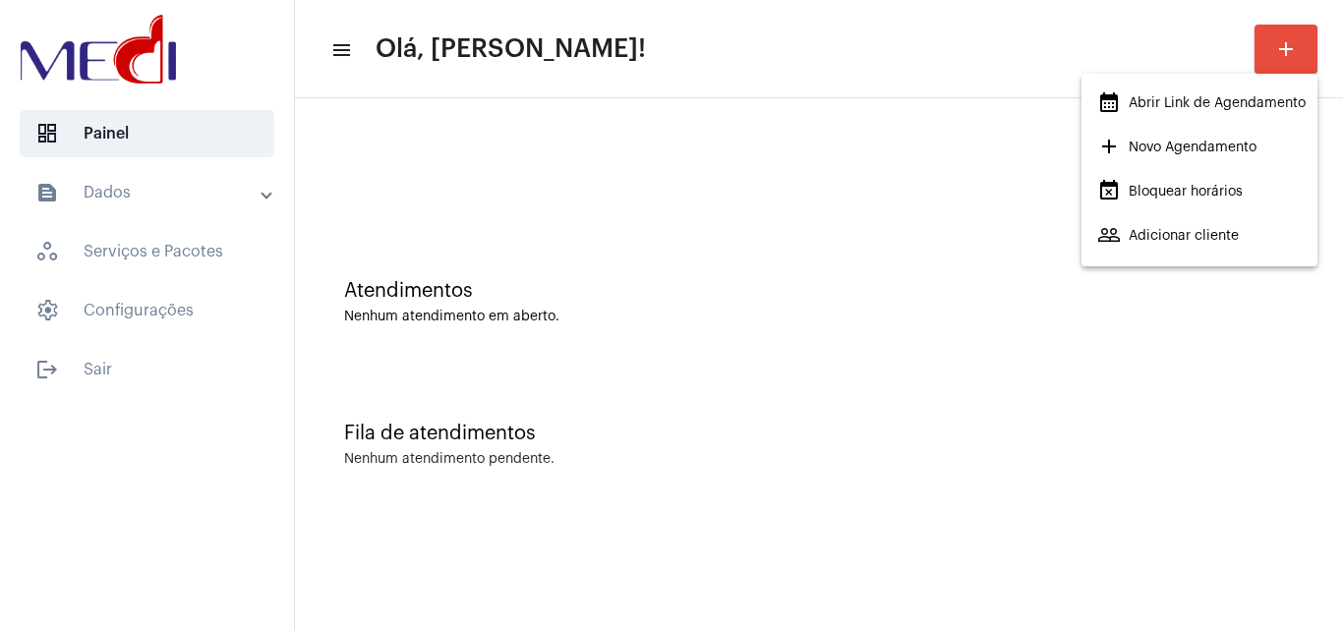
click at [1206, 114] on span "calendar_month_outlined Abrir Link de Agendamento" at bounding box center [1201, 103] width 208 height 35
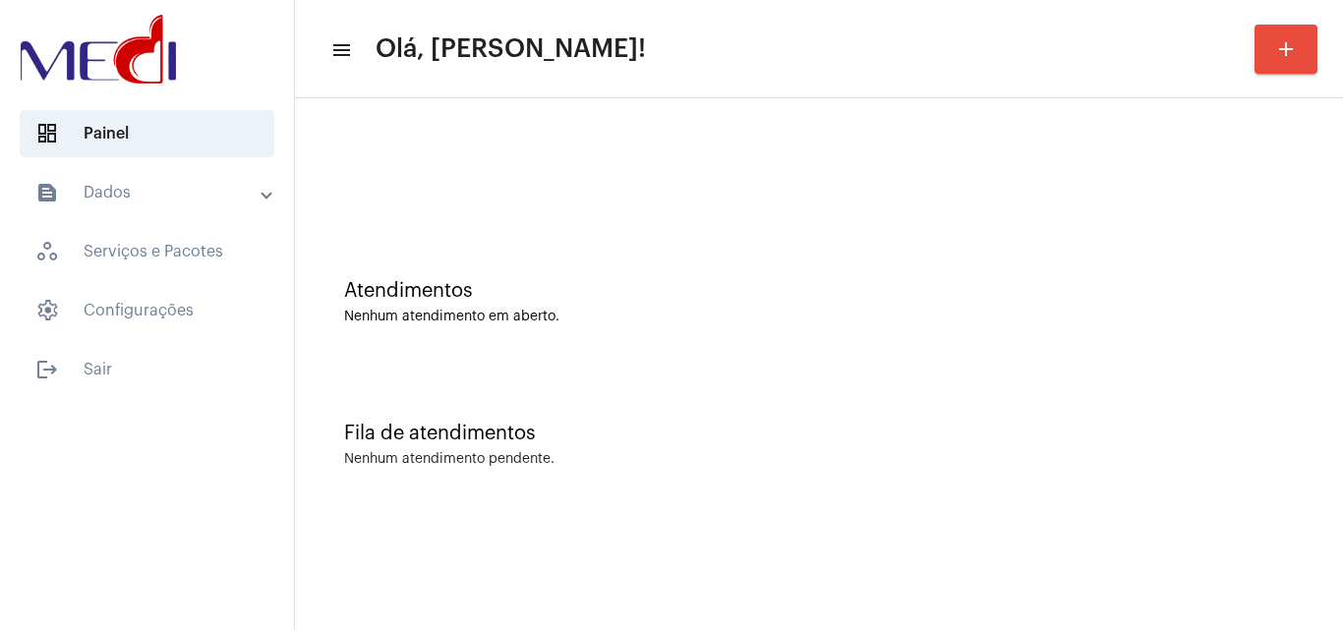
click at [754, 566] on mat-sidenav-content "menu Olá, Leandra! add Atendimentos Nenhum atendimento em aberto. Fila de atend…" at bounding box center [819, 315] width 1048 height 630
click at [682, 434] on div "Fila de atendimentos" at bounding box center [818, 434] width 949 height 22
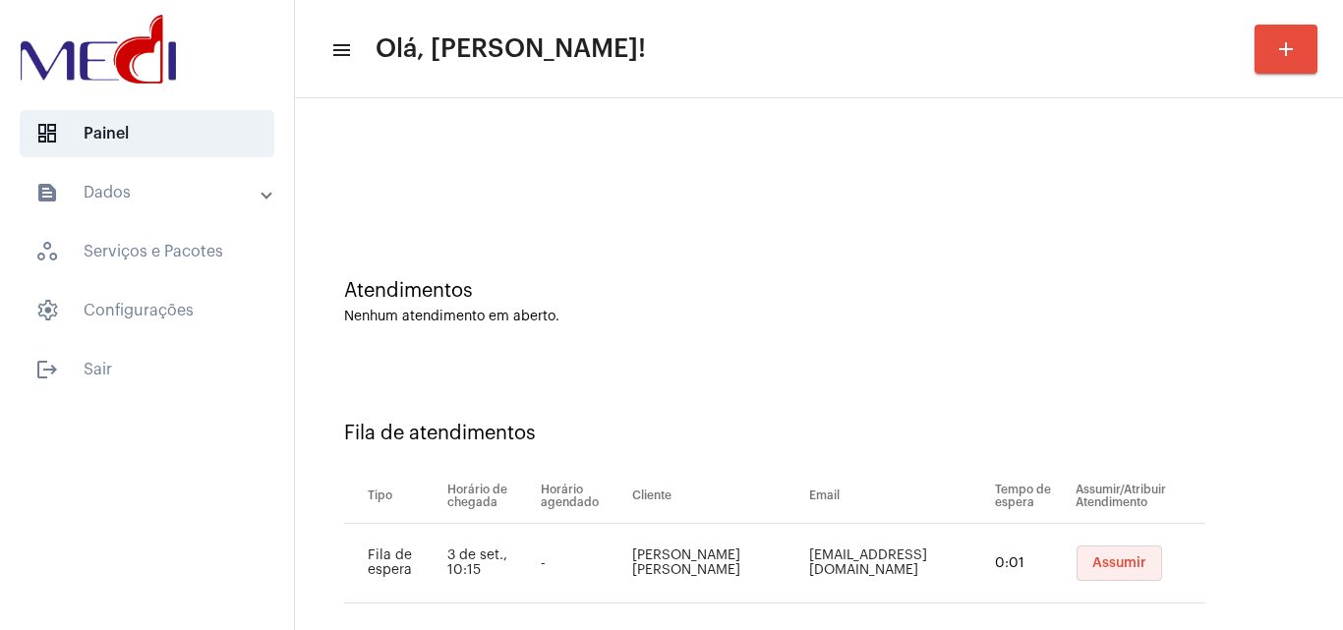
click at [1100, 564] on span "Assumir" at bounding box center [1119, 563] width 54 height 14
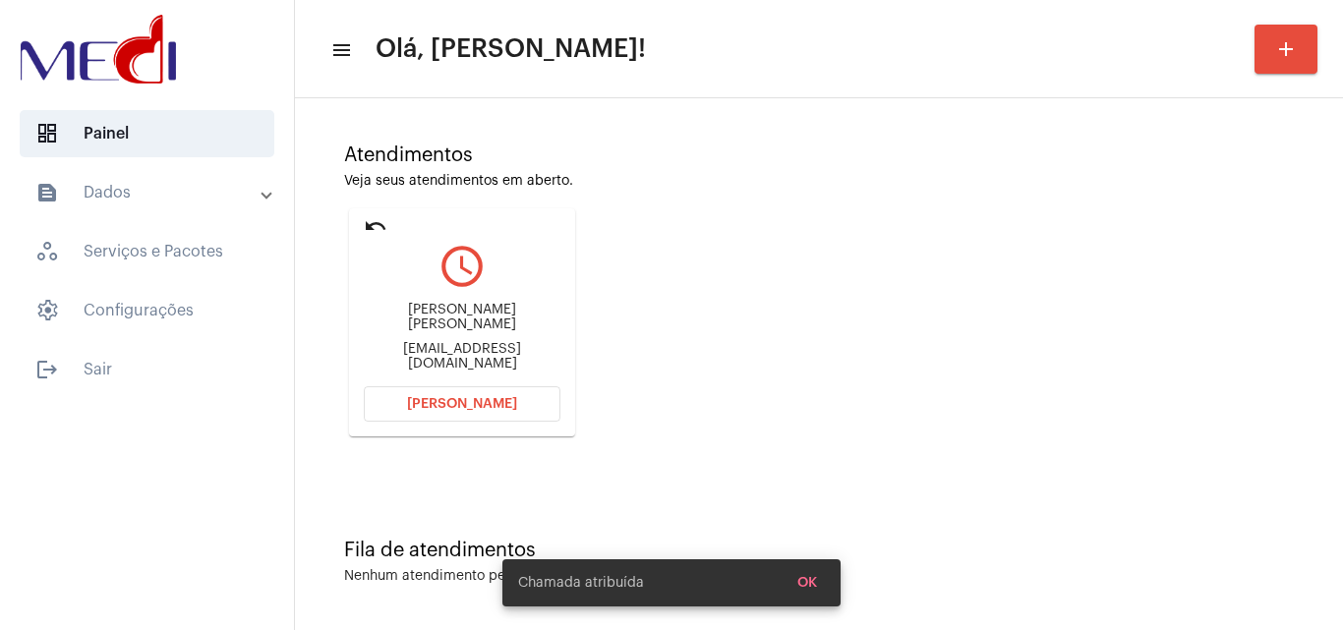
scroll to position [139, 0]
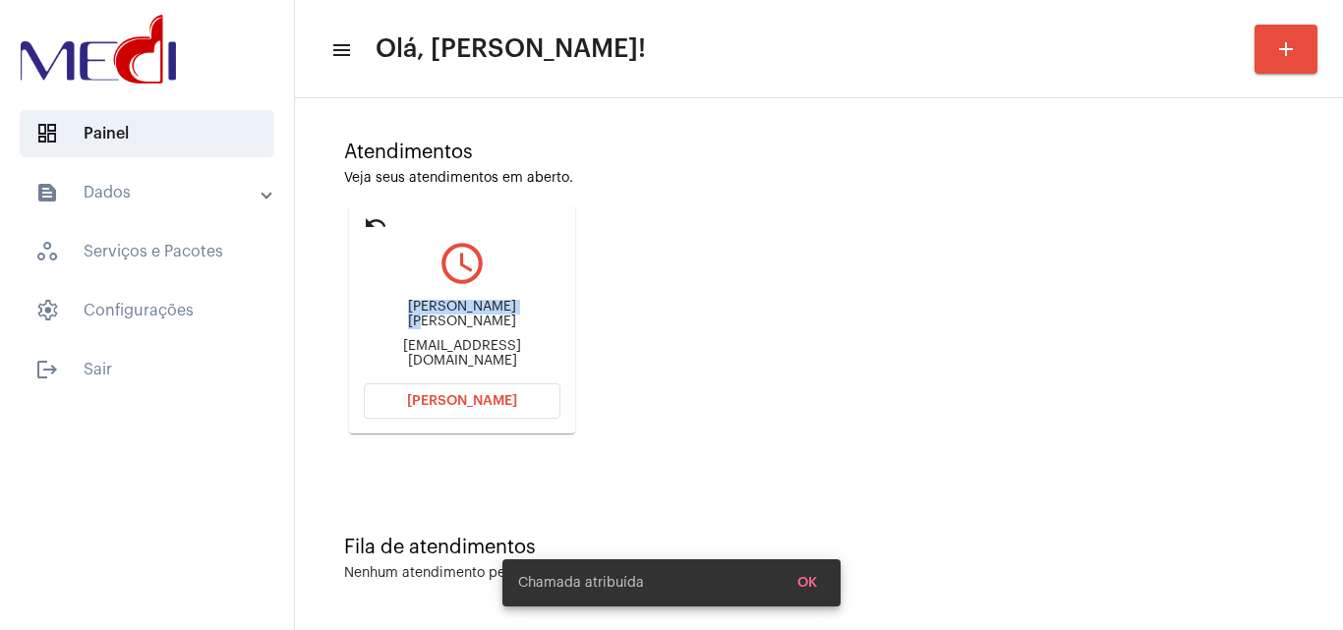
drag, startPoint x: 445, startPoint y: 313, endPoint x: 474, endPoint y: 316, distance: 28.7
click at [474, 316] on div "Ana Júlia Nascimento Soussa" at bounding box center [462, 314] width 197 height 29
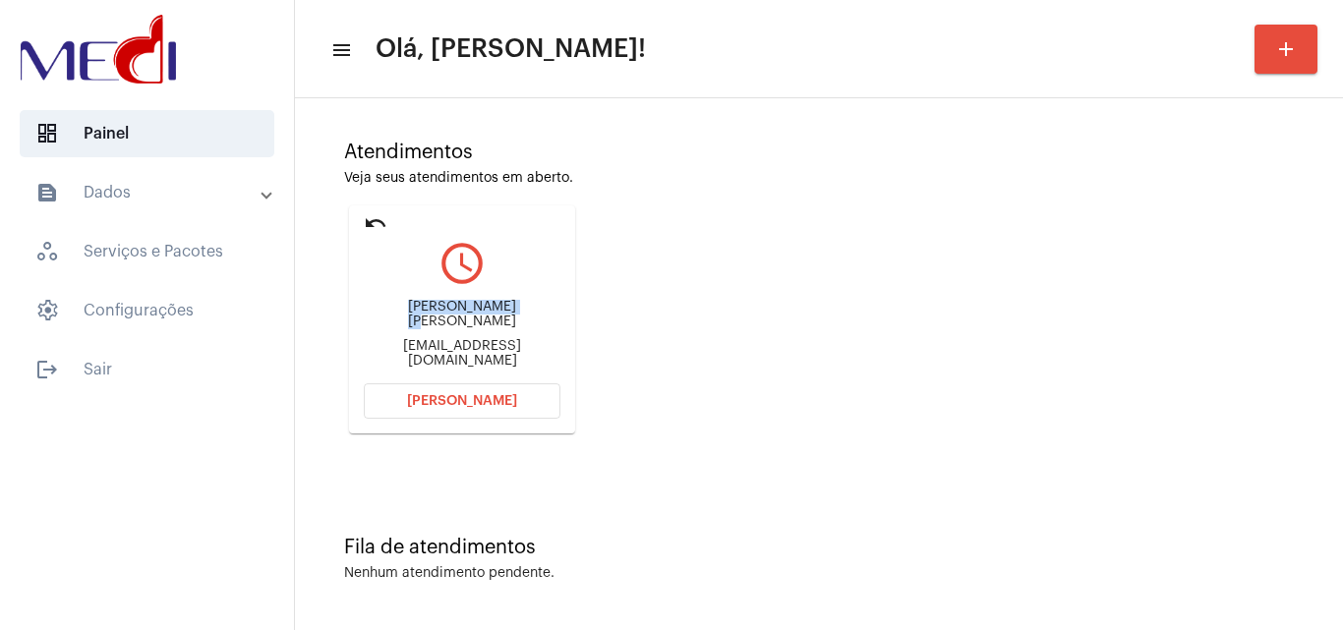
click at [458, 410] on button "Abrir Chamada" at bounding box center [462, 400] width 197 height 35
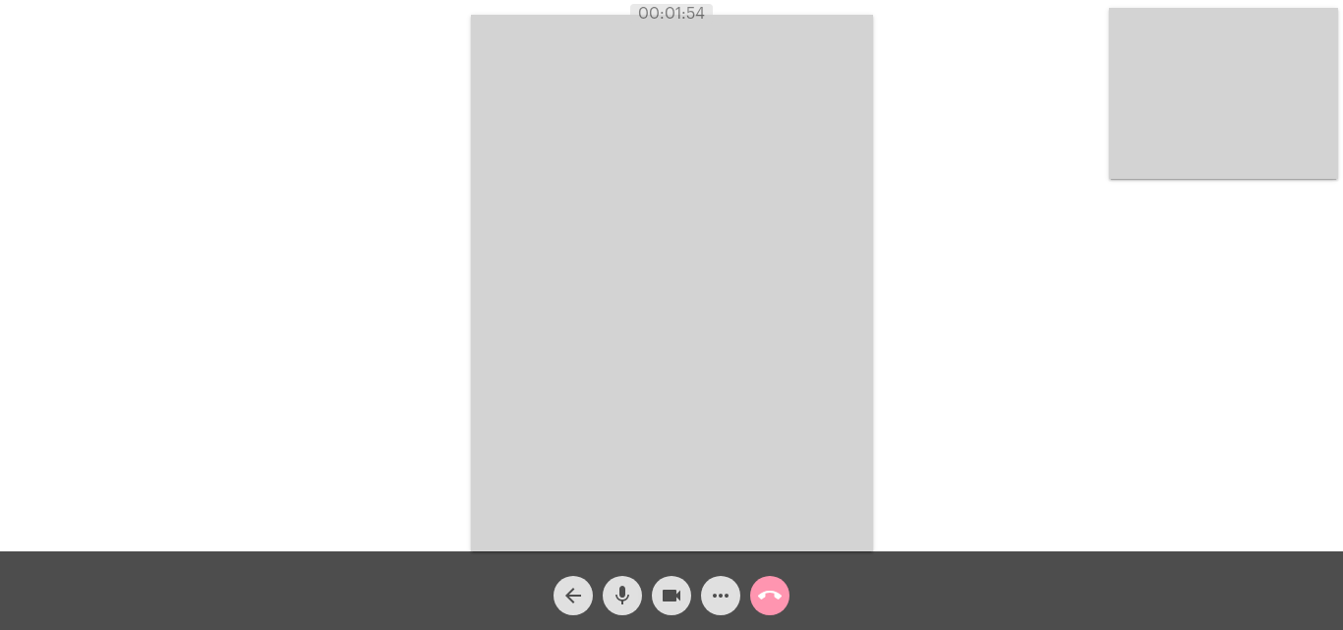
click at [772, 597] on mat-icon "call_end" at bounding box center [770, 596] width 24 height 24
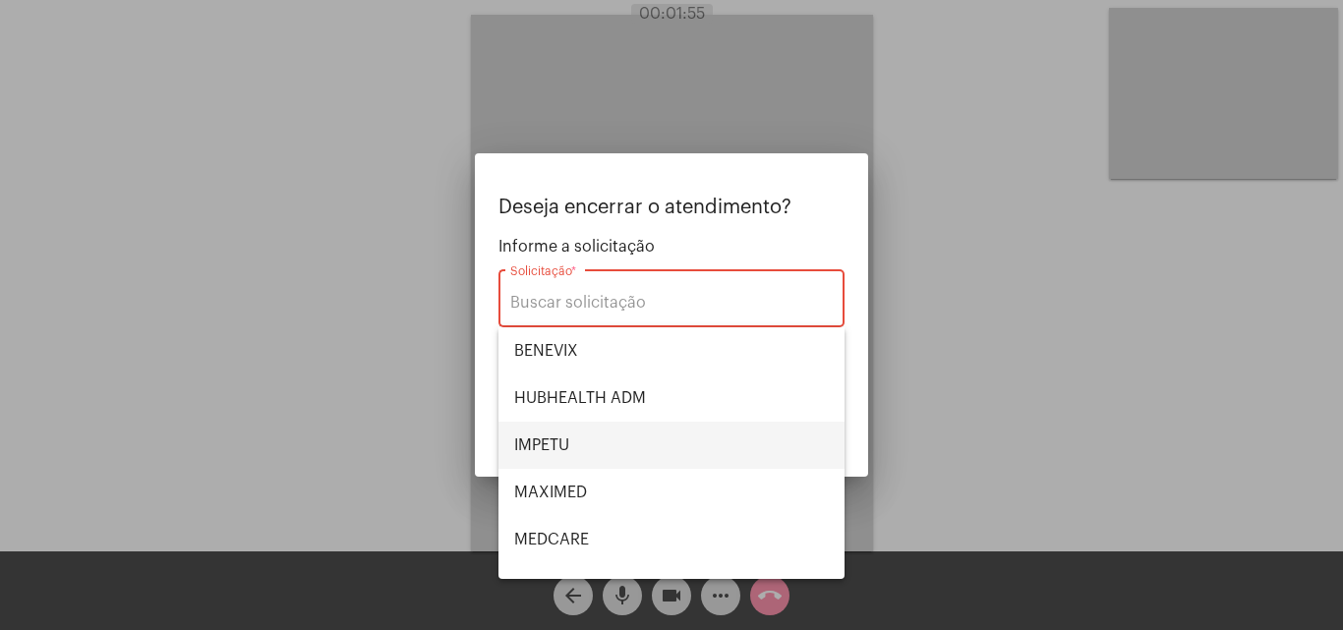
click at [602, 428] on span "IMPETU" at bounding box center [671, 445] width 315 height 47
type input "IMPETU"
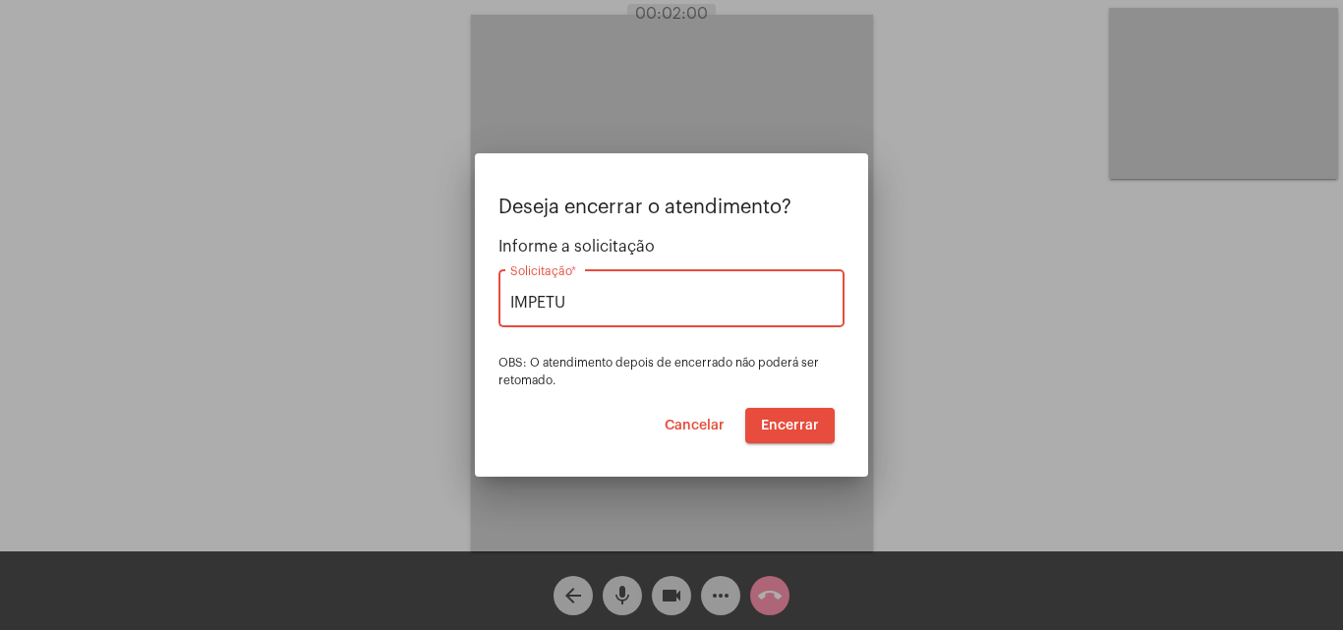
click at [782, 427] on span "Encerrar" at bounding box center [790, 426] width 58 height 14
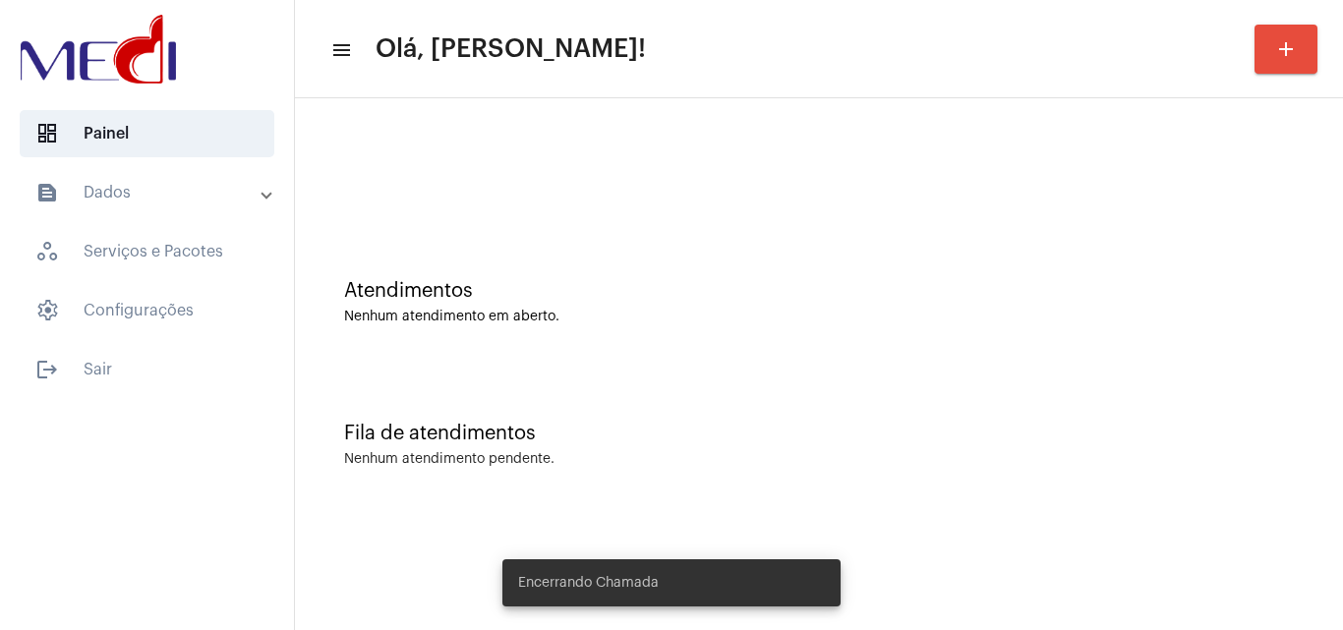
click at [654, 257] on div "Atendimentos Nenhum atendimento em aberto." at bounding box center [819, 292] width 1028 height 143
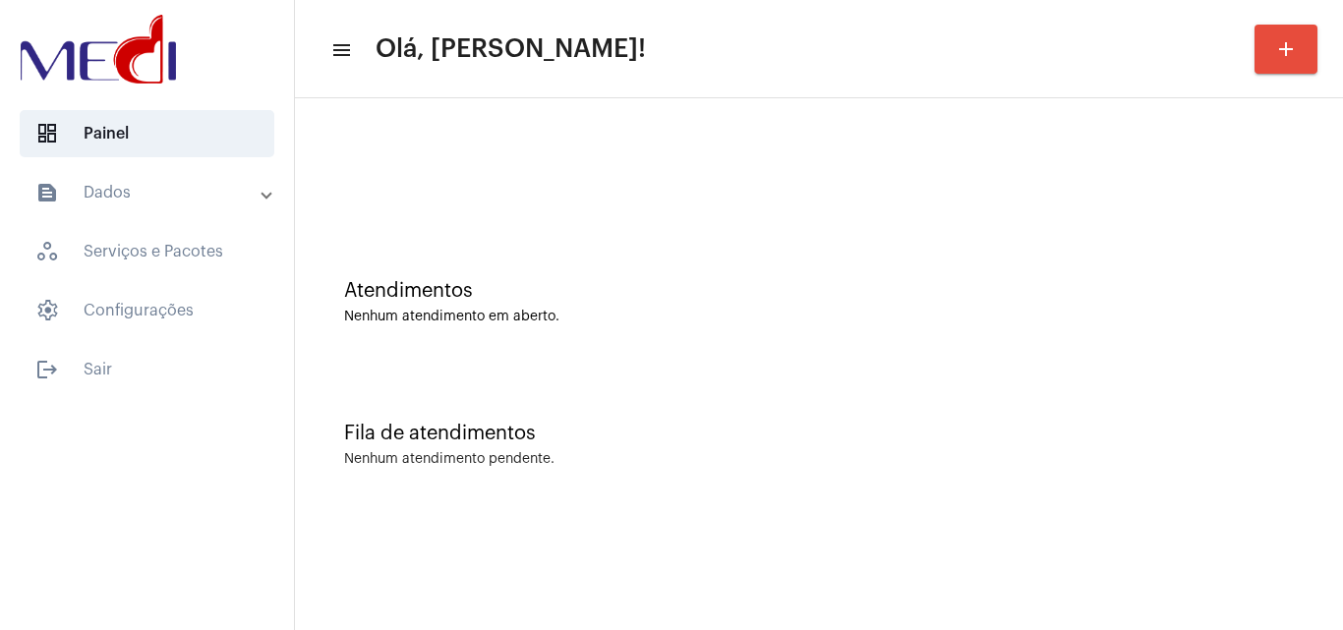
click at [708, 412] on div "Fila de atendimentos Nenhum atendimento pendente." at bounding box center [819, 435] width 1028 height 143
click at [1303, 57] on button "add" at bounding box center [1285, 49] width 63 height 49
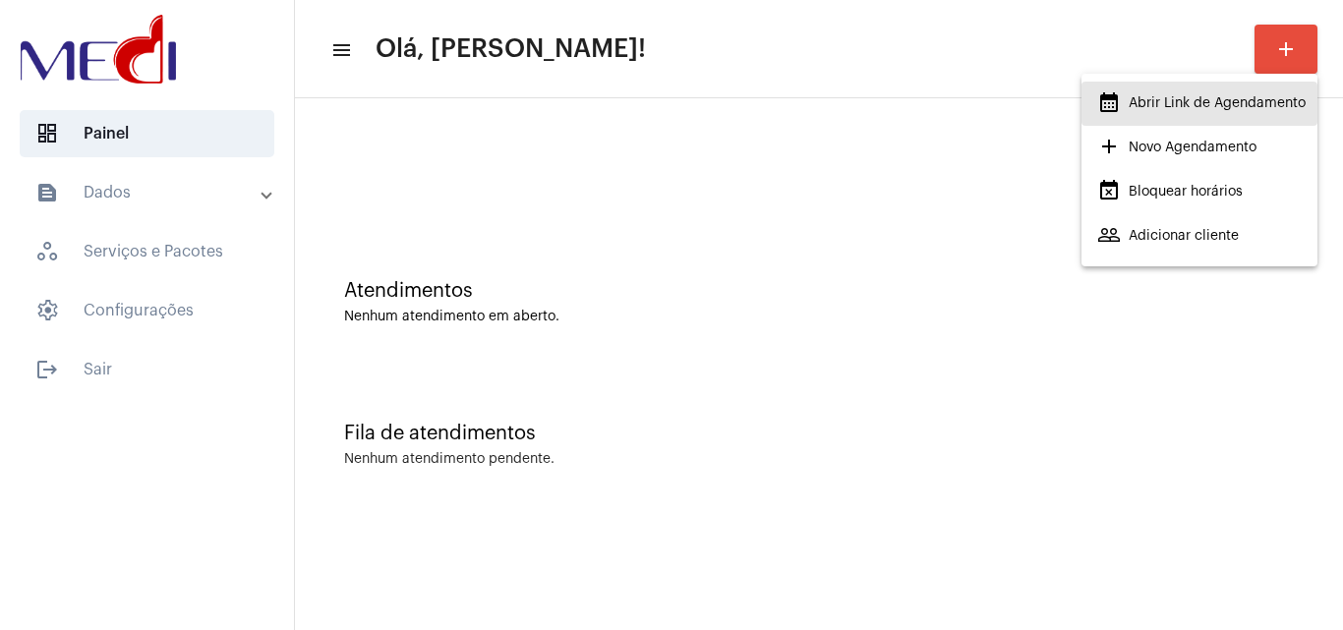
click at [1180, 107] on span "calendar_month_outlined Abrir Link de Agendamento" at bounding box center [1201, 103] width 208 height 35
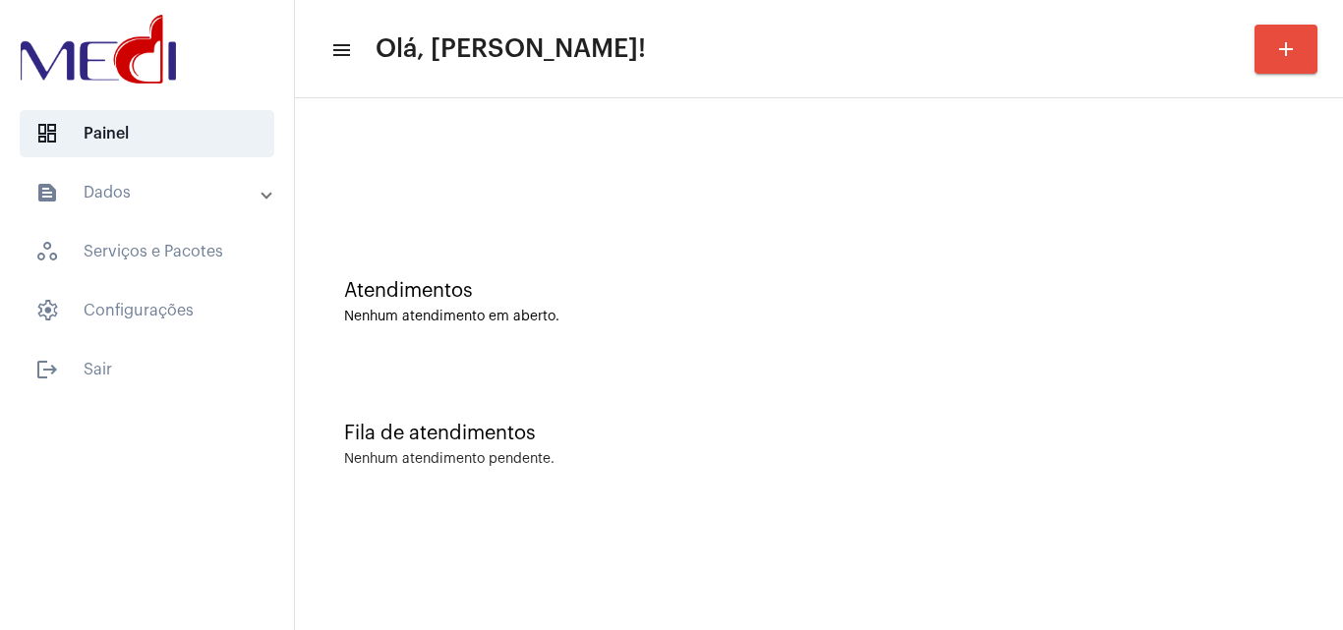
click at [949, 282] on div "Atendimentos" at bounding box center [818, 291] width 949 height 22
click at [769, 486] on div "Fila de atendimentos Nenhum atendimento pendente." at bounding box center [819, 435] width 1028 height 143
click at [1027, 449] on div "Fila de atendimentos Nenhum atendimento pendente." at bounding box center [819, 435] width 1028 height 143
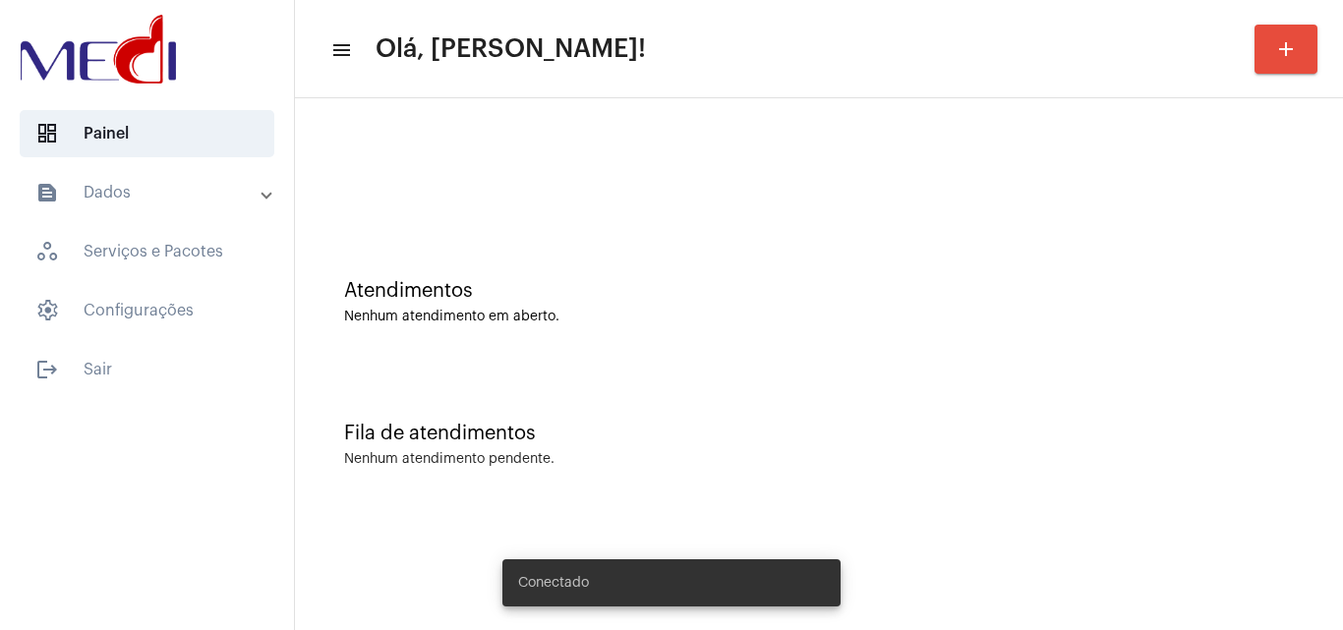
drag, startPoint x: 507, startPoint y: 114, endPoint x: 359, endPoint y: 14, distance: 179.1
click at [506, 114] on div at bounding box center [819, 164] width 1028 height 113
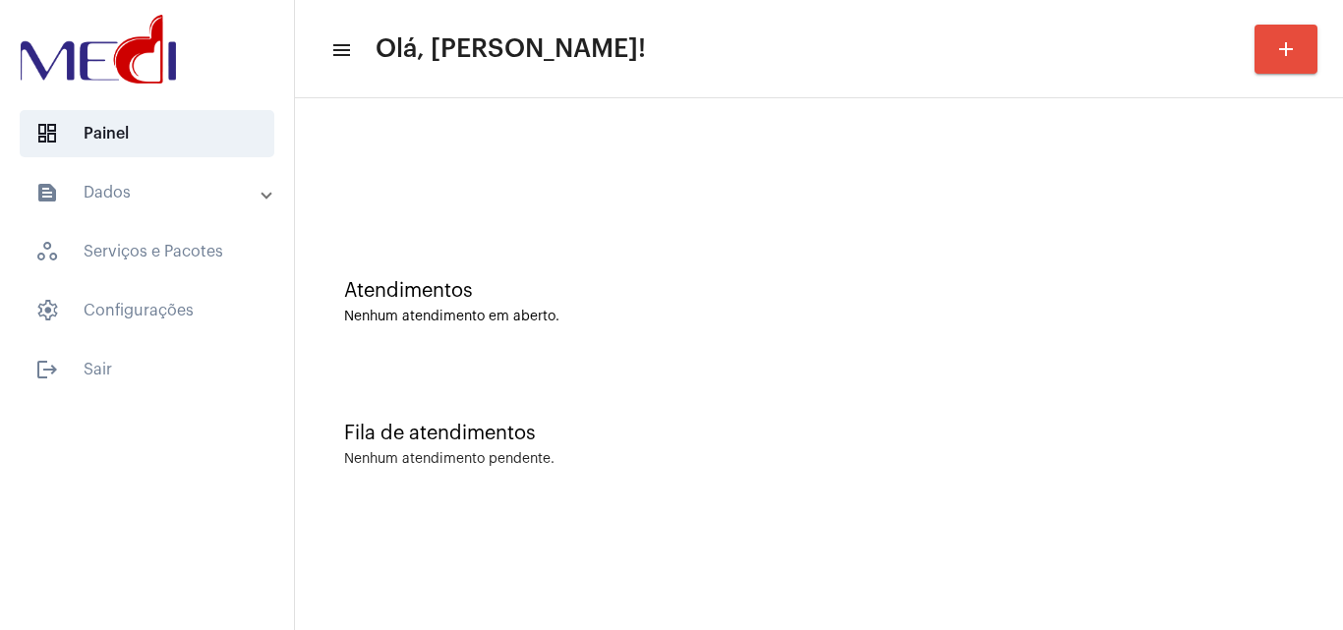
click at [804, 570] on mat-sidenav-content "menu Olá, Leandra! add Atendimentos Nenhum atendimento em aberto. Fila de atend…" at bounding box center [819, 315] width 1048 height 630
click at [672, 508] on div "Atendimentos Nenhum atendimento em aberto. Fila de atendimentos Nenhum atendime…" at bounding box center [819, 307] width 1048 height 418
click at [622, 301] on div "Atendimentos Nenhum atendimento em aberto." at bounding box center [818, 302] width 949 height 44
drag, startPoint x: 543, startPoint y: 209, endPoint x: 555, endPoint y: 201, distance: 15.5
click at [555, 201] on div at bounding box center [819, 164] width 1028 height 113
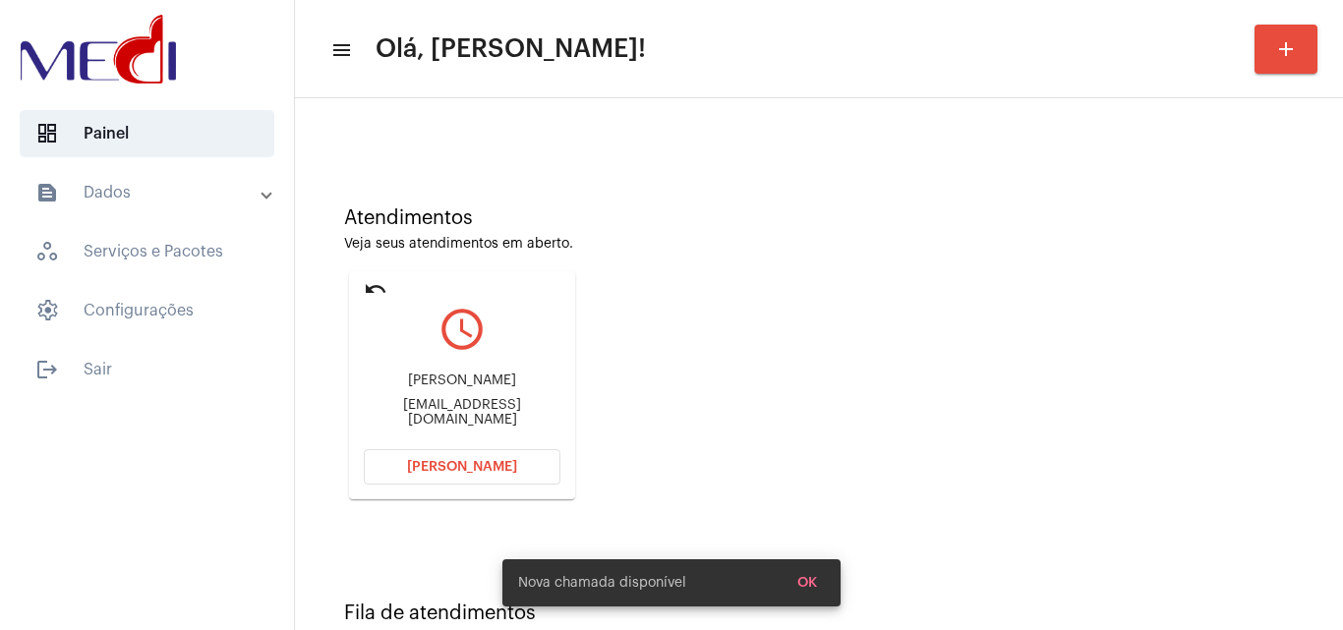
scroll to position [139, 0]
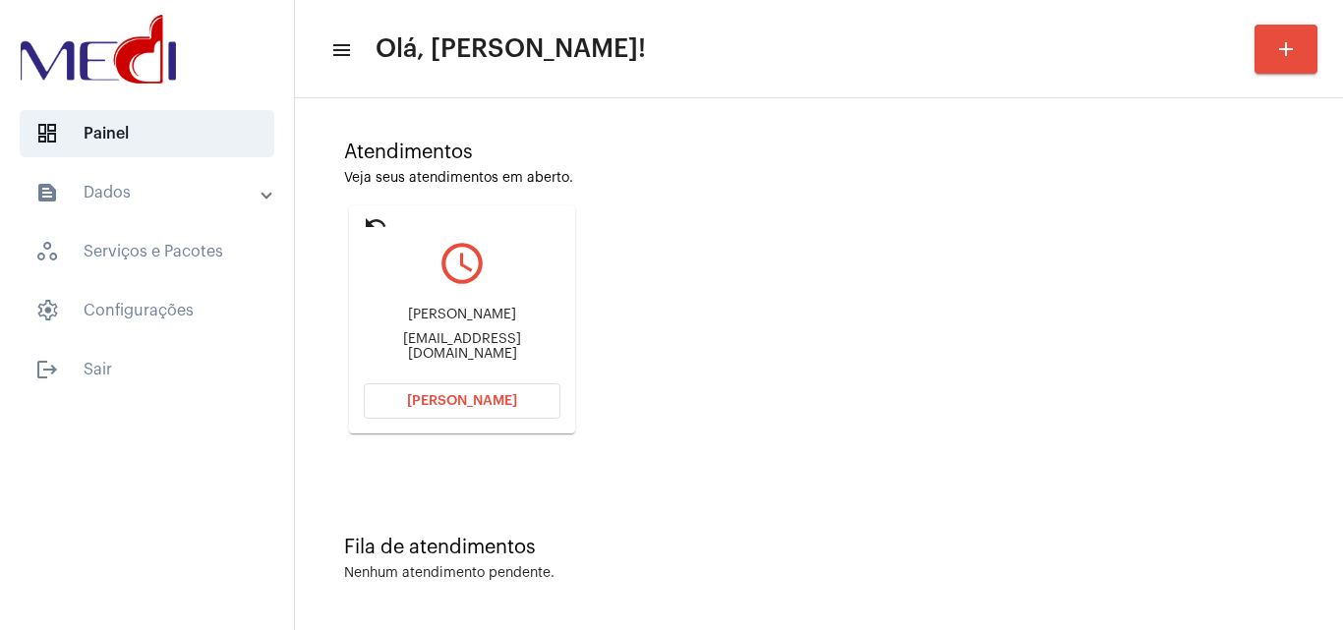
drag, startPoint x: 714, startPoint y: 412, endPoint x: 473, endPoint y: 380, distance: 242.9
click at [714, 413] on div "Atendimentos Veja seus atendimentos em aberto. undo query_builder Juliana Tavar…" at bounding box center [819, 280] width 1028 height 395
drag, startPoint x: 372, startPoint y: 319, endPoint x: 484, endPoint y: 313, distance: 112.3
click at [484, 313] on div "Juliana Tavares dos Santos julianatavaresdossantos13@gmail.com" at bounding box center [462, 334] width 197 height 88
copy div "Juliana Tavares d"
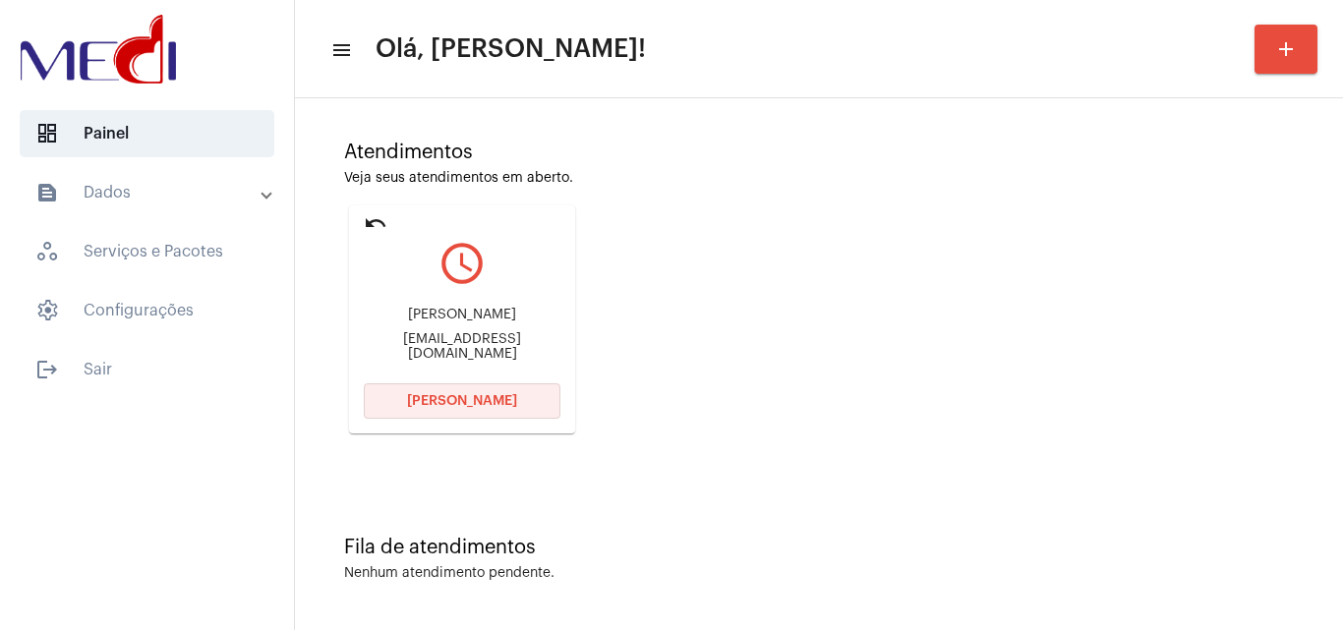
click at [410, 394] on button "Abrir Chamada" at bounding box center [462, 400] width 197 height 35
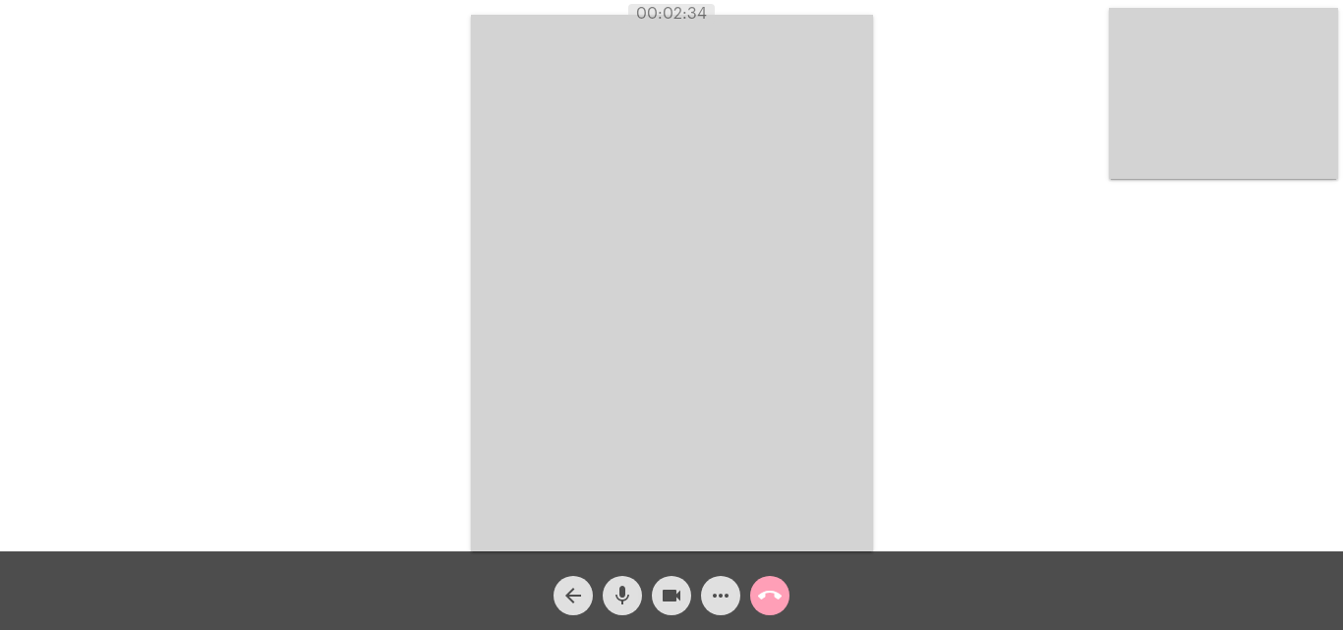
click at [772, 598] on mat-icon "call_end" at bounding box center [770, 596] width 24 height 24
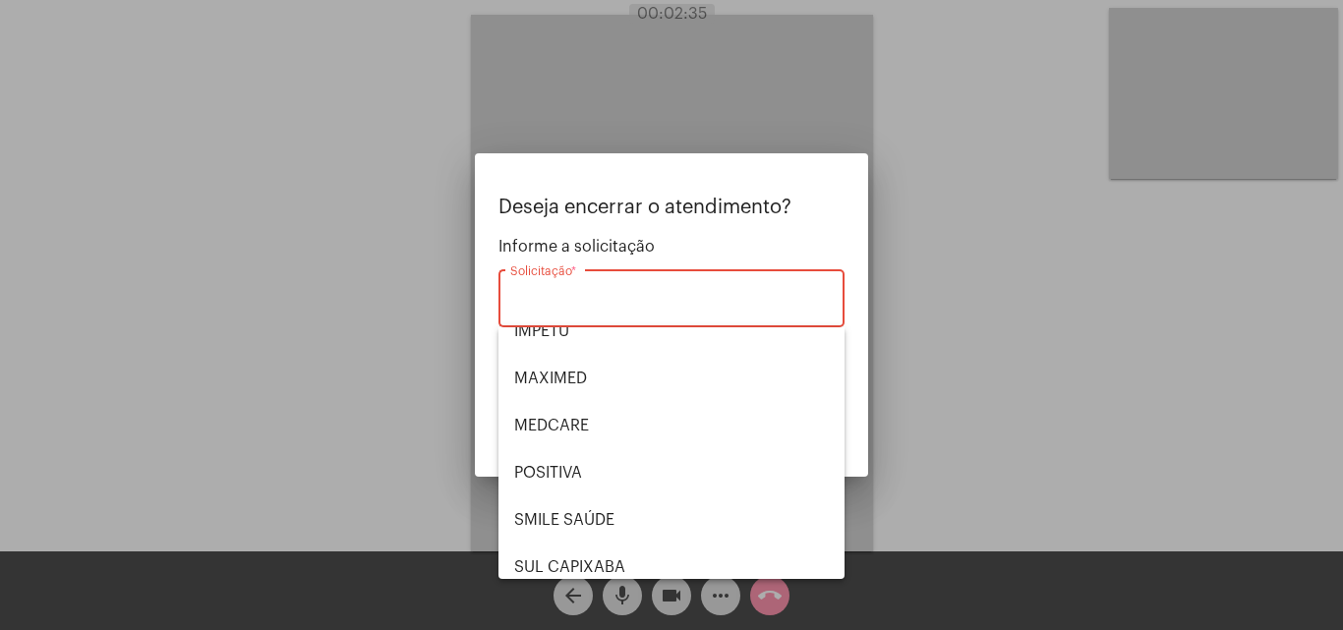
scroll to position [220, 0]
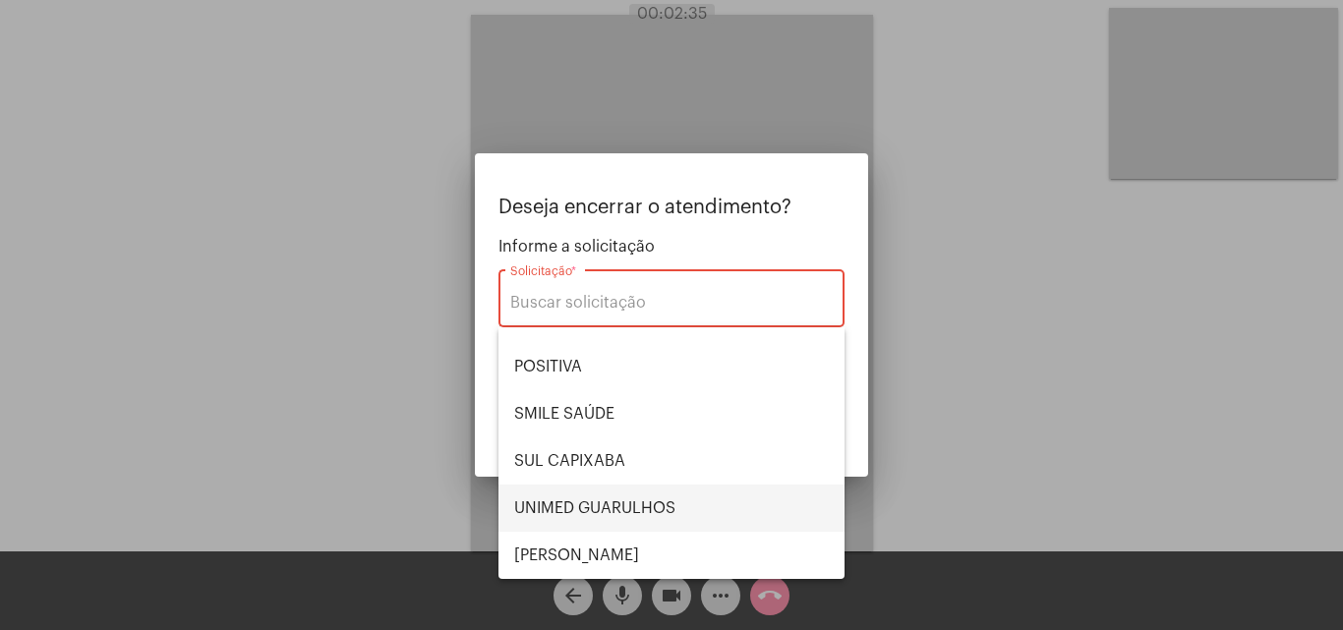
click at [714, 505] on span "UNIMED GUARULHOS" at bounding box center [671, 508] width 315 height 47
type input "UNIMED GUARULHOS"
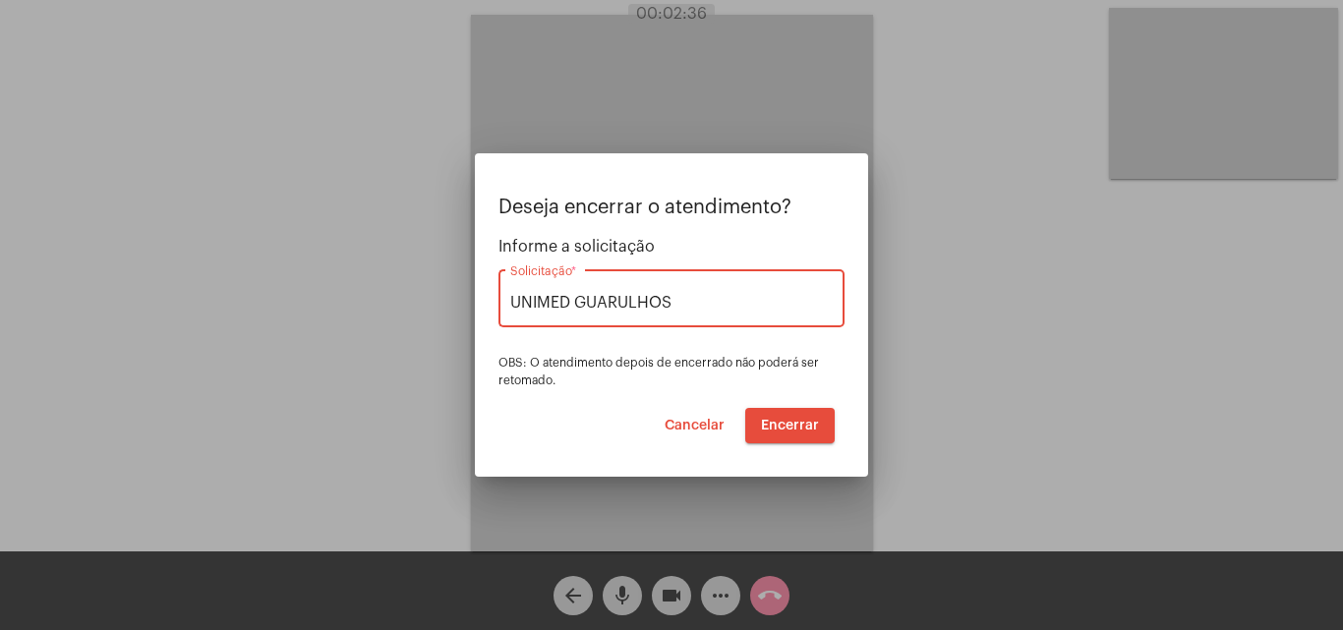
click at [809, 426] on span "Encerrar" at bounding box center [790, 426] width 58 height 14
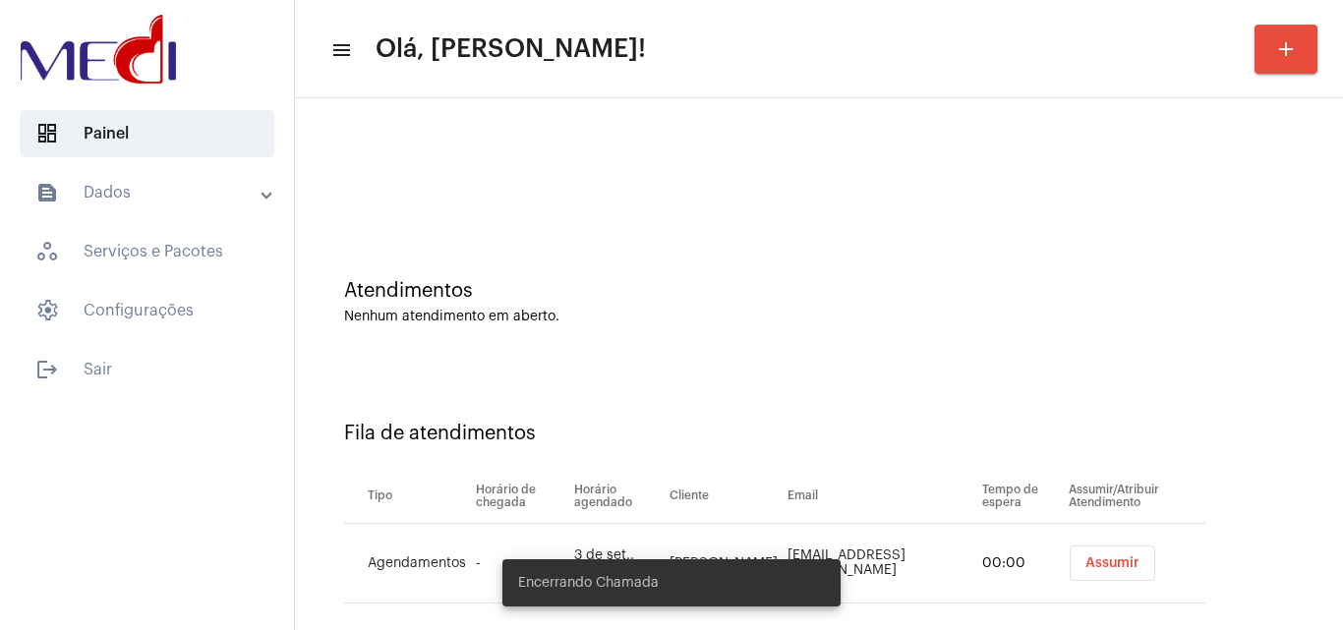
click at [674, 367] on div "Fila de atendimentos Tipo Horário de chegada Horário agendado Cliente Email Tem…" at bounding box center [819, 505] width 1028 height 283
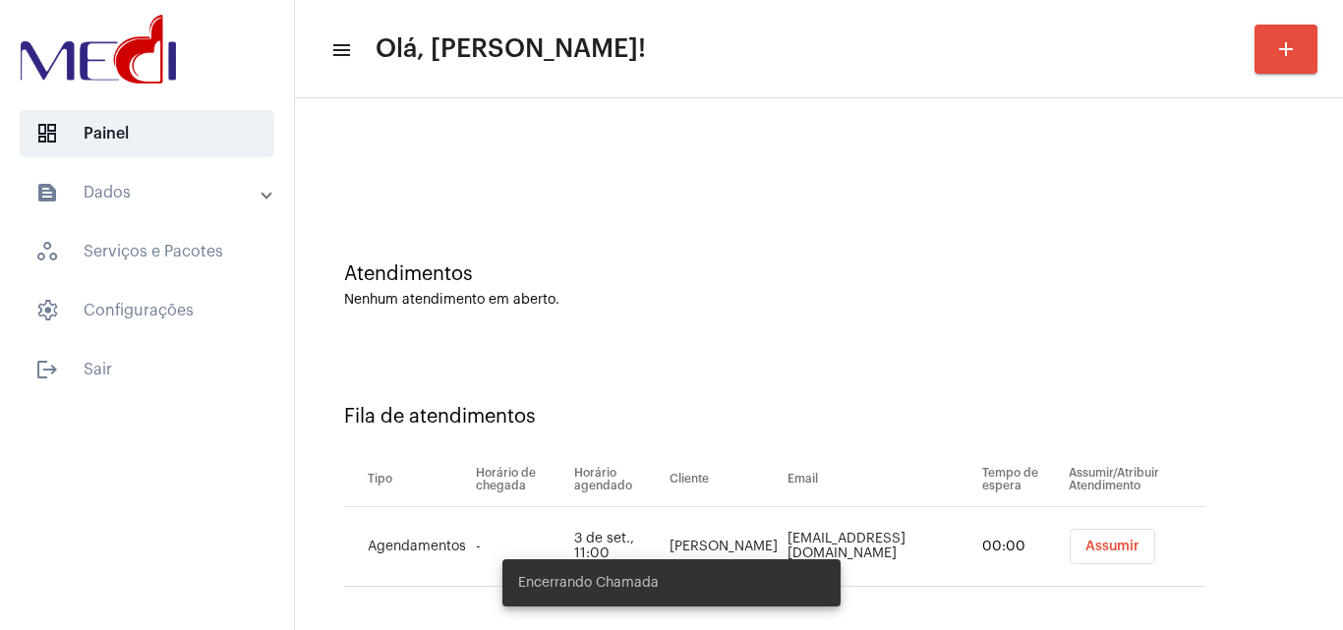
scroll to position [27, 0]
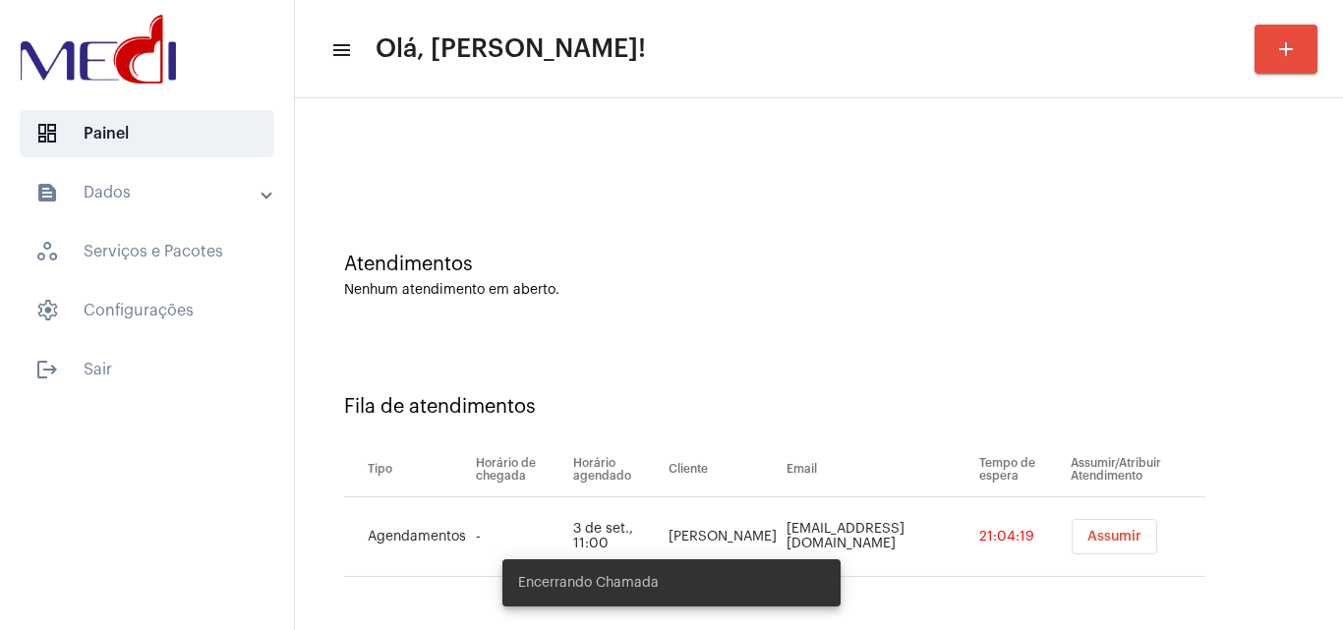
click at [1079, 530] on button "Assumir" at bounding box center [1114, 536] width 86 height 35
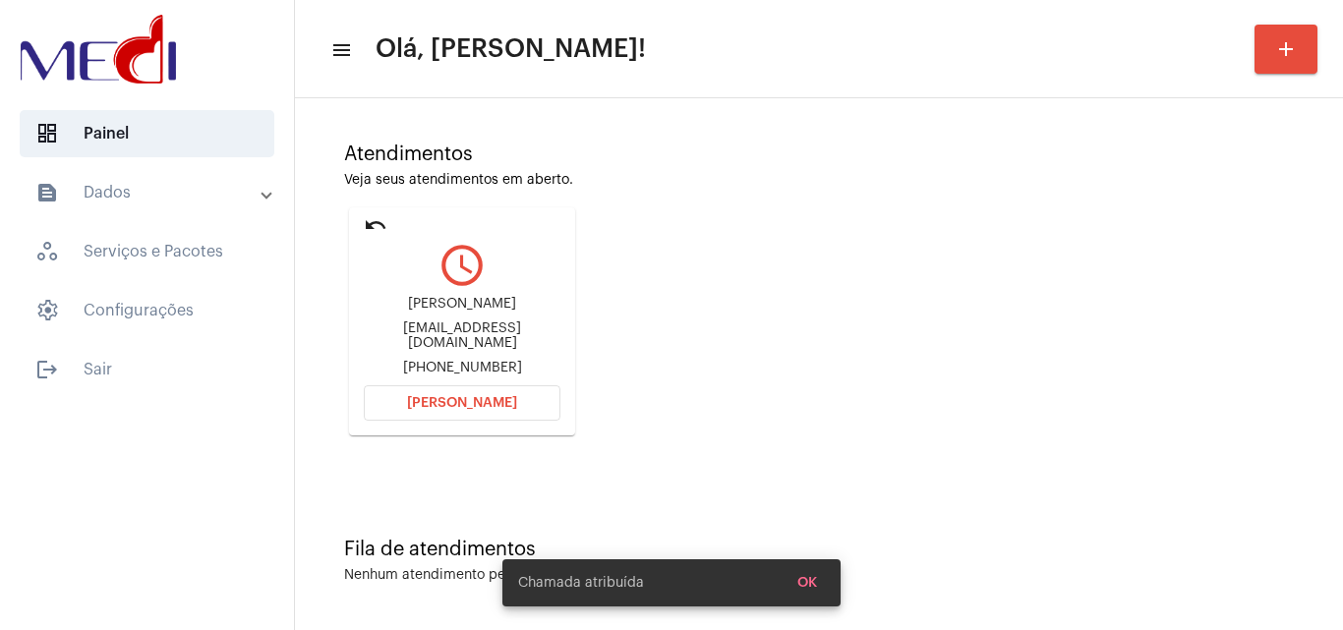
scroll to position [139, 0]
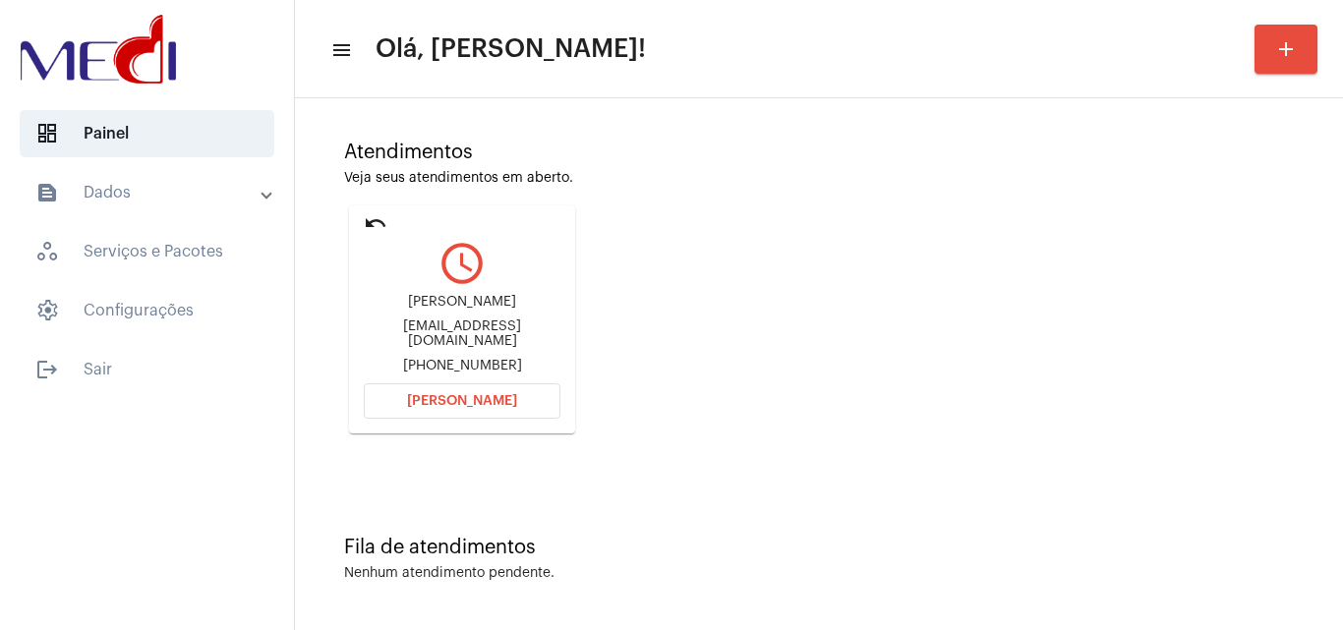
drag, startPoint x: 371, startPoint y: 293, endPoint x: 478, endPoint y: 300, distance: 107.4
click at [478, 300] on div "Kely Cristina Panzenhagen Kely-panzenhagen@hotmail.com +5549991445573" at bounding box center [462, 334] width 197 height 88
copy div "Kely Cristina Pa"
click at [488, 408] on button "Abrir Chamada" at bounding box center [462, 400] width 197 height 35
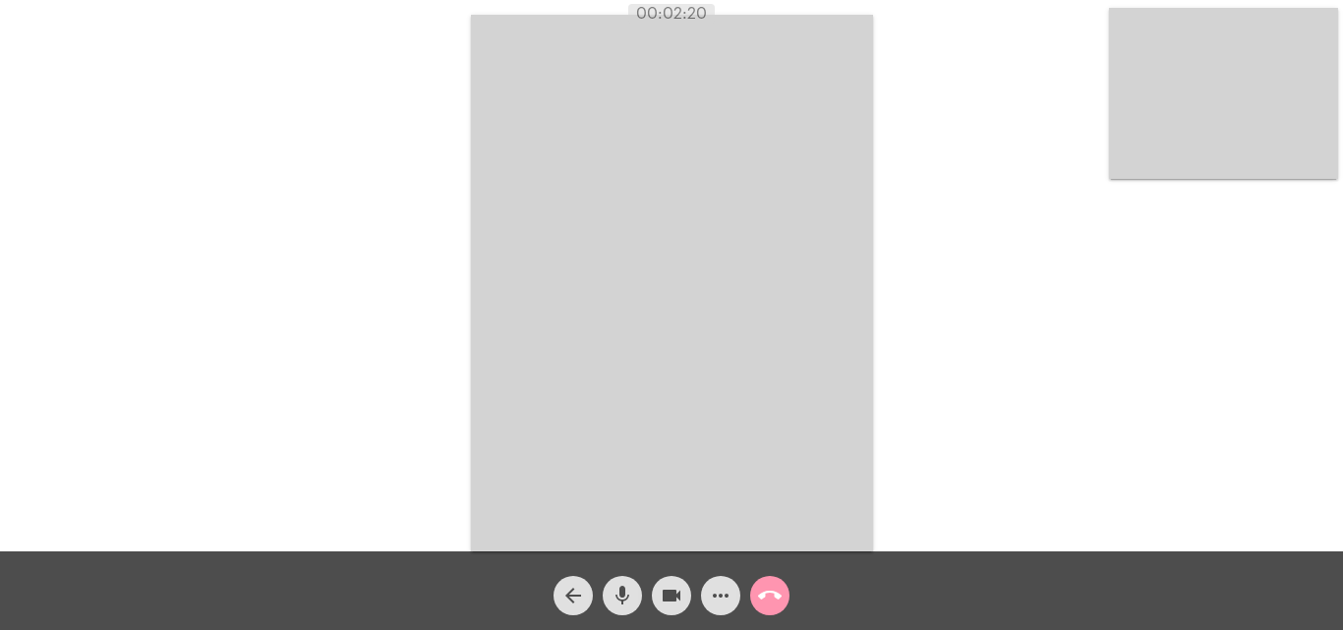
click at [772, 598] on mat-icon "call_end" at bounding box center [770, 596] width 24 height 24
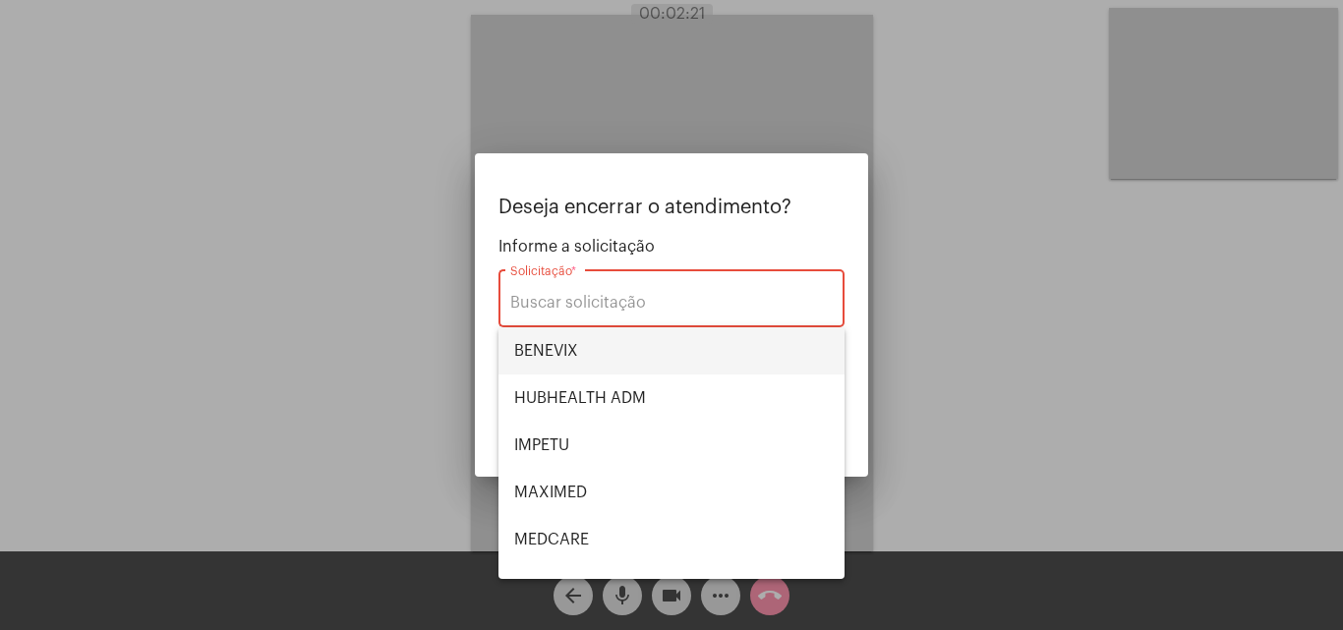
click at [608, 344] on span "BENEVIX" at bounding box center [671, 350] width 315 height 47
type input "BENEVIX"
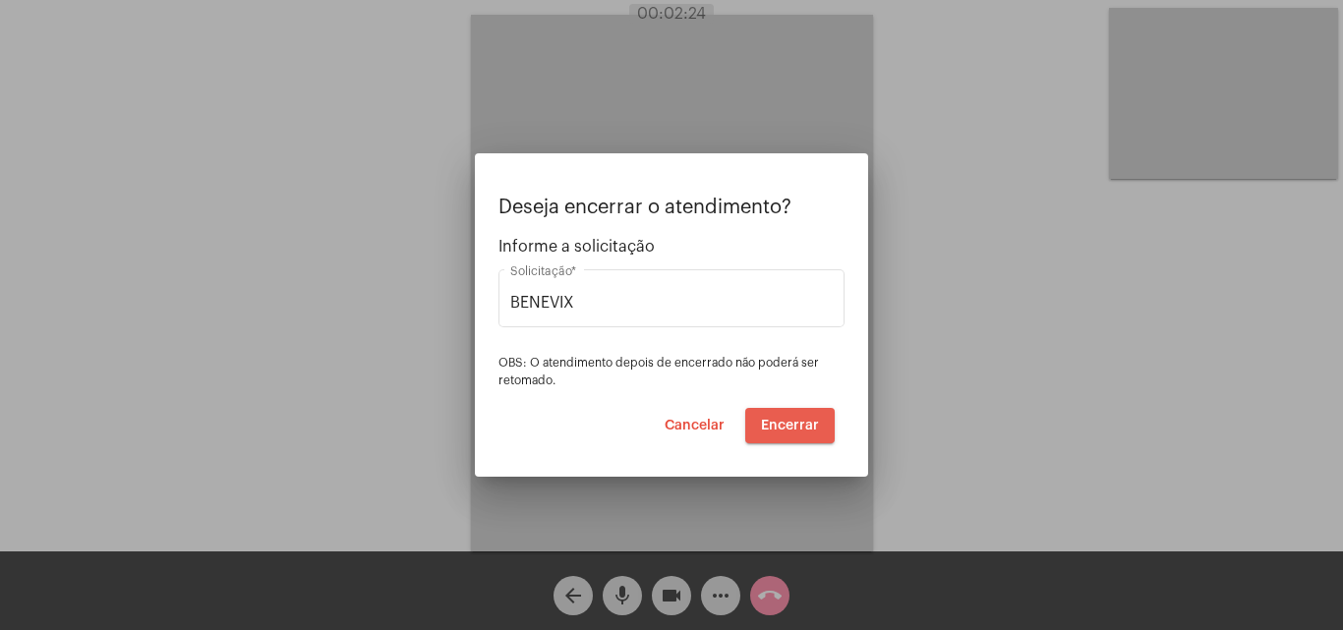
click at [802, 435] on button "Encerrar" at bounding box center [789, 425] width 89 height 35
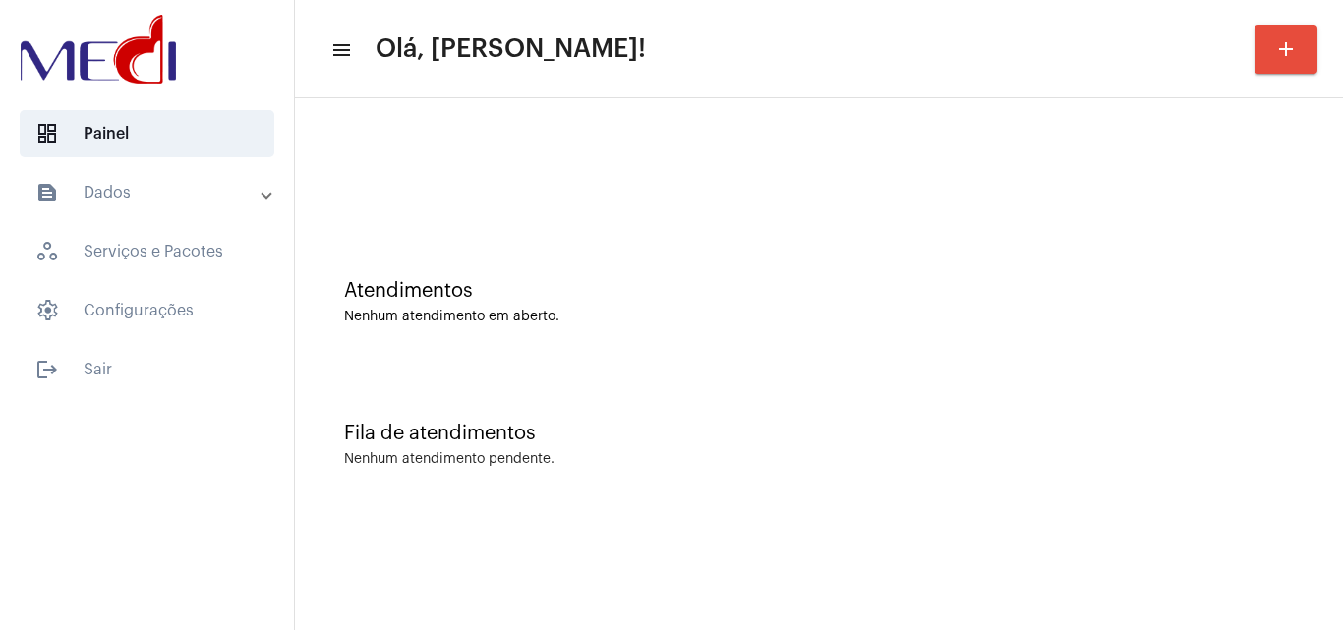
click at [687, 333] on div "Atendimentos Nenhum atendimento em aberto." at bounding box center [819, 292] width 1028 height 143
click at [890, 392] on div "Fila de atendimentos Nenhum atendimento pendente." at bounding box center [819, 435] width 1028 height 143
click at [775, 290] on div "Atendimentos" at bounding box center [818, 291] width 949 height 22
click at [660, 328] on div "Atendimentos Nenhum atendimento em aberto." at bounding box center [819, 292] width 1028 height 143
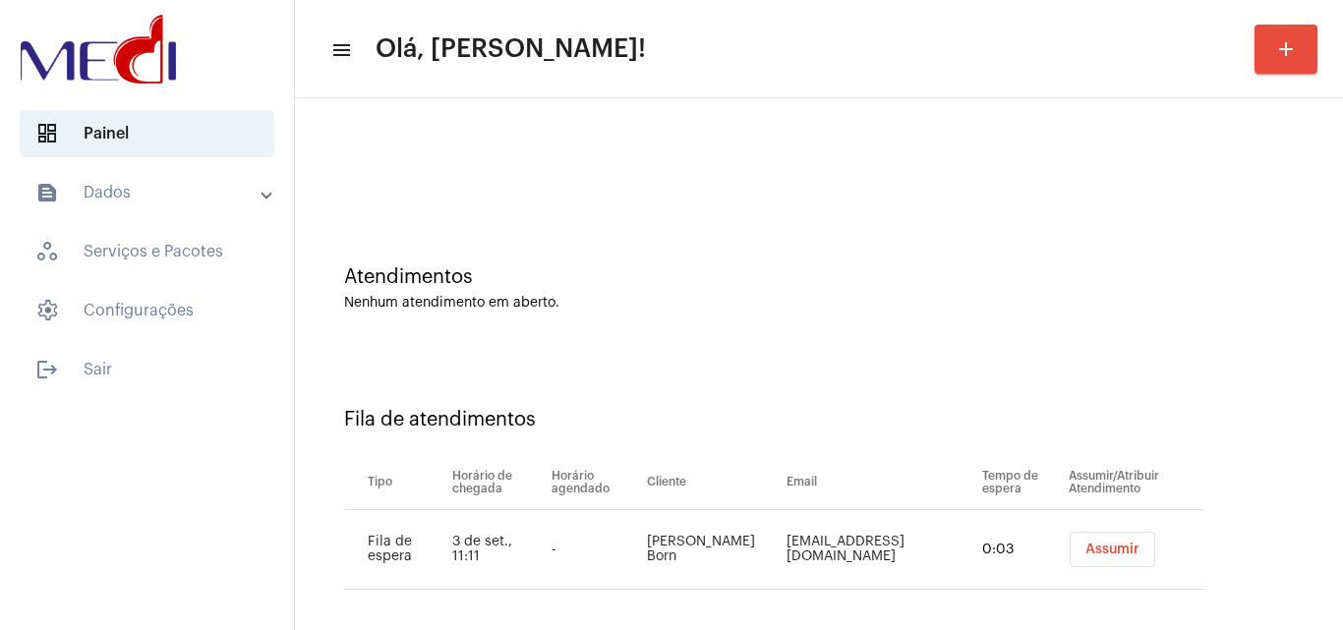
scroll to position [27, 0]
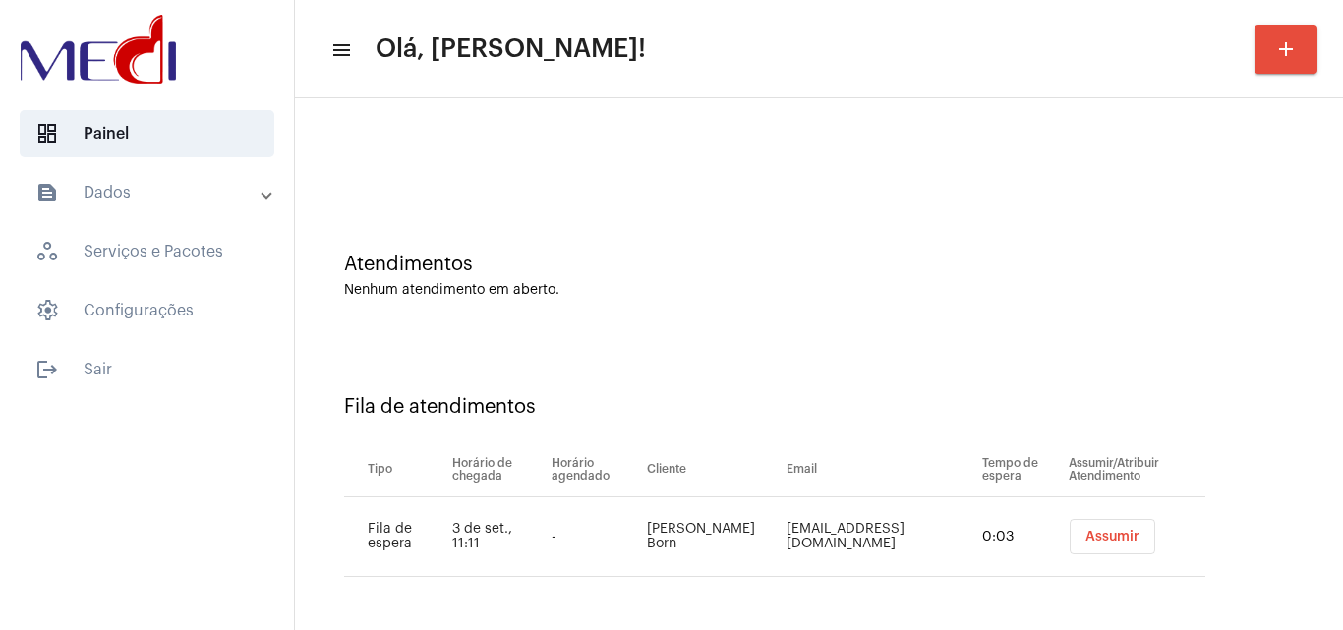
click at [1085, 532] on span "Assumir" at bounding box center [1112, 537] width 54 height 14
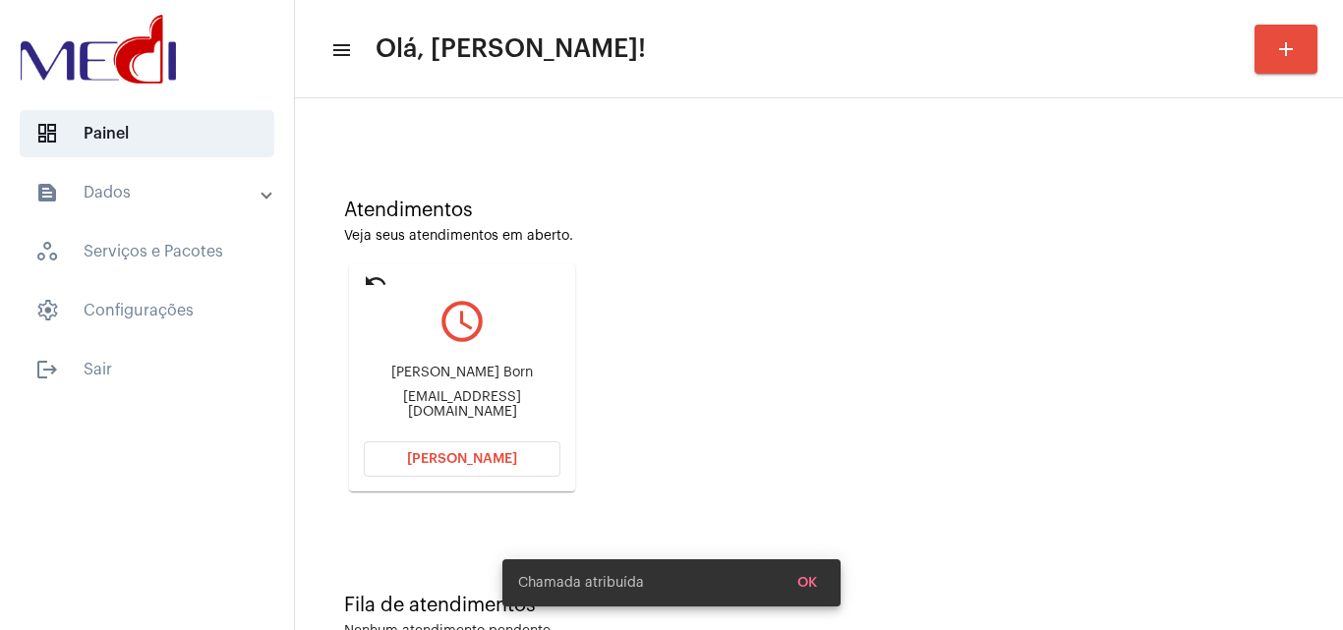
scroll to position [139, 0]
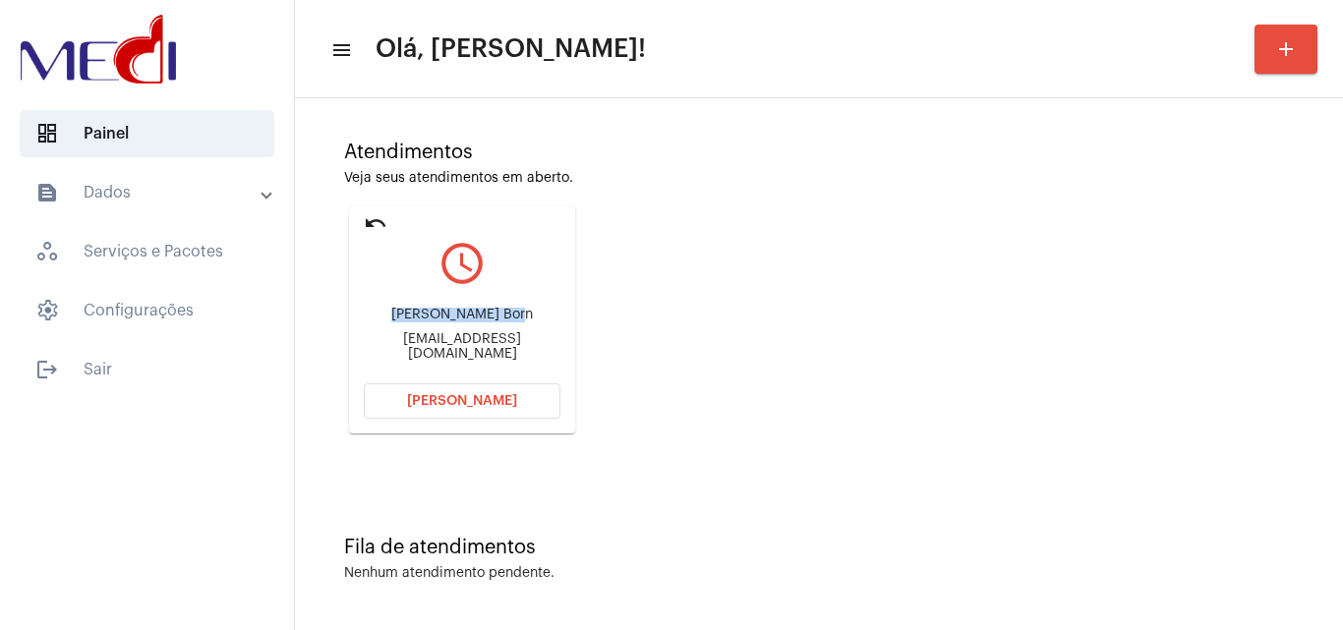
drag, startPoint x: 393, startPoint y: 321, endPoint x: 514, endPoint y: 321, distance: 120.9
click at [514, 321] on div "Guilherme Cezar Born" at bounding box center [462, 315] width 197 height 15
copy div "Guilherme Cezar B"
click at [417, 398] on span "Abrir Chamada" at bounding box center [462, 401] width 110 height 14
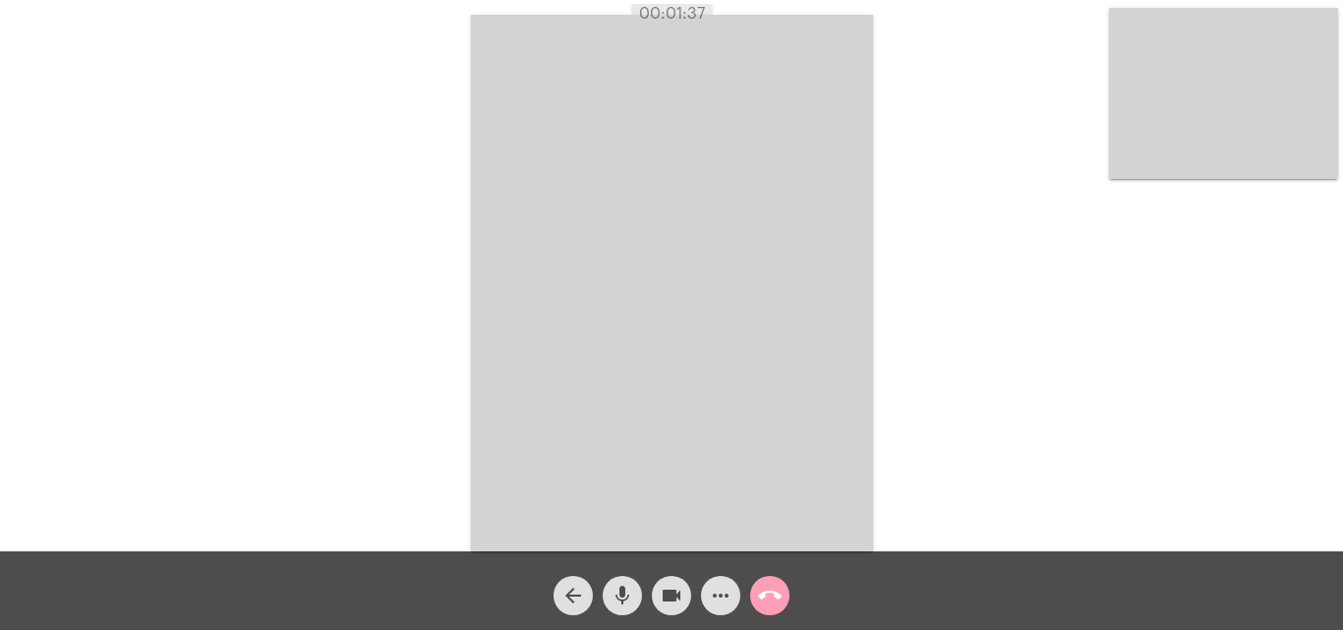
click at [777, 595] on mat-icon "call_end" at bounding box center [770, 596] width 24 height 24
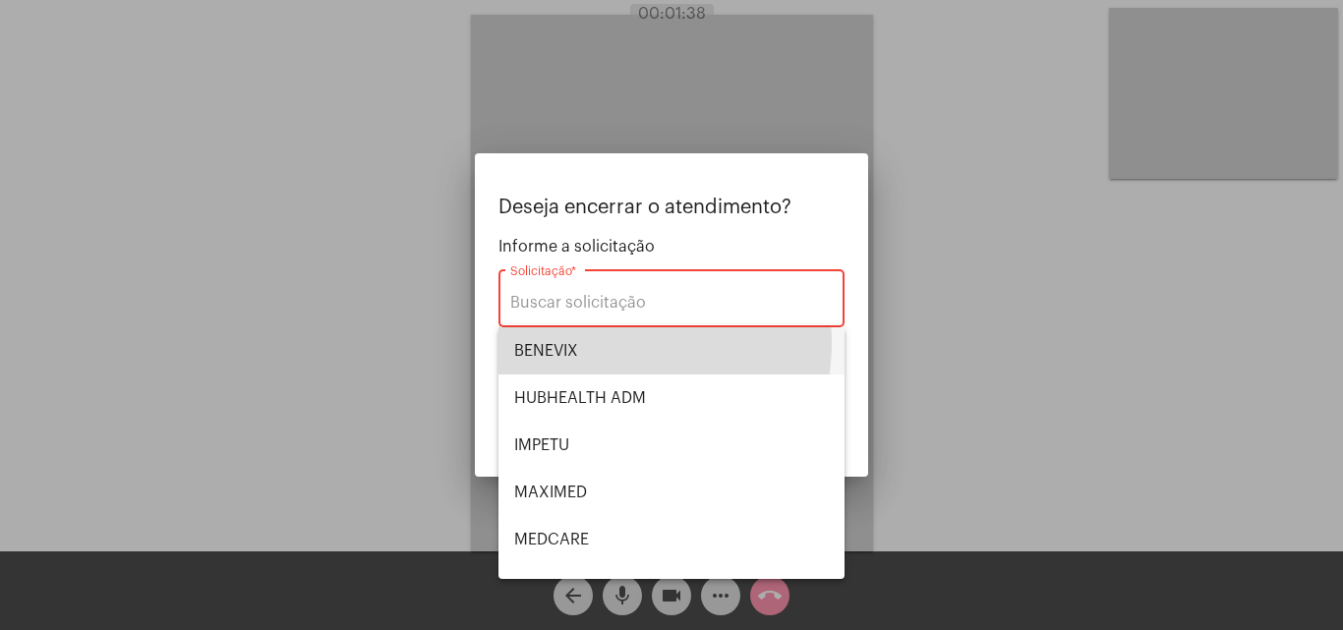
click at [611, 342] on span "BENEVIX" at bounding box center [671, 350] width 315 height 47
type input "BENEVIX"
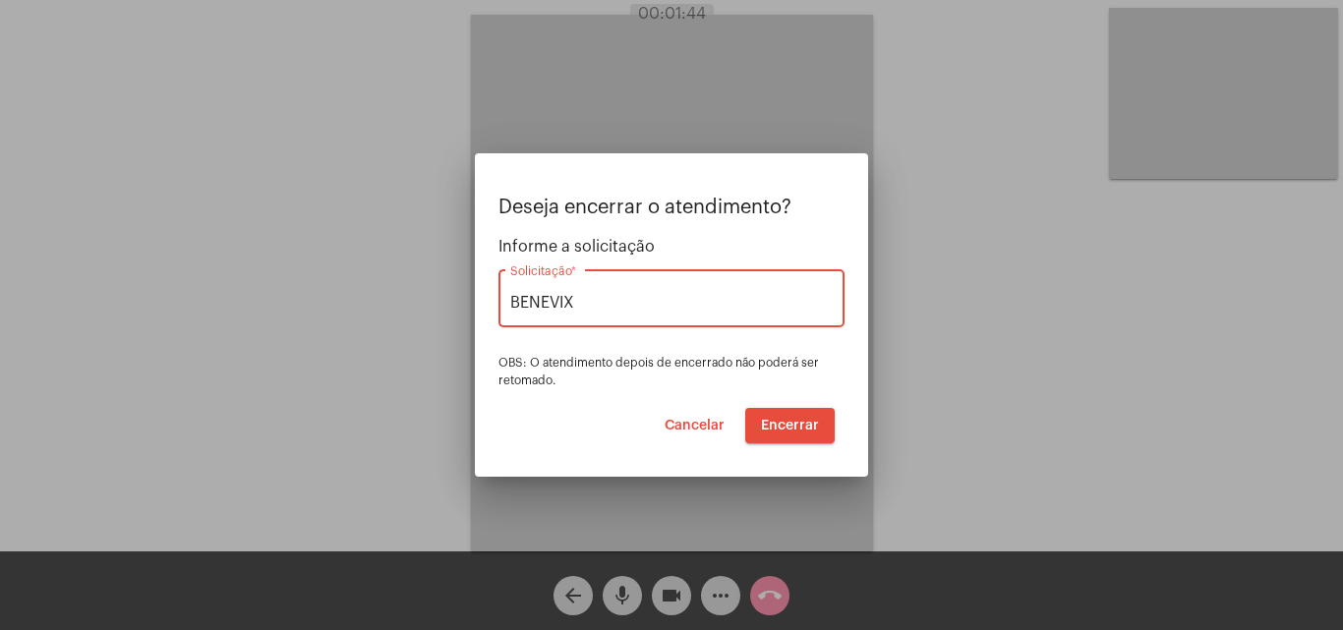
click at [788, 430] on span "Encerrar" at bounding box center [790, 426] width 58 height 14
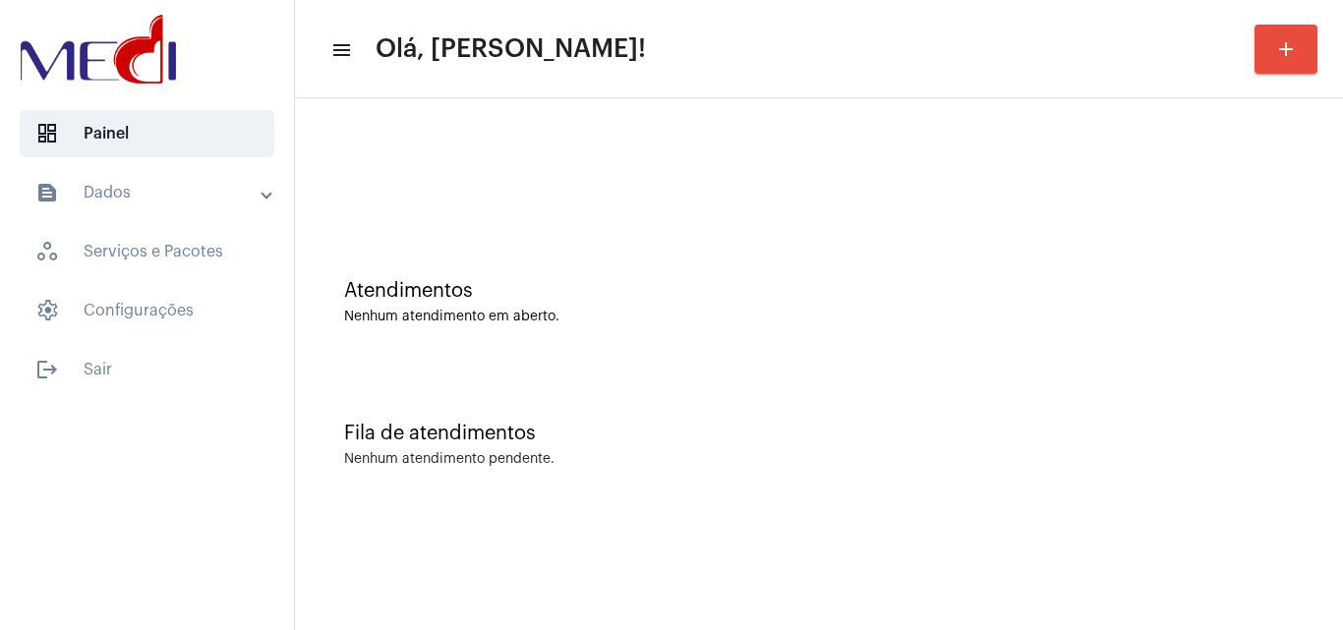
click at [520, 333] on div "Atendimentos Nenhum atendimento em aberto." at bounding box center [819, 292] width 1028 height 143
click at [716, 388] on div "Fila de atendimentos Nenhum atendimento pendente." at bounding box center [819, 435] width 1028 height 143
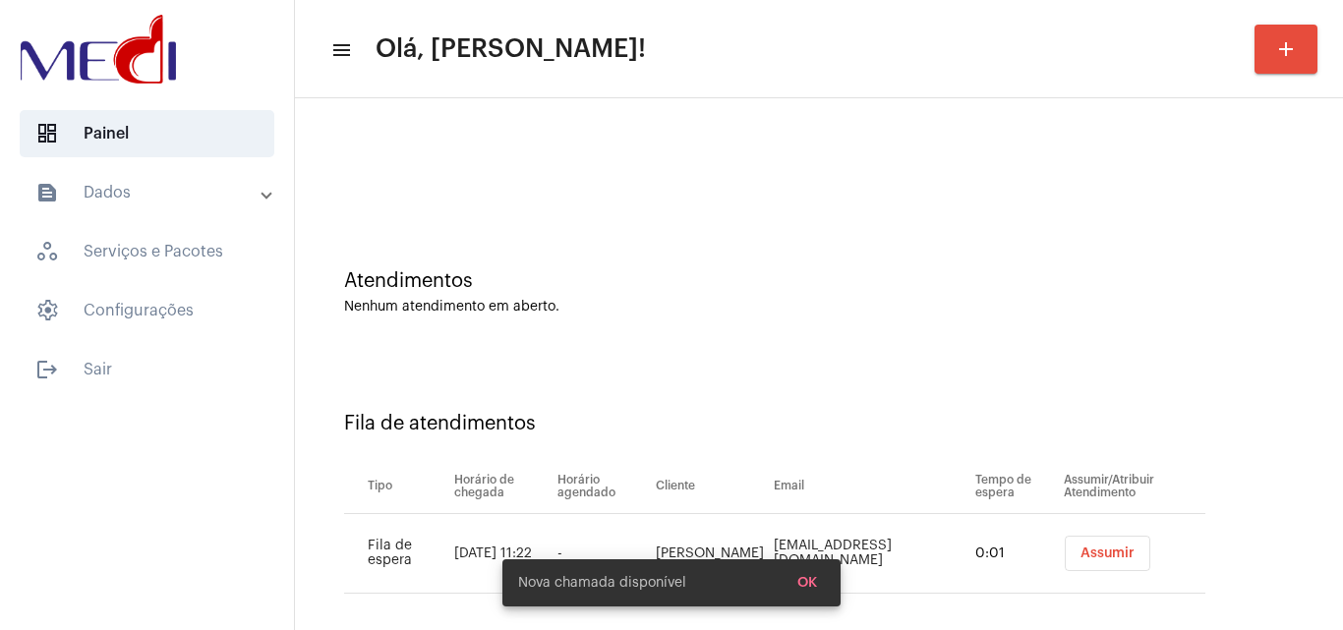
scroll to position [27, 0]
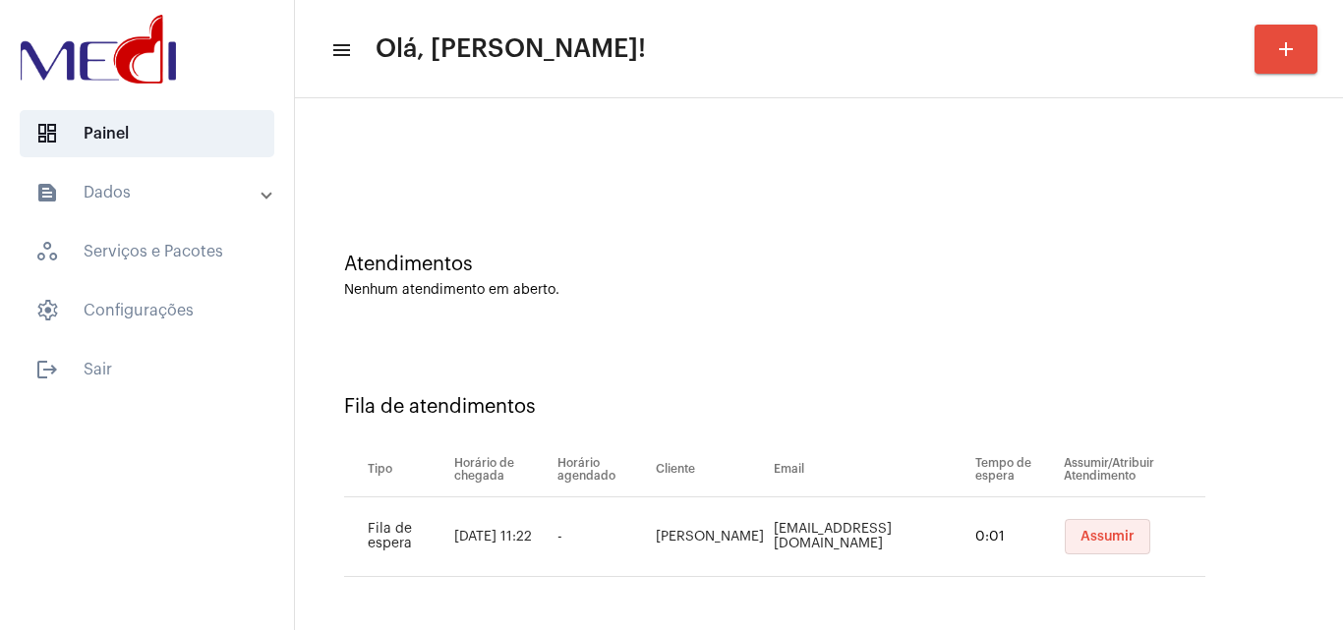
click at [1090, 533] on span "Assumir" at bounding box center [1107, 537] width 54 height 14
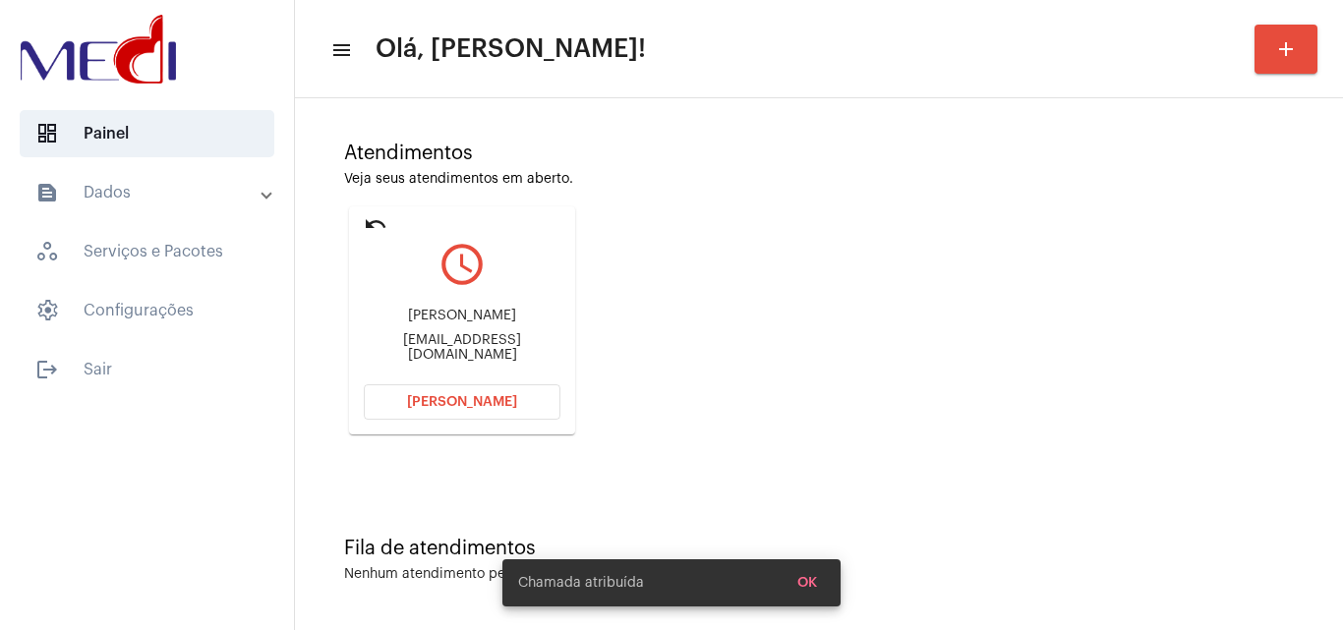
scroll to position [139, 0]
drag, startPoint x: 425, startPoint y: 316, endPoint x: 530, endPoint y: 322, distance: 105.4
click at [530, 322] on div "Gabriela" at bounding box center [462, 315] width 197 height 15
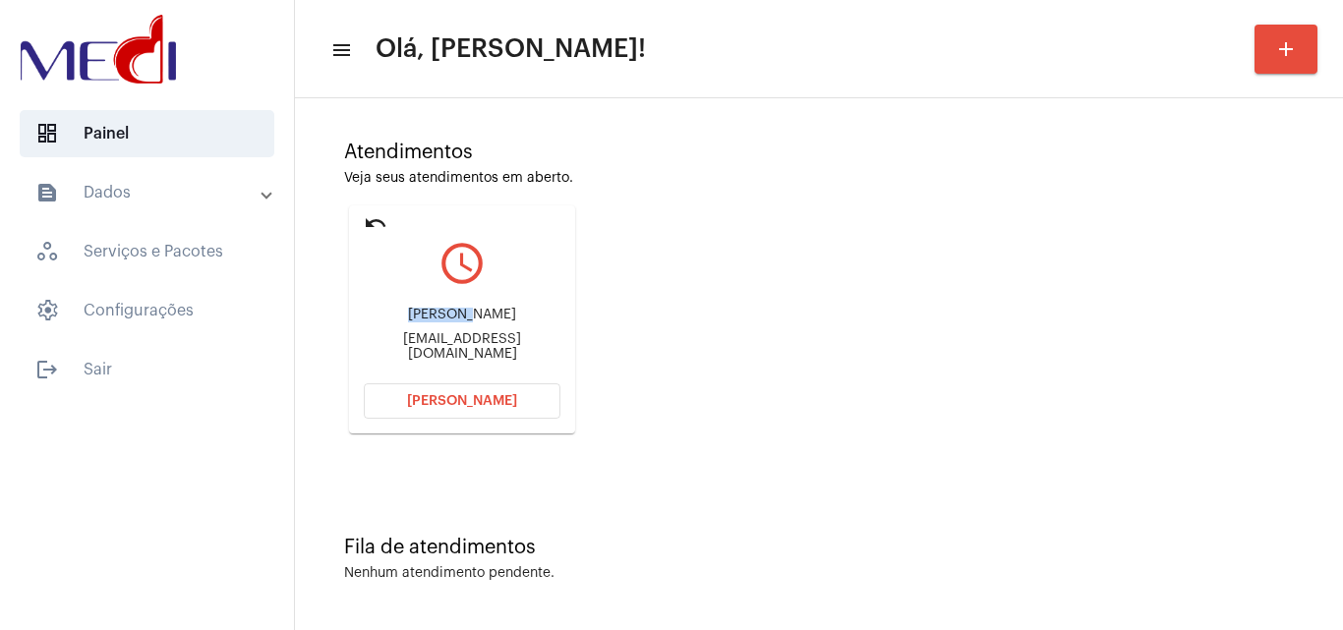
copy div "Gabriela"
click at [764, 353] on div "Atendimentos Veja seus atendimentos em aberto. undo query_builder Gabriela Mora…" at bounding box center [819, 280] width 1028 height 395
click at [511, 403] on span "Abrir Chamada" at bounding box center [462, 401] width 110 height 14
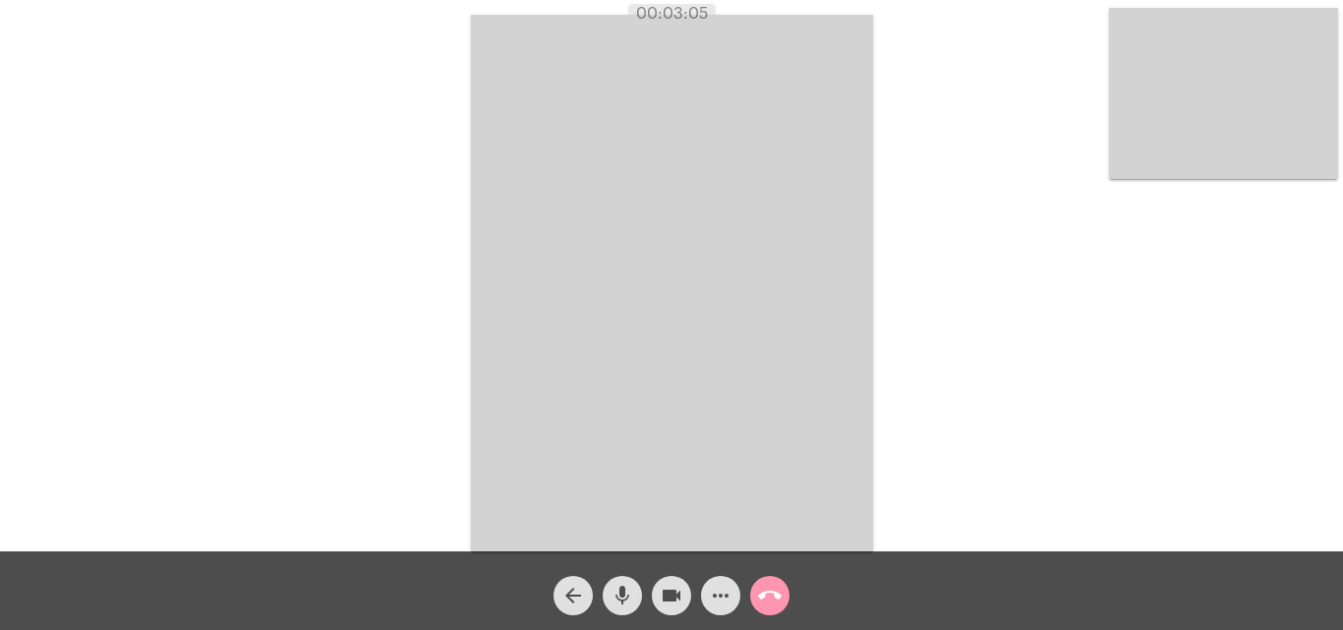
click at [767, 582] on span "call_end" at bounding box center [770, 595] width 24 height 39
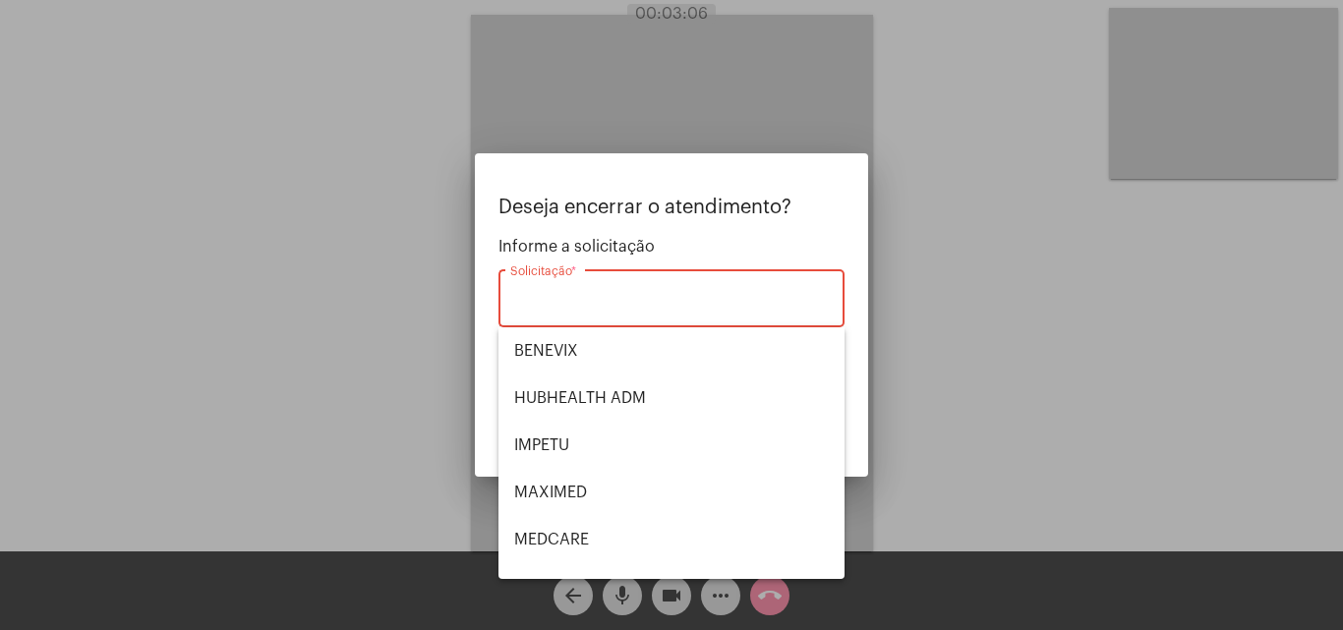
scroll to position [220, 0]
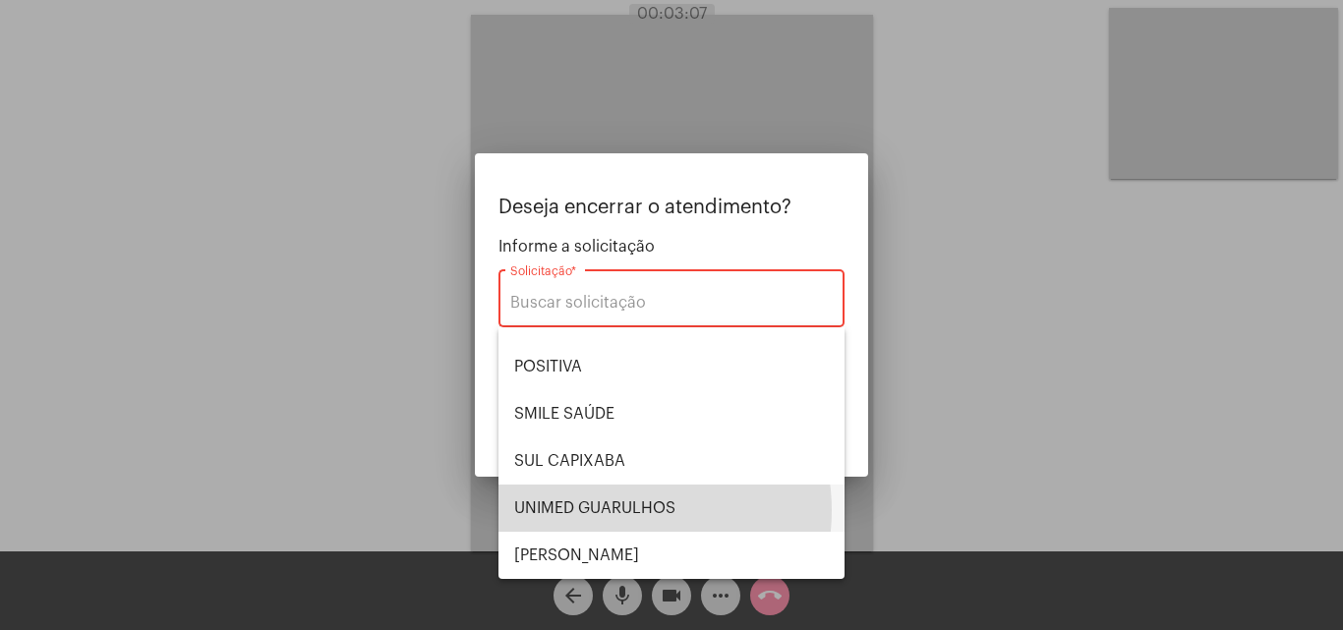
click at [626, 510] on span "UNIMED GUARULHOS" at bounding box center [671, 508] width 315 height 47
type input "UNIMED GUARULHOS"
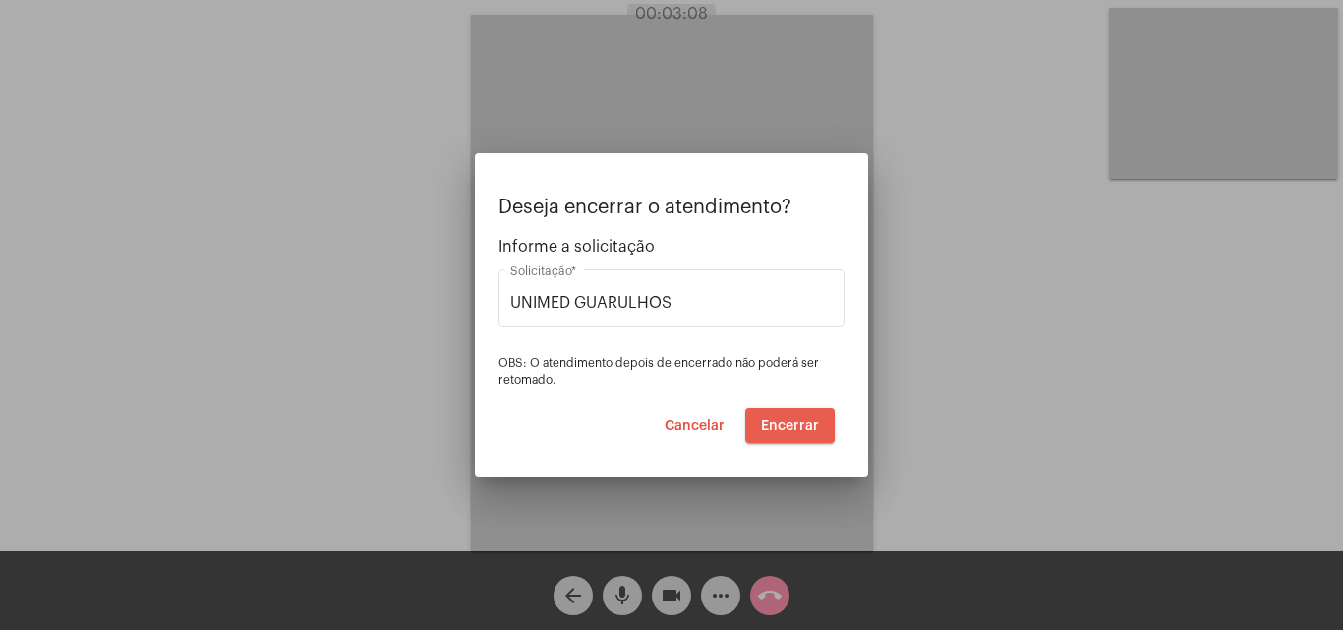
click at [785, 419] on span "Encerrar" at bounding box center [790, 426] width 58 height 14
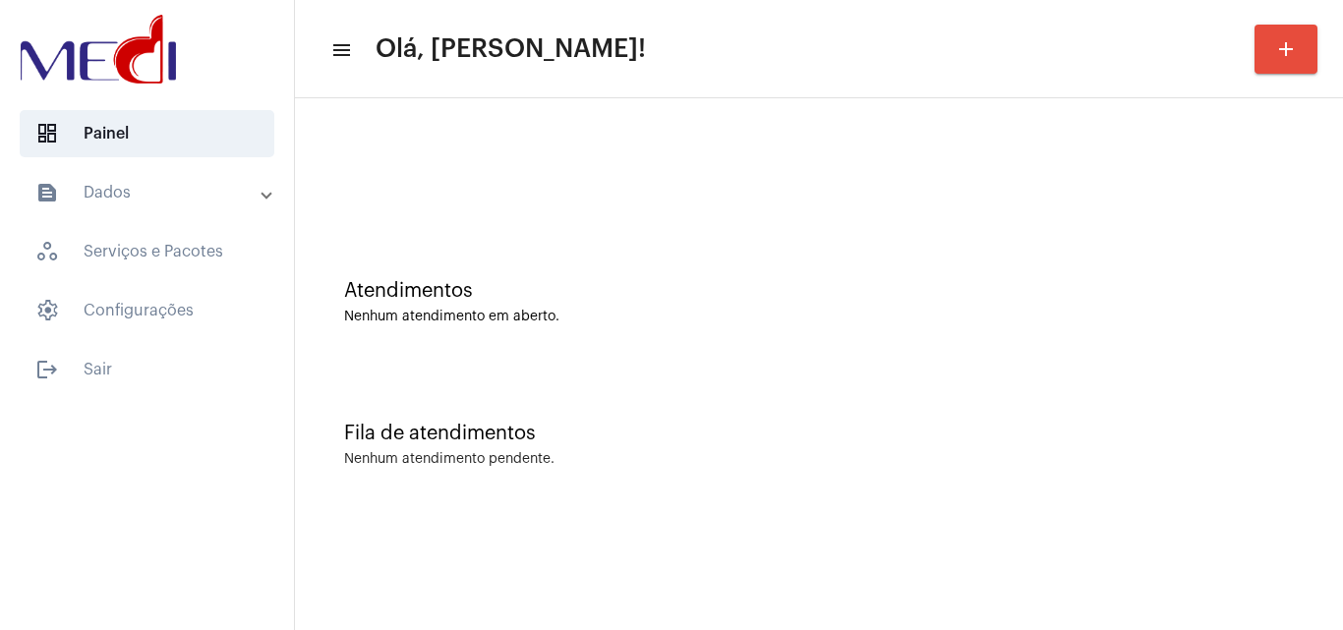
drag, startPoint x: 504, startPoint y: 222, endPoint x: 438, endPoint y: 12, distance: 220.4
click at [503, 219] on div "Atendimentos Nenhum atendimento em aberto. Fila de atendimentos Nenhum atendime…" at bounding box center [819, 307] width 1028 height 398
click at [751, 369] on div "Fila de atendimentos Nenhum atendimento pendente." at bounding box center [819, 435] width 1028 height 143
click at [631, 253] on div "Atendimentos Nenhum atendimento em aberto." at bounding box center [819, 292] width 1028 height 143
click at [525, 329] on div "Atendimentos Nenhum atendimento em aberto." at bounding box center [819, 292] width 1028 height 143
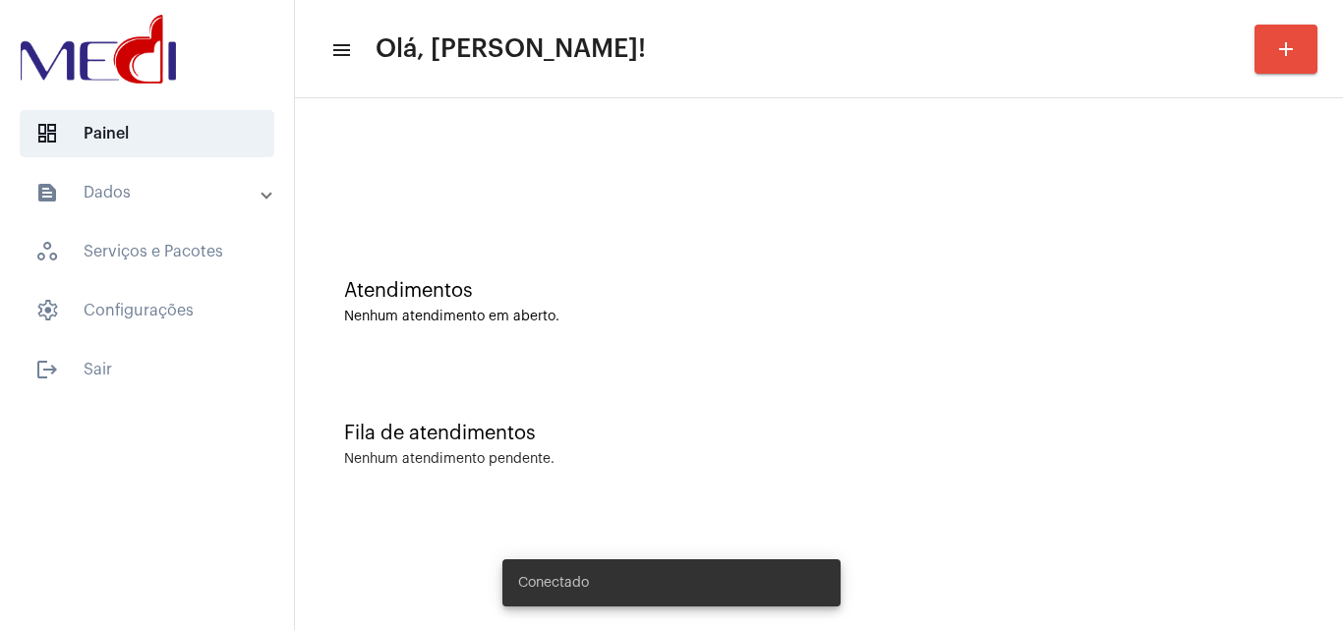
click at [581, 272] on div "Atendimentos Nenhum atendimento em aberto." at bounding box center [819, 292] width 1028 height 143
click at [467, 309] on div "Atendimentos Nenhum atendimento em aberto." at bounding box center [818, 302] width 949 height 44
click at [891, 467] on div "Fila de atendimentos Nenhum atendimento pendente." at bounding box center [819, 435] width 1028 height 143
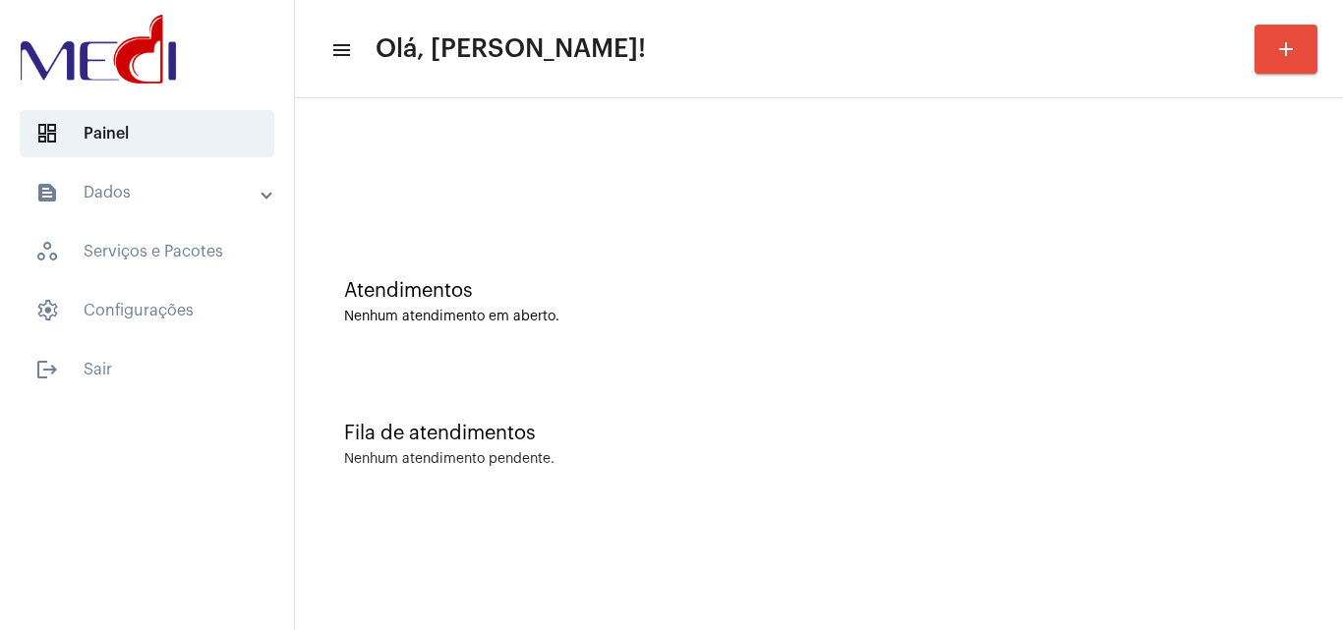
drag, startPoint x: 607, startPoint y: 218, endPoint x: 593, endPoint y: 218, distance: 14.7
click at [603, 223] on div "Atendimentos Nenhum atendimento em aberto. Fila de atendimentos Nenhum atendime…" at bounding box center [819, 307] width 1028 height 398
click at [528, 415] on div "Fila de atendimentos Nenhum atendimento pendente." at bounding box center [819, 435] width 1028 height 143
click at [1274, 65] on button "add" at bounding box center [1285, 49] width 63 height 49
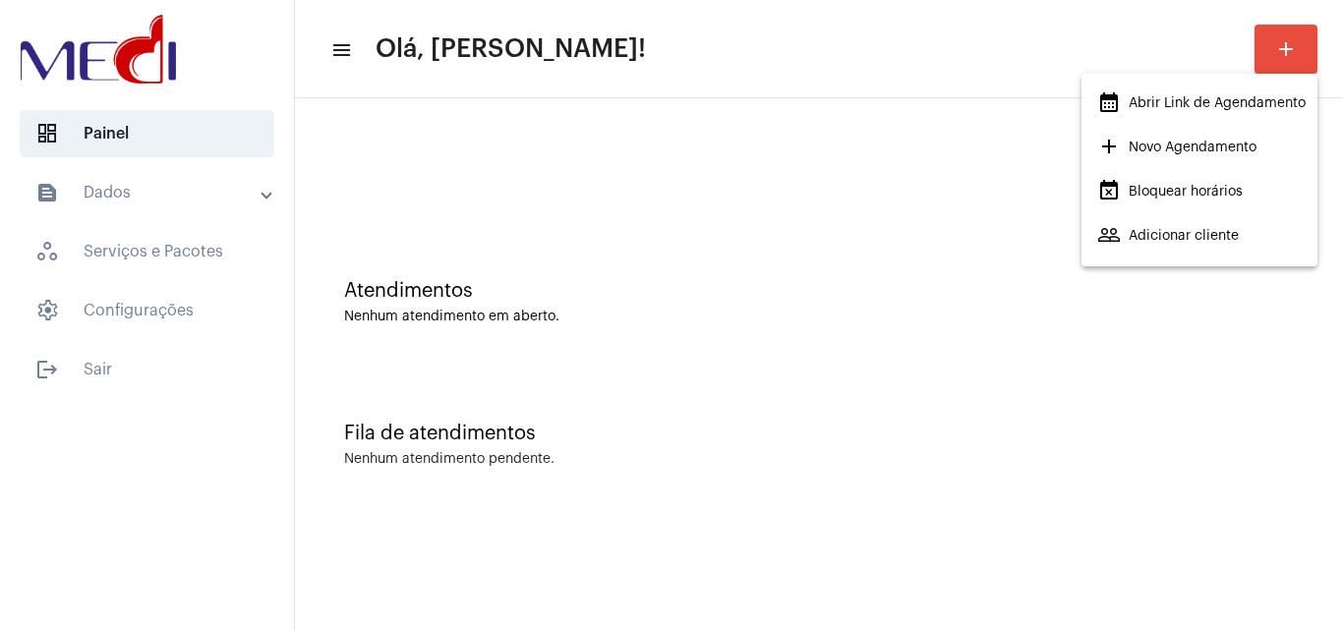
click at [1227, 101] on span "calendar_month_outlined Abrir Link de Agendamento" at bounding box center [1201, 103] width 208 height 35
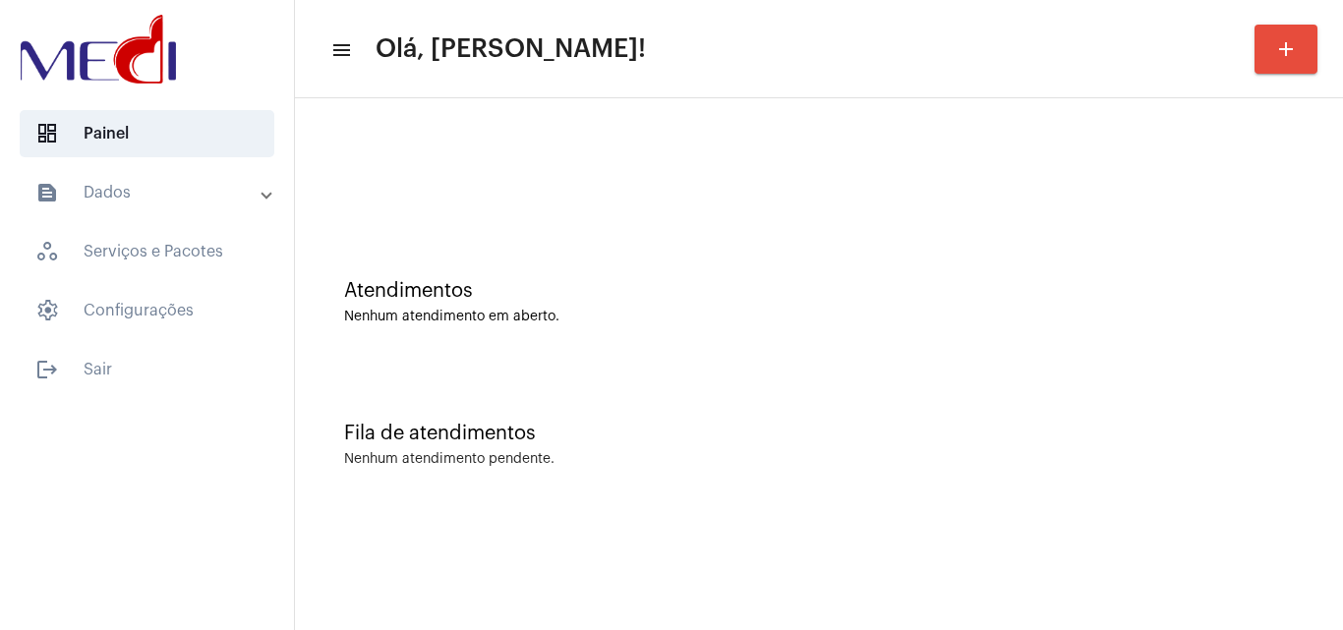
click at [717, 411] on div "Fila de atendimentos Nenhum atendimento pendente." at bounding box center [819, 435] width 1028 height 143
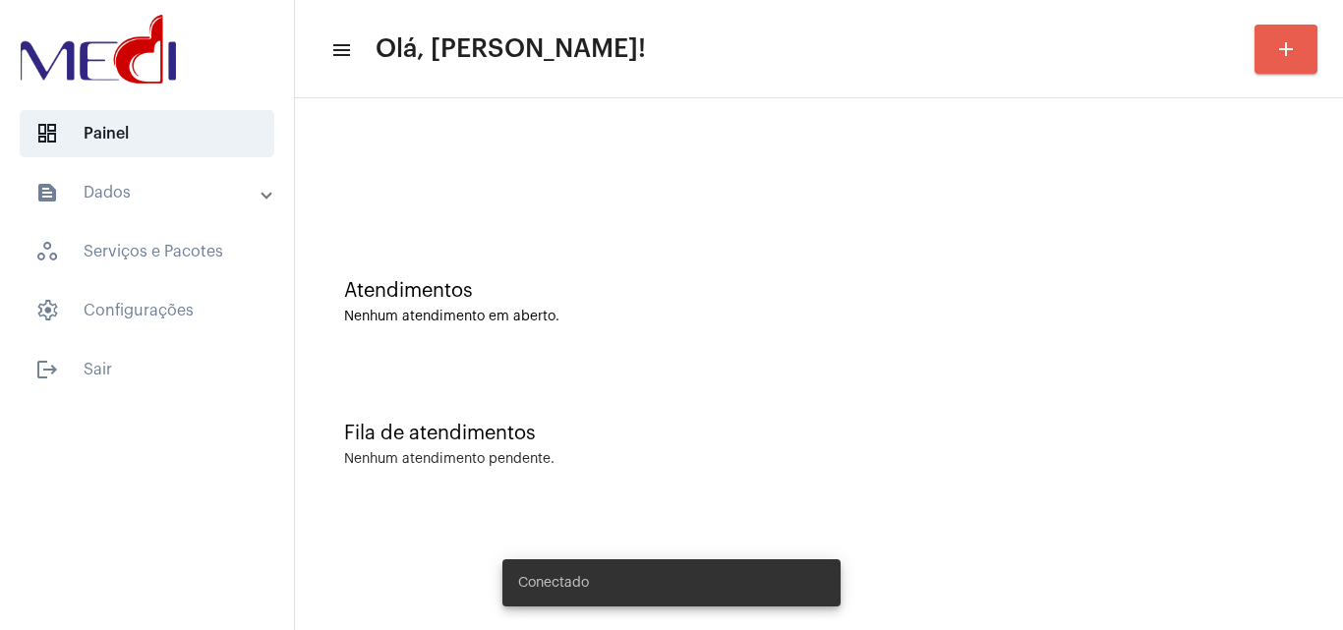
click at [1299, 43] on button "add" at bounding box center [1285, 49] width 63 height 49
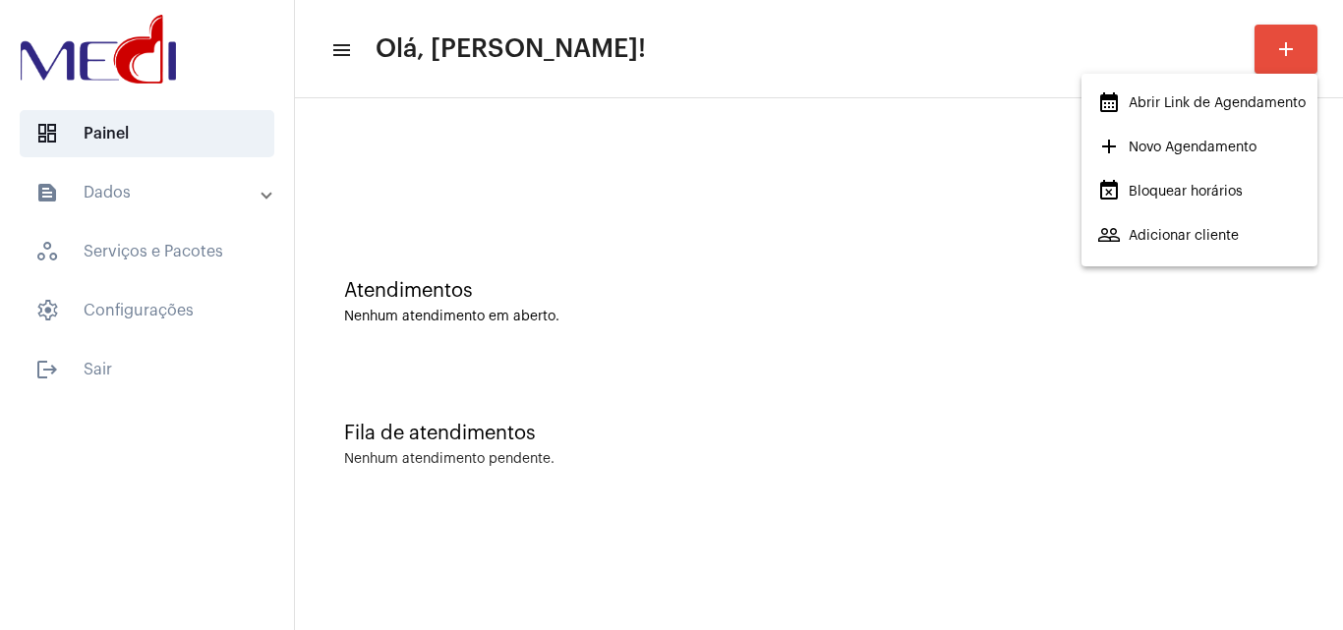
click at [587, 406] on div at bounding box center [671, 315] width 1343 height 630
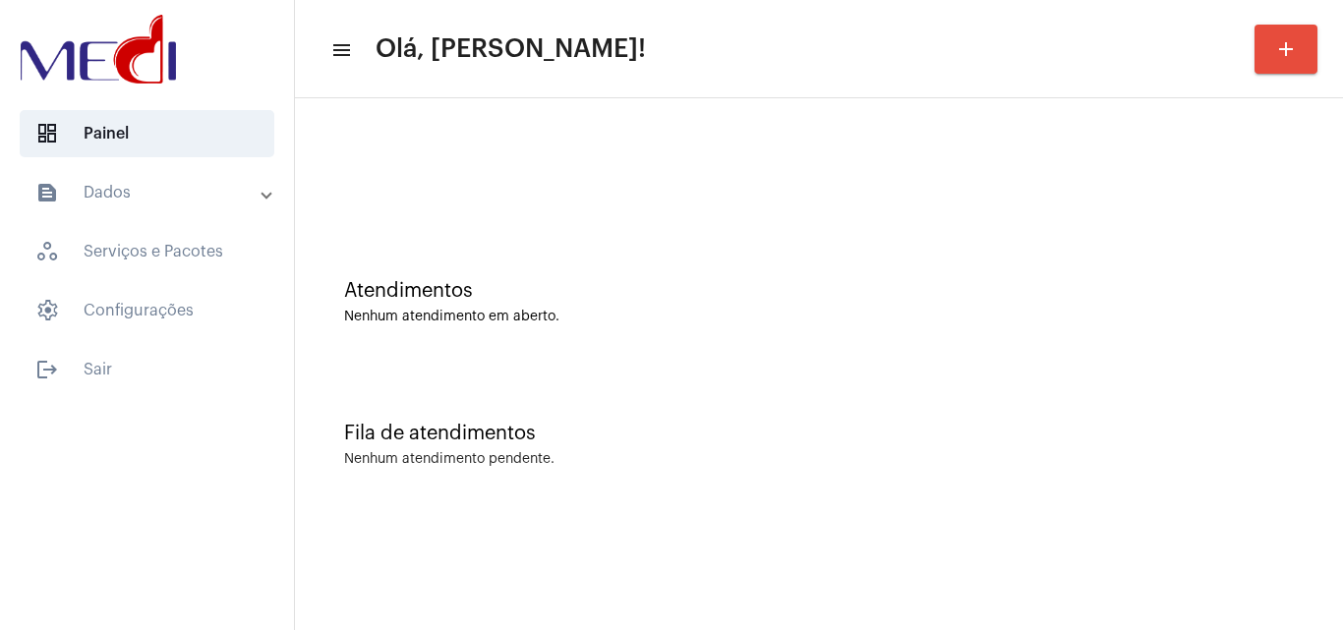
click at [550, 367] on div "Fila de atendimentos Nenhum atendimento pendente." at bounding box center [819, 435] width 1028 height 143
click at [538, 336] on div "Atendimentos Nenhum atendimento em aberto." at bounding box center [819, 292] width 1028 height 143
click at [674, 468] on div "Fila de atendimentos Nenhum atendimento pendente." at bounding box center [819, 435] width 1028 height 143
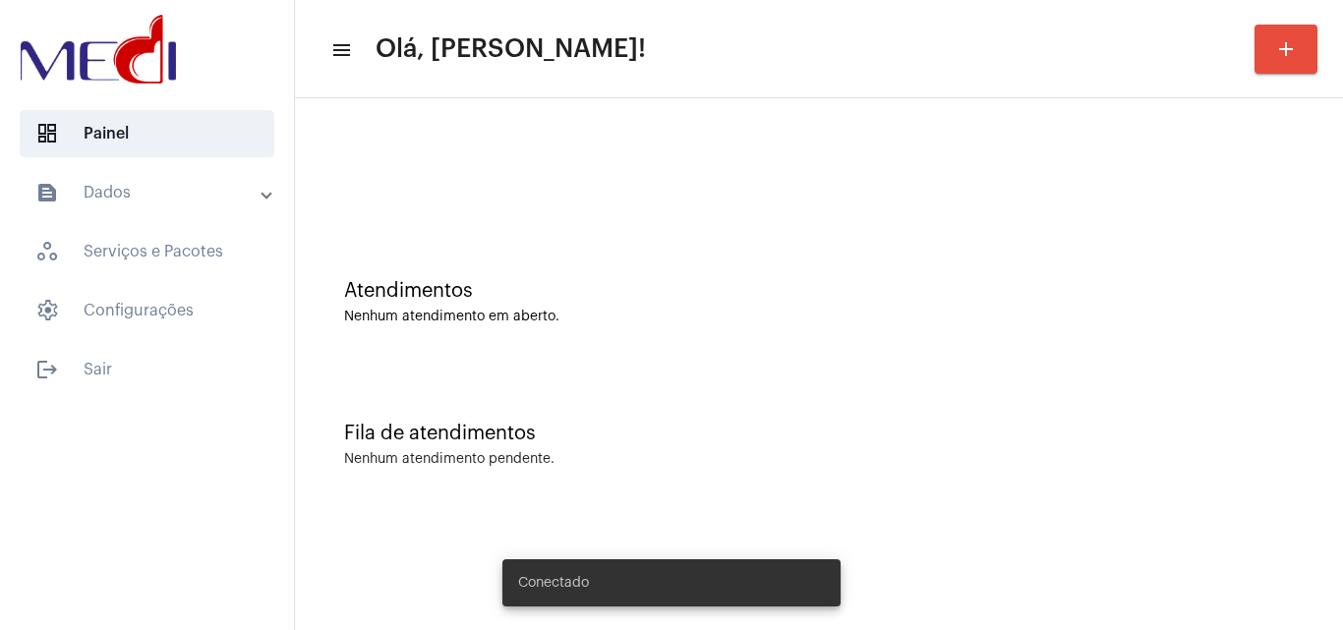
drag, startPoint x: 699, startPoint y: 349, endPoint x: 374, endPoint y: 9, distance: 470.0
click at [687, 329] on div "Atendimentos Nenhum atendimento em aberto." at bounding box center [819, 292] width 1028 height 143
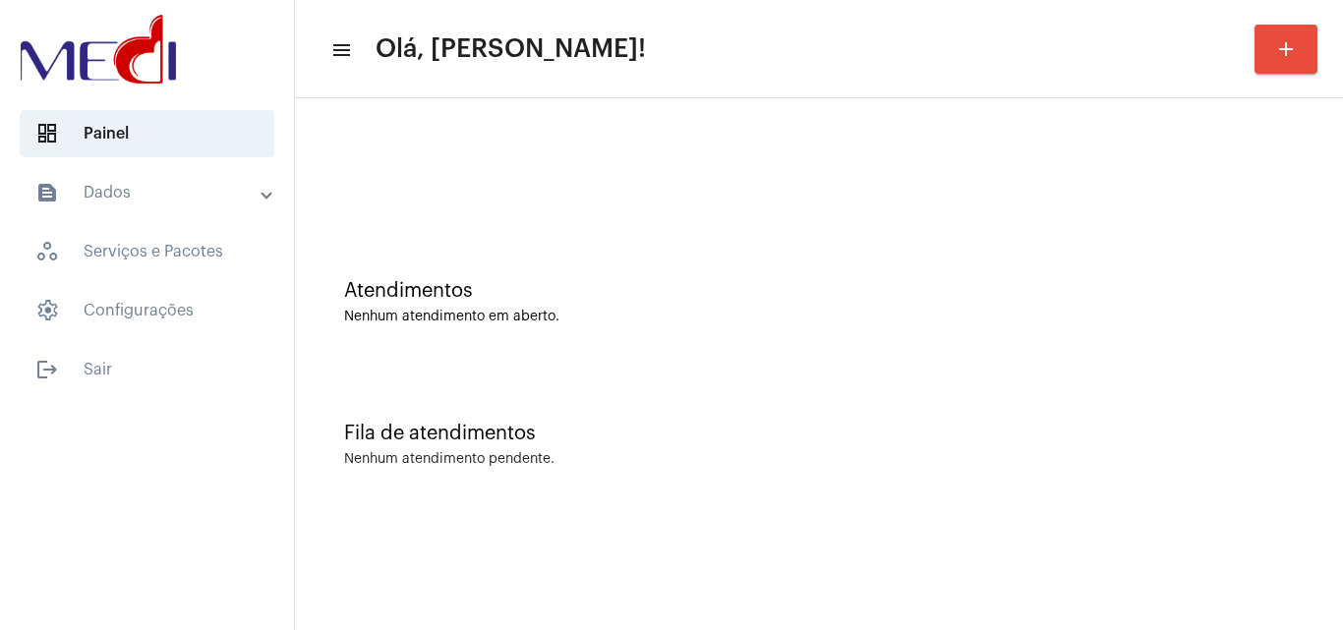
click at [574, 275] on div "Atendimentos Nenhum atendimento em aberto." at bounding box center [819, 292] width 1028 height 143
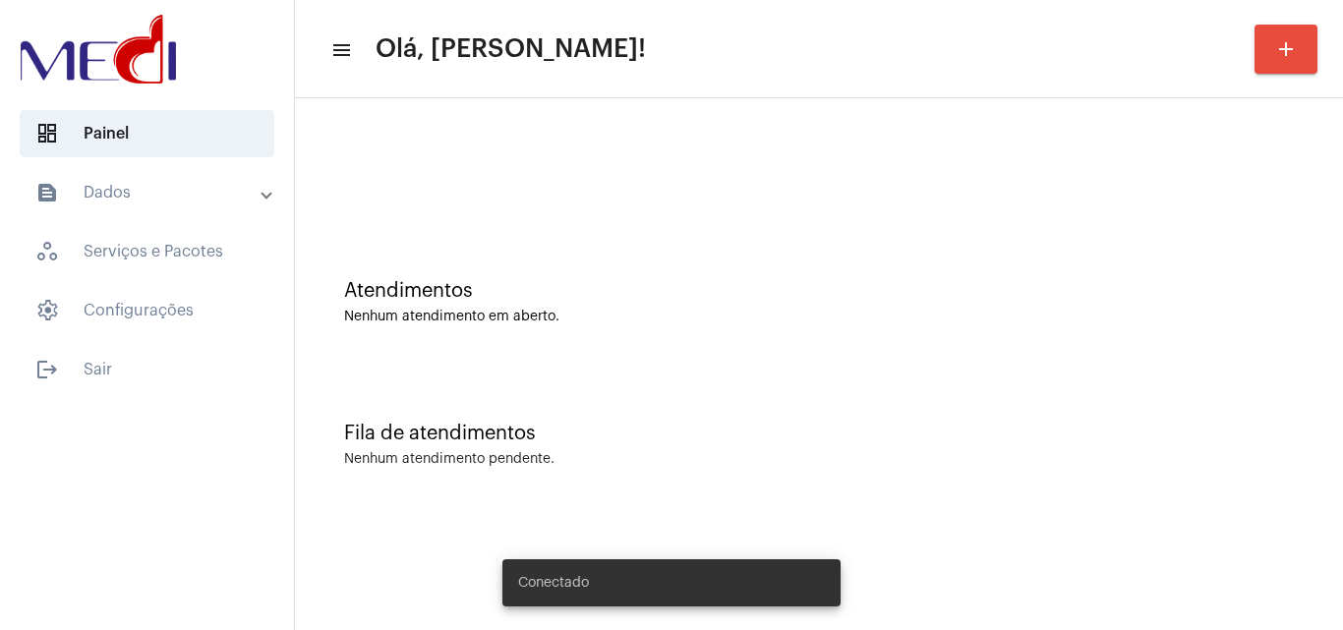
click at [688, 317] on div "Nenhum atendimento em aberto." at bounding box center [818, 317] width 949 height 15
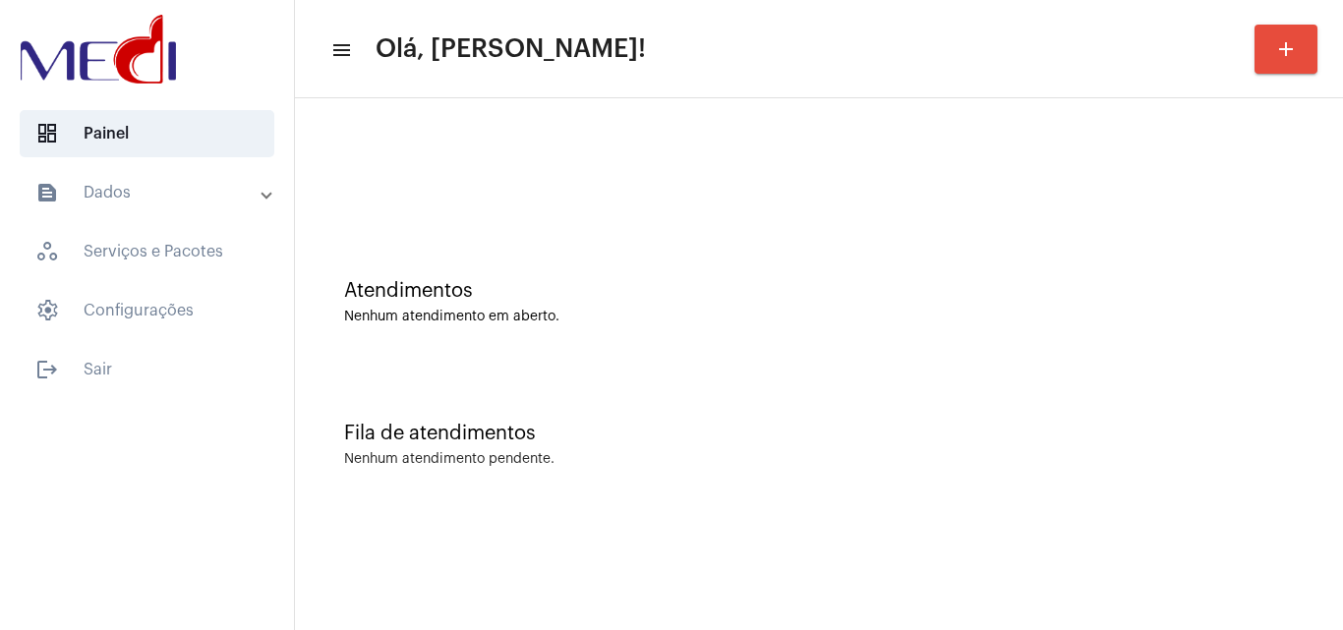
click at [629, 402] on div "Fila de atendimentos Nenhum atendimento pendente." at bounding box center [819, 435] width 1028 height 143
click at [695, 401] on div "Fila de atendimentos Nenhum atendimento pendente." at bounding box center [819, 435] width 1028 height 143
click at [714, 364] on div "Fila de atendimentos Nenhum atendimento pendente." at bounding box center [819, 435] width 1028 height 143
click at [852, 400] on div "Fila de atendimentos Nenhum atendimento pendente." at bounding box center [819, 435] width 1028 height 143
click at [633, 351] on div "Atendimentos Nenhum atendimento em aberto." at bounding box center [819, 292] width 1028 height 143
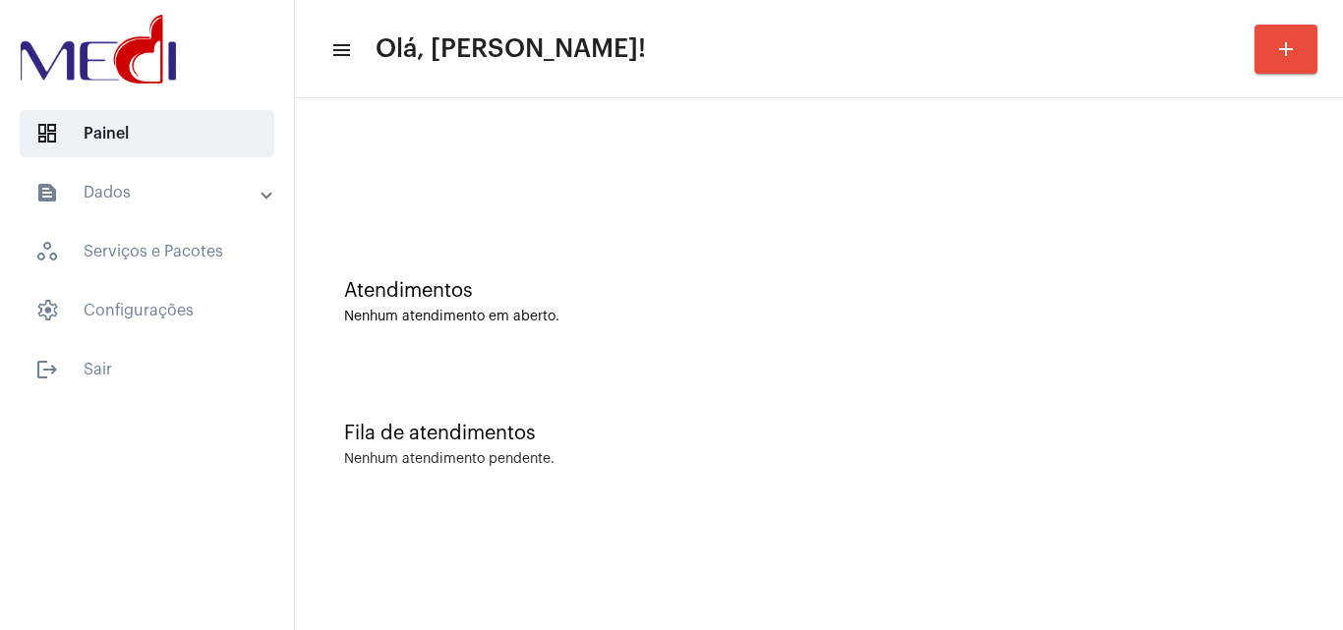
click at [830, 352] on div "Atendimentos Nenhum atendimento em aberto." at bounding box center [819, 292] width 1028 height 143
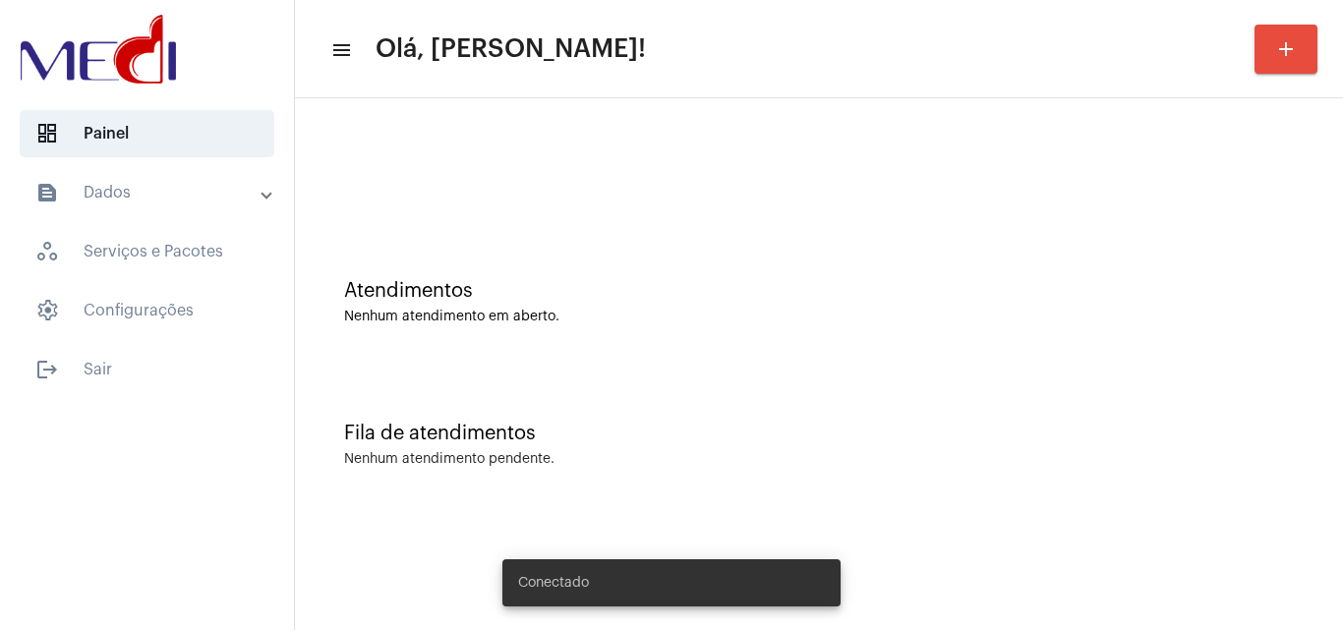
click at [630, 368] on div "Fila de atendimentos Nenhum atendimento pendente." at bounding box center [819, 435] width 1028 height 143
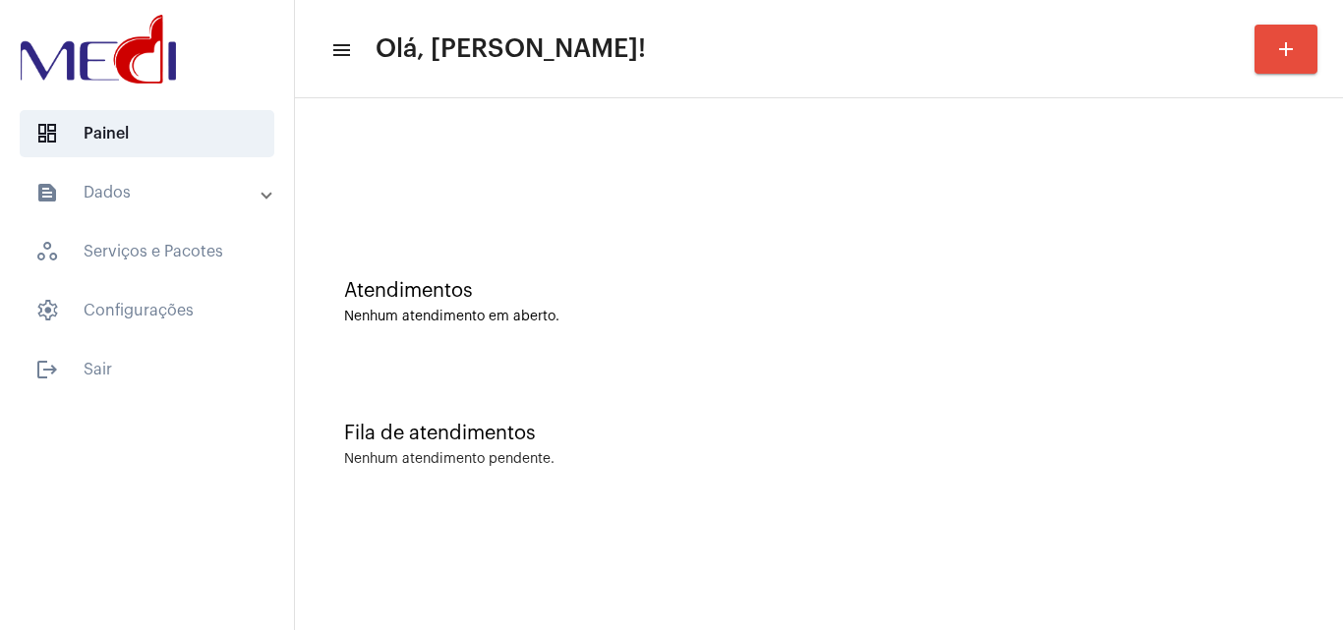
click at [825, 467] on div "Fila de atendimentos Nenhum atendimento pendente." at bounding box center [819, 435] width 1028 height 143
click at [669, 381] on div "Fila de atendimentos Nenhum atendimento pendente." at bounding box center [819, 435] width 1028 height 143
click at [664, 369] on div "Fila de atendimentos Nenhum atendimento pendente." at bounding box center [819, 435] width 1028 height 143
click at [863, 423] on div "Fila de atendimentos" at bounding box center [818, 434] width 949 height 22
click at [801, 511] on div "Atendimentos Nenhum atendimento em aberto. Fila de atendimentos Nenhum atendime…" at bounding box center [819, 307] width 1048 height 418
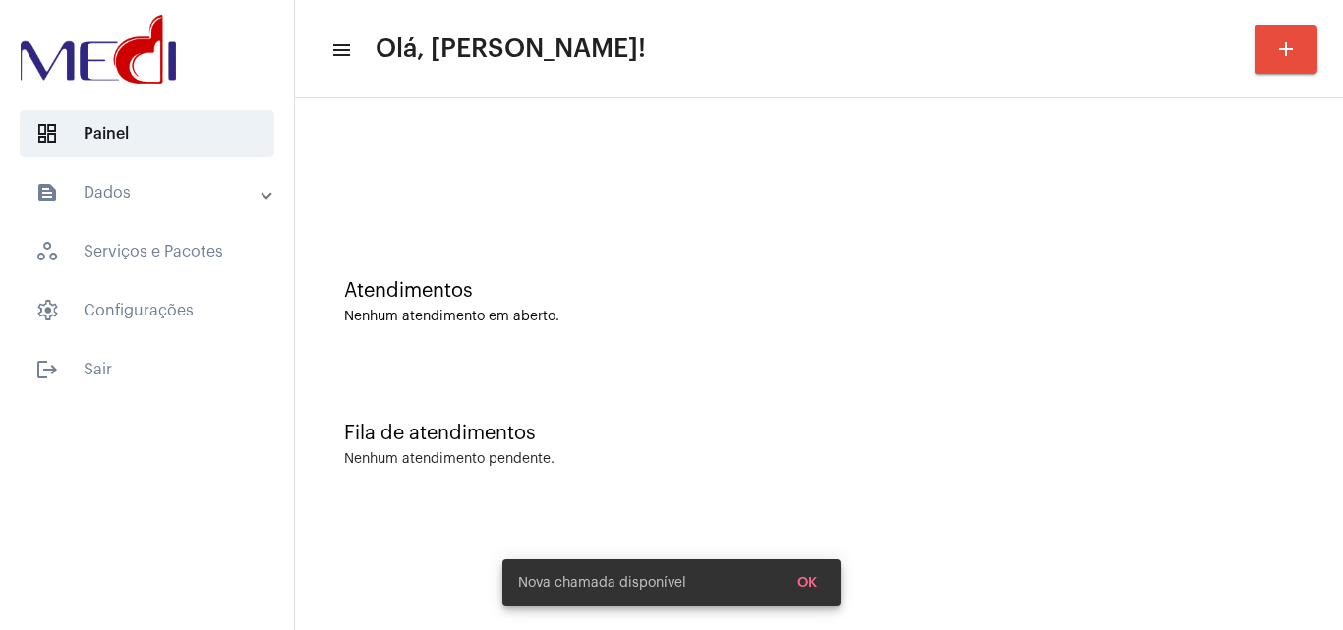
click at [768, 433] on div "Fila de atendimentos" at bounding box center [818, 434] width 949 height 22
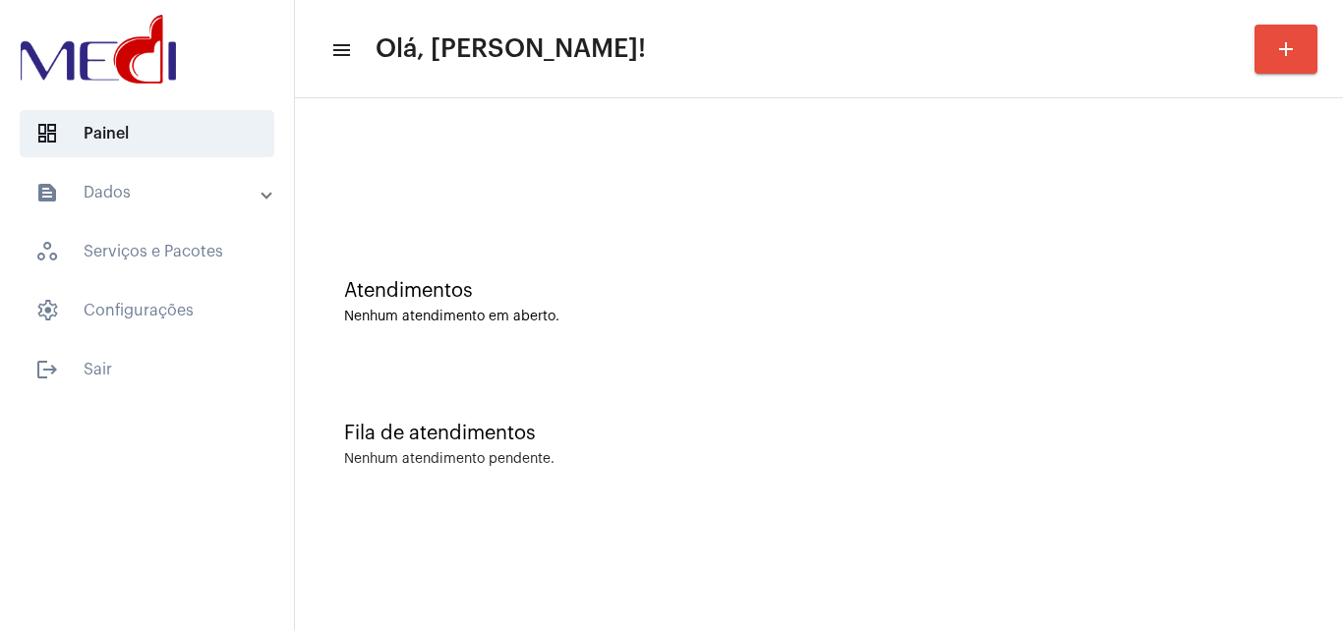
click at [576, 327] on div "Atendimentos Nenhum atendimento em aberto." at bounding box center [819, 292] width 1028 height 143
click at [753, 286] on div "Atendimentos" at bounding box center [818, 291] width 949 height 22
click at [543, 216] on div at bounding box center [819, 164] width 1028 height 113
click at [845, 464] on div "Nenhum atendimento pendente." at bounding box center [818, 459] width 949 height 15
click at [816, 433] on div "Fila de atendimentos" at bounding box center [818, 434] width 949 height 22
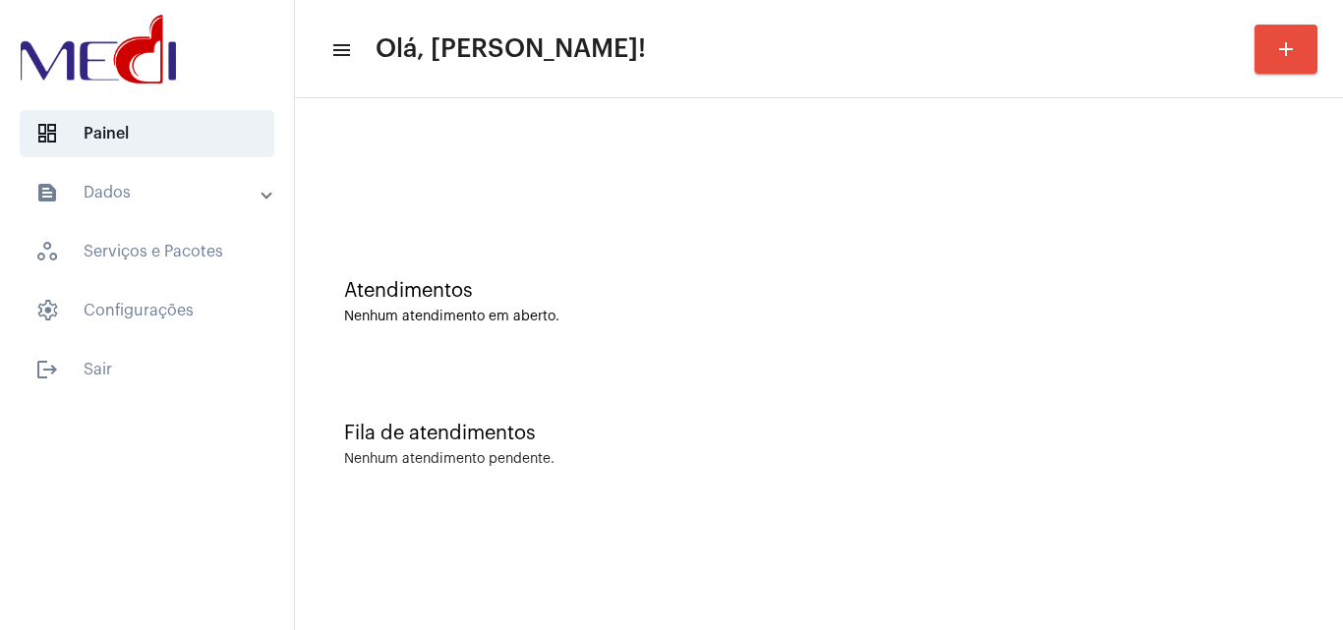
click at [739, 388] on div "Fila de atendimentos Nenhum atendimento pendente." at bounding box center [819, 435] width 1028 height 143
click at [642, 390] on div "Fila de atendimentos Nenhum atendimento pendente." at bounding box center [819, 435] width 1028 height 143
click at [686, 359] on div "Atendimentos Nenhum atendimento em aberto." at bounding box center [819, 292] width 1028 height 143
click at [643, 338] on div "Atendimentos Nenhum atendimento em aberto." at bounding box center [819, 292] width 1028 height 143
click at [888, 521] on mat-sidenav-content "menu Olá, [PERSON_NAME]! add Atendimentos Nenhum atendimento em aberto. Fila de…" at bounding box center [819, 315] width 1048 height 630
